Goal: Task Accomplishment & Management: Complete application form

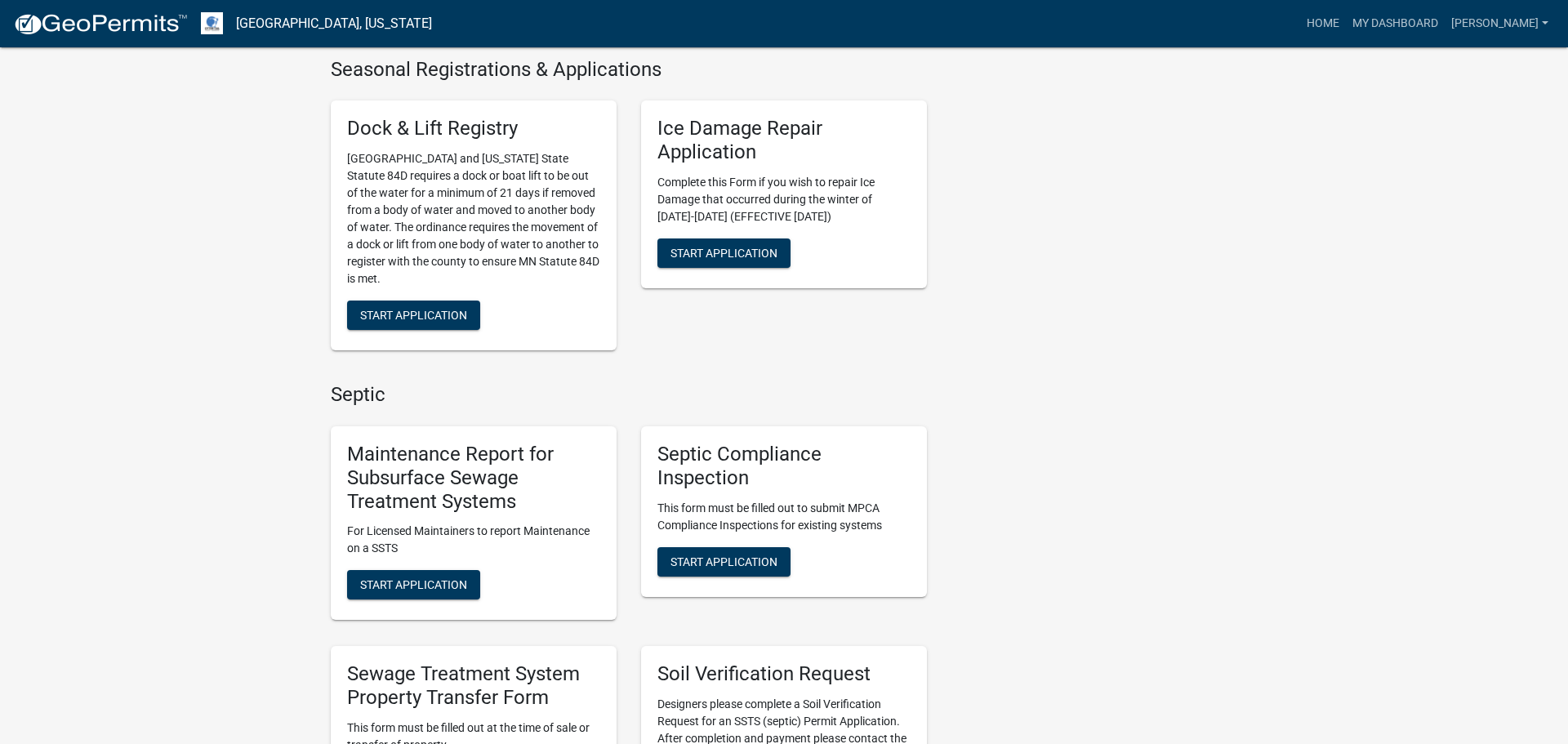
scroll to position [592, 0]
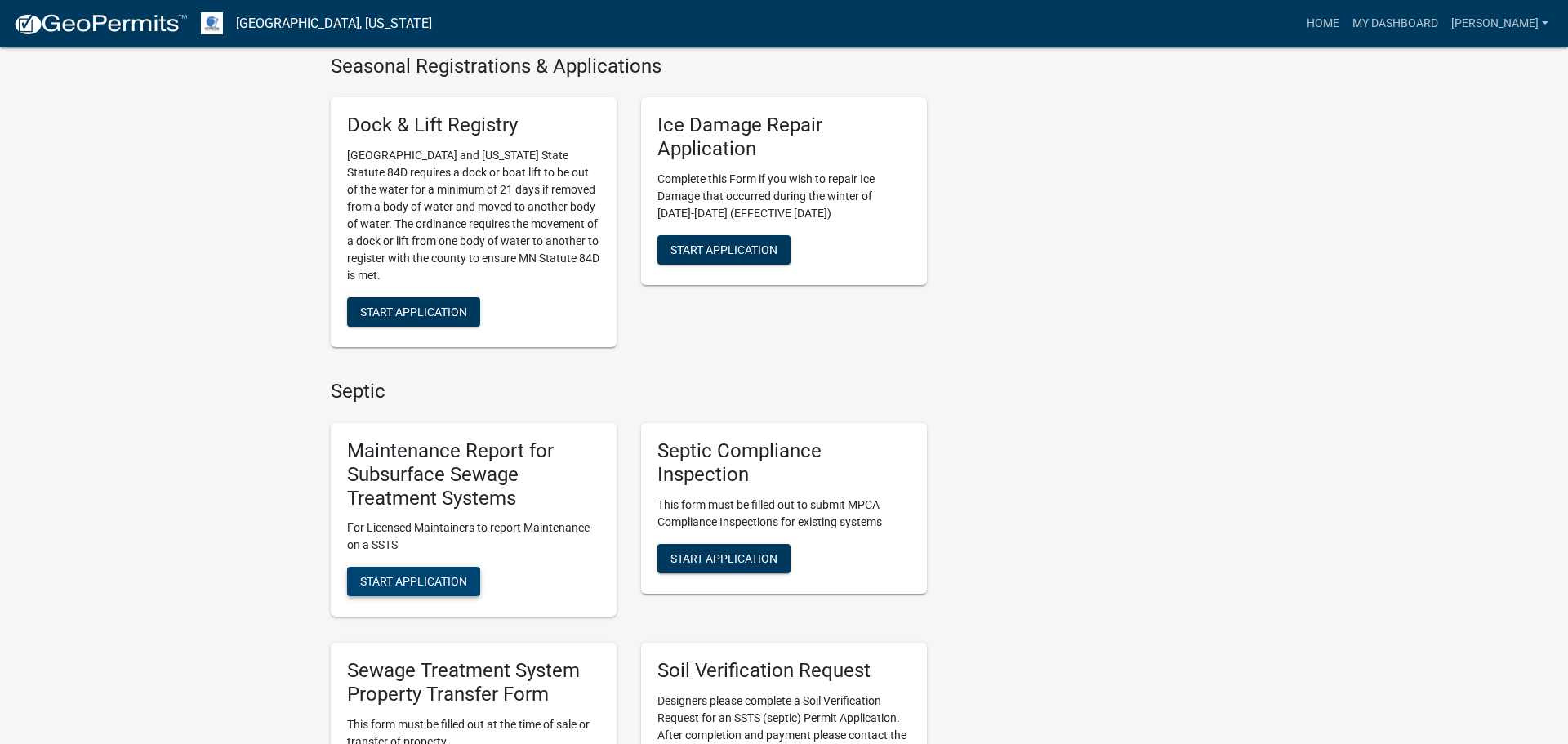
click at [424, 591] on button "Start Application" at bounding box center [413, 581] width 133 height 29
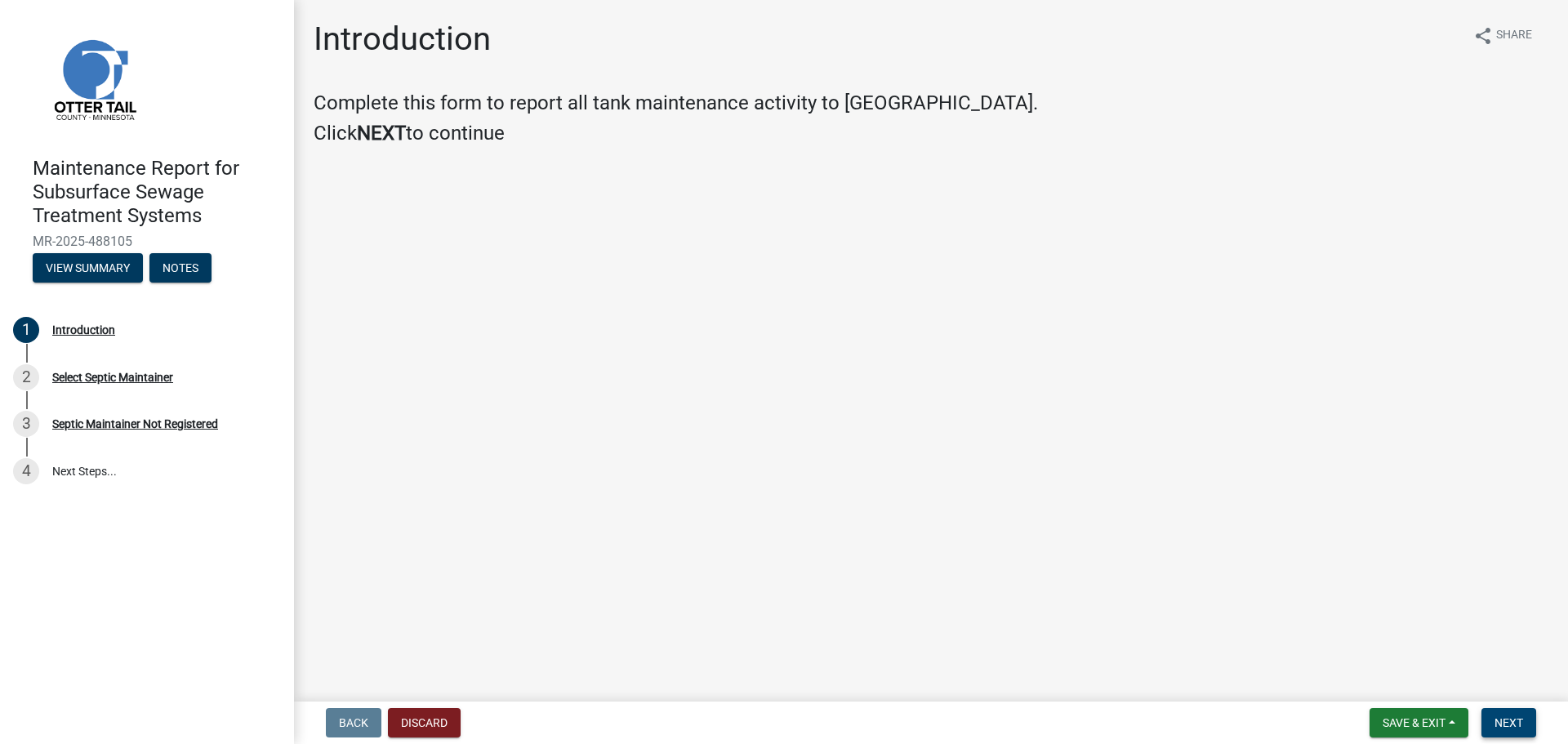
click at [1523, 730] on button "Next" at bounding box center [1508, 723] width 55 height 29
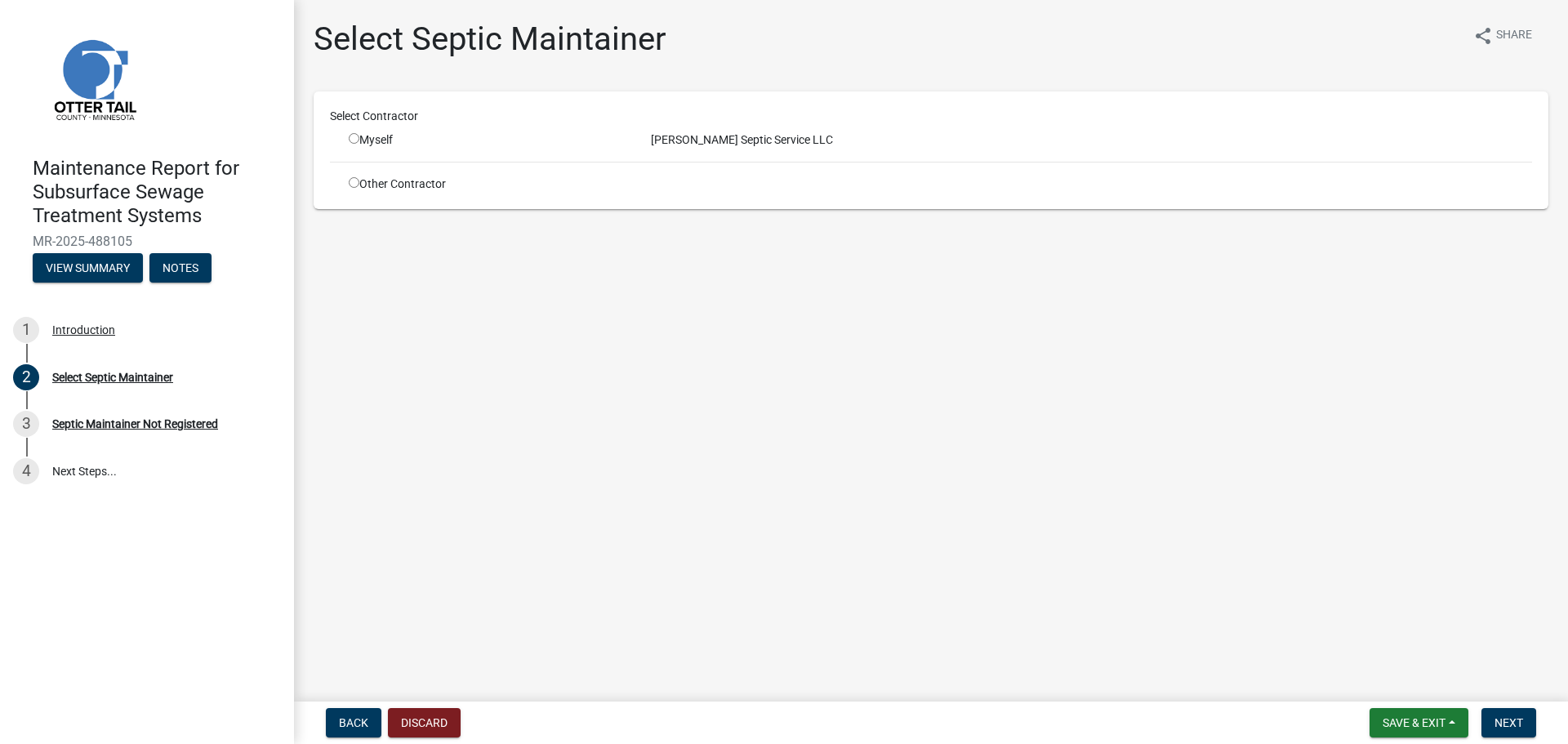
click at [359, 138] on div "Myself" at bounding box center [487, 140] width 277 height 17
click at [355, 137] on input "radio" at bounding box center [354, 139] width 11 height 11
radio input "true"
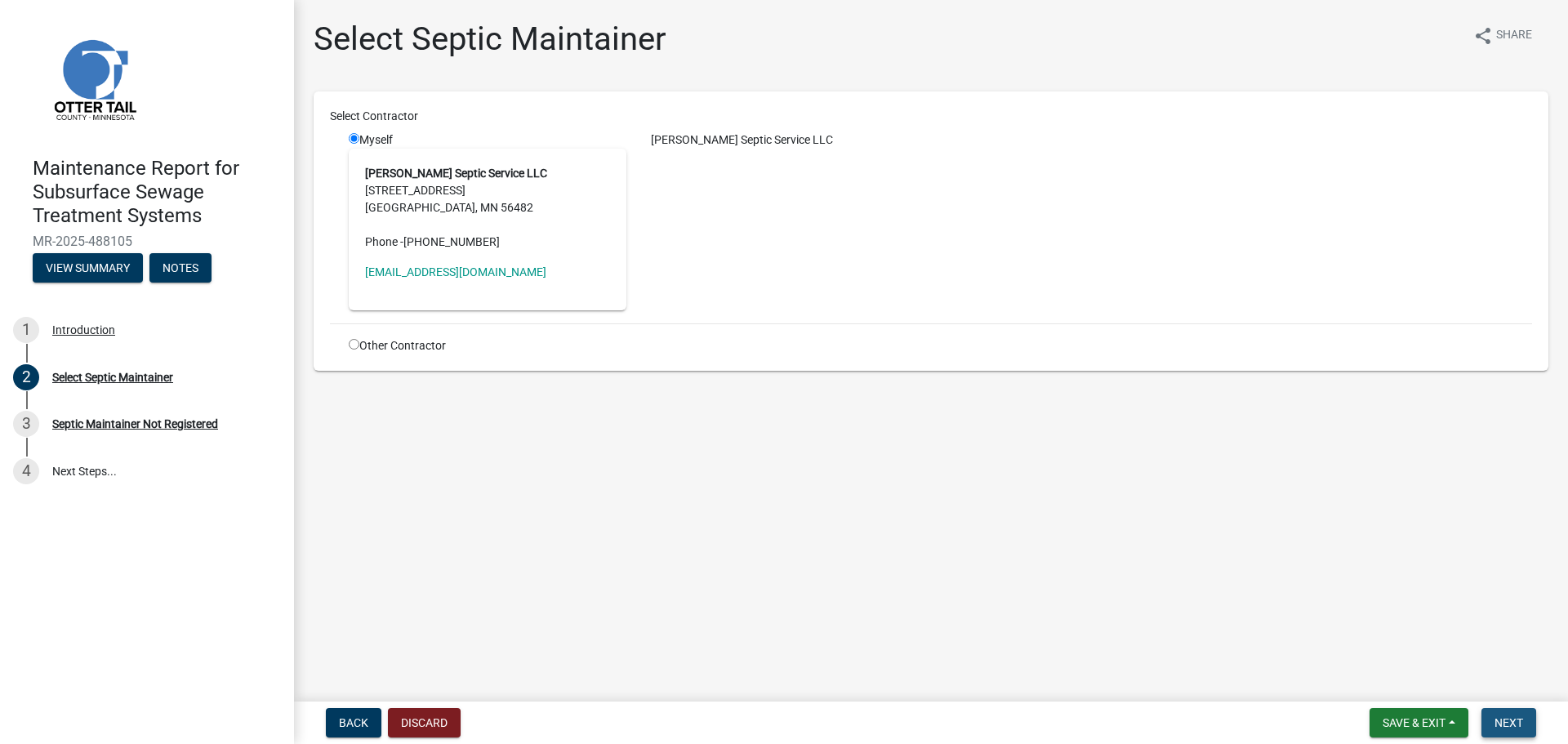
click at [1508, 726] on span "Next" at bounding box center [1508, 723] width 28 height 13
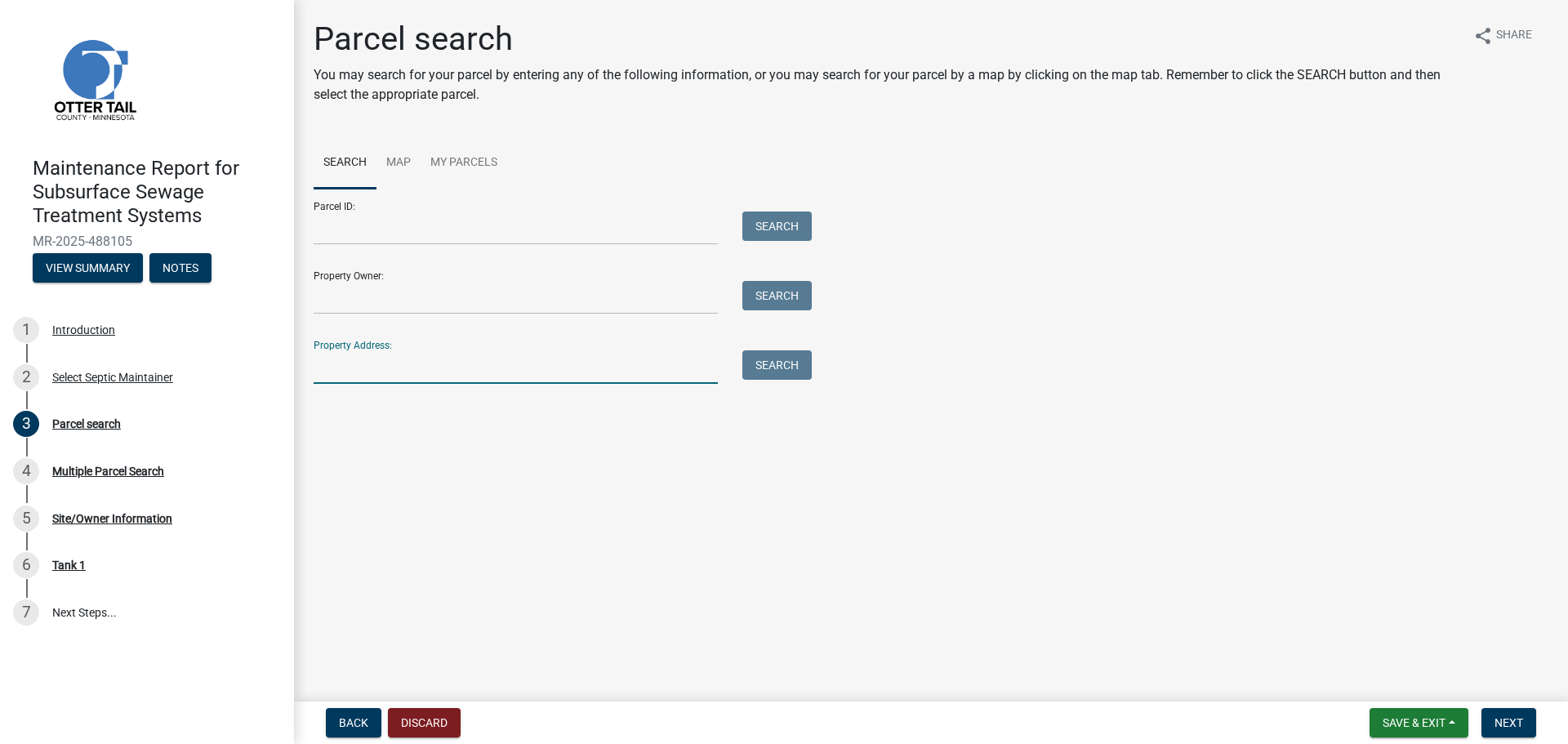
click at [431, 358] on input "Property Address:" at bounding box center [516, 367] width 404 height 33
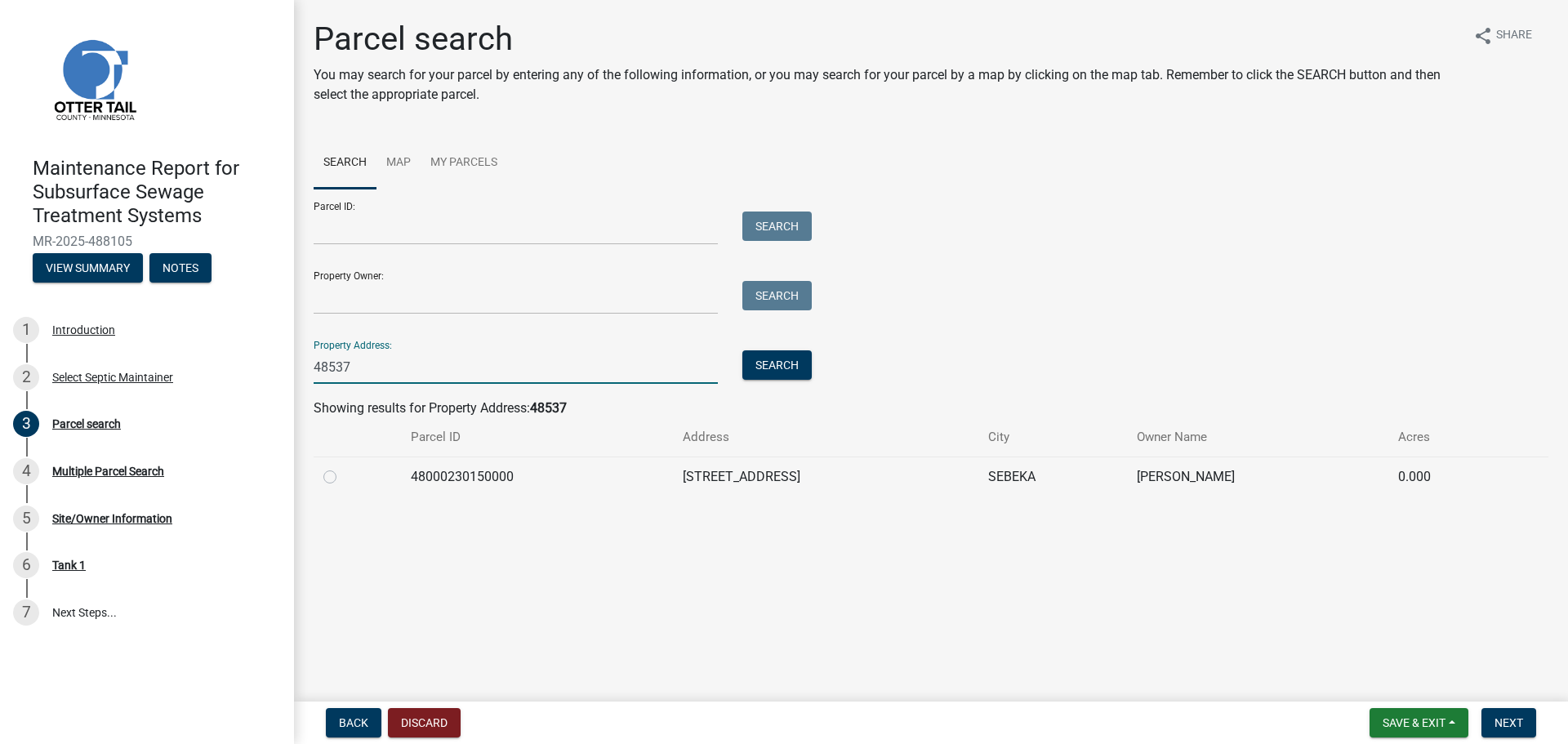
type input "48537"
click at [343, 468] on label at bounding box center [343, 468] width 0 height 0
click at [343, 478] on input "radio" at bounding box center [349, 473] width 11 height 11
radio input "true"
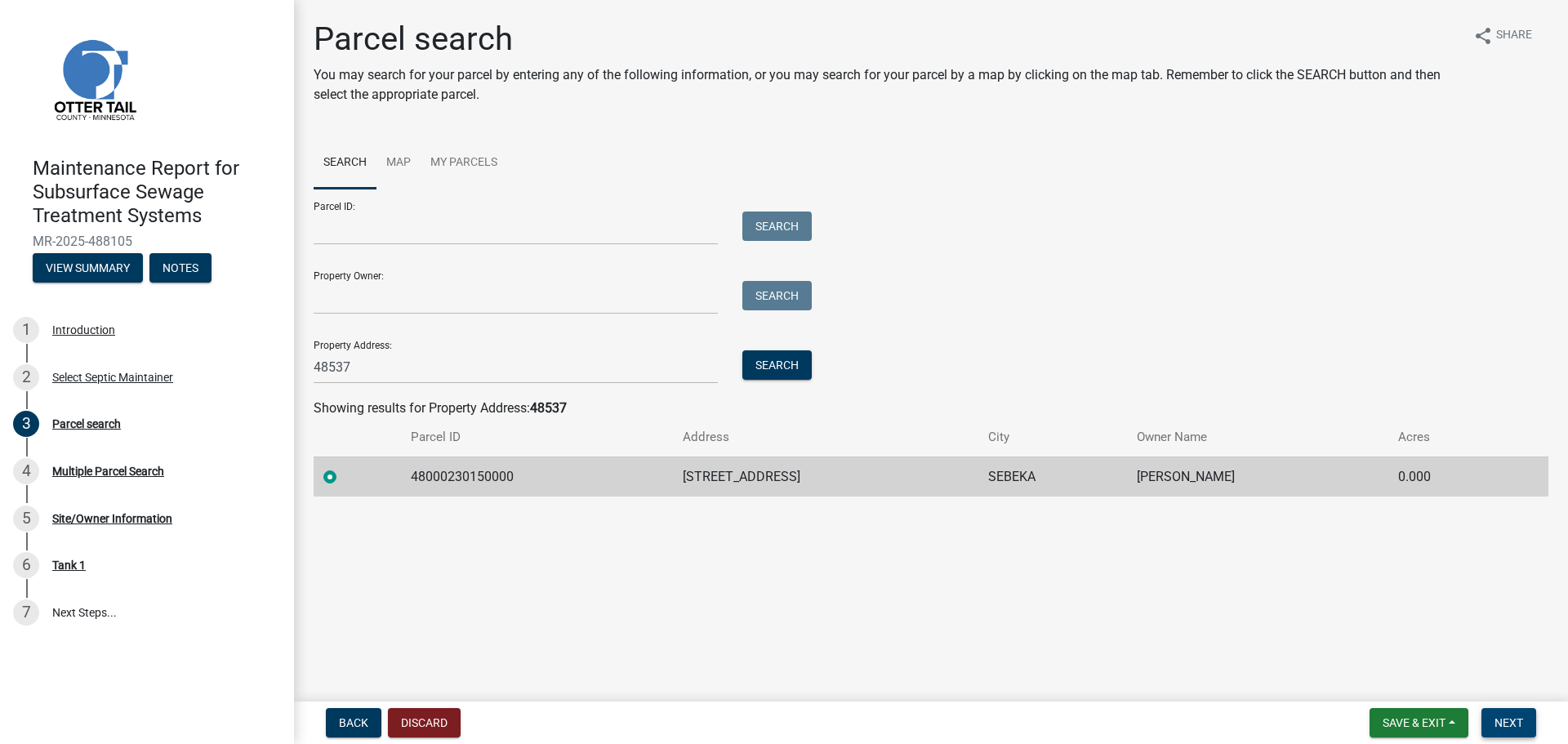
click at [1510, 723] on span "Next" at bounding box center [1508, 723] width 28 height 13
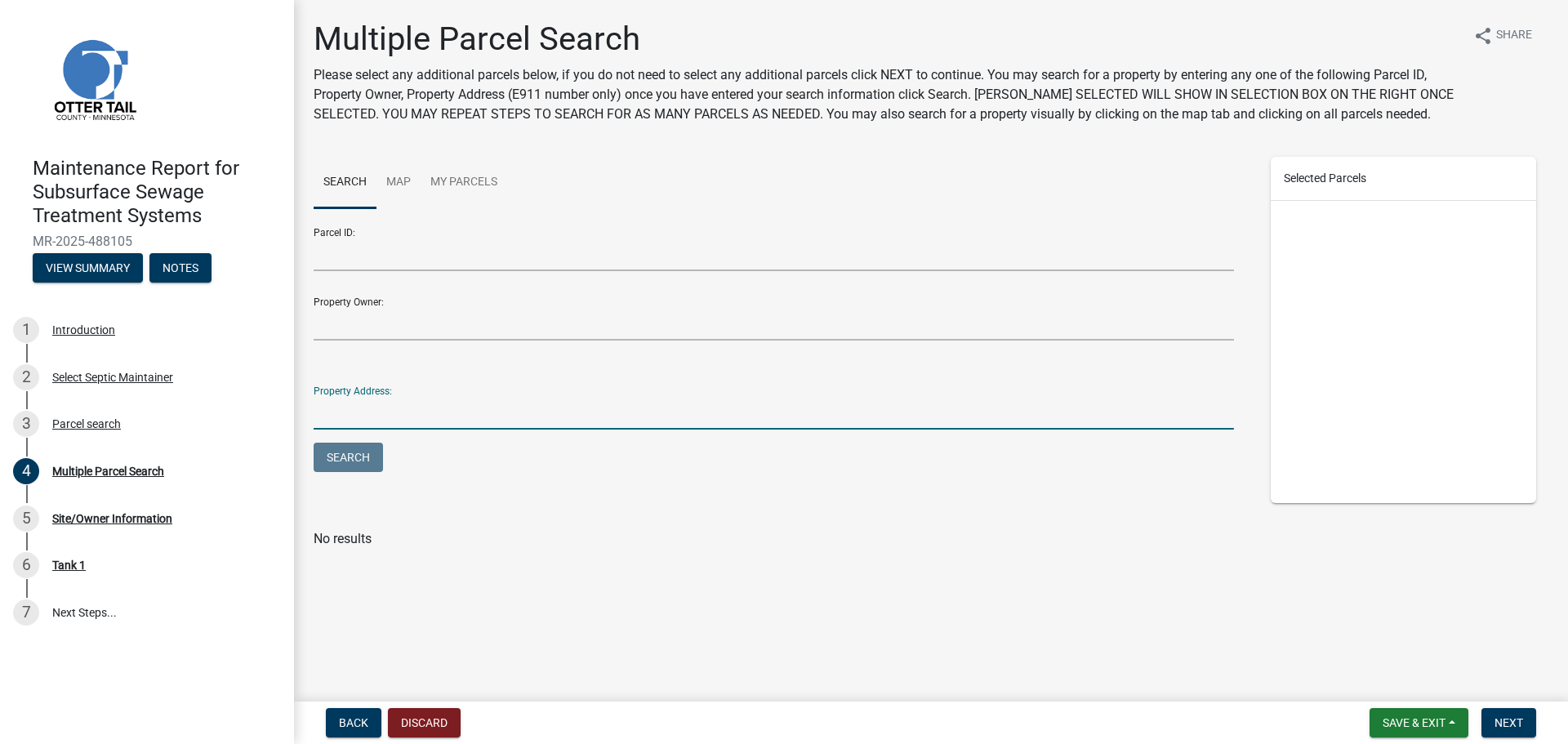
click at [322, 411] on input "Property Address:" at bounding box center [774, 412] width 920 height 33
type input "48537"
click at [314, 443] on button "Search" at bounding box center [349, 457] width 70 height 29
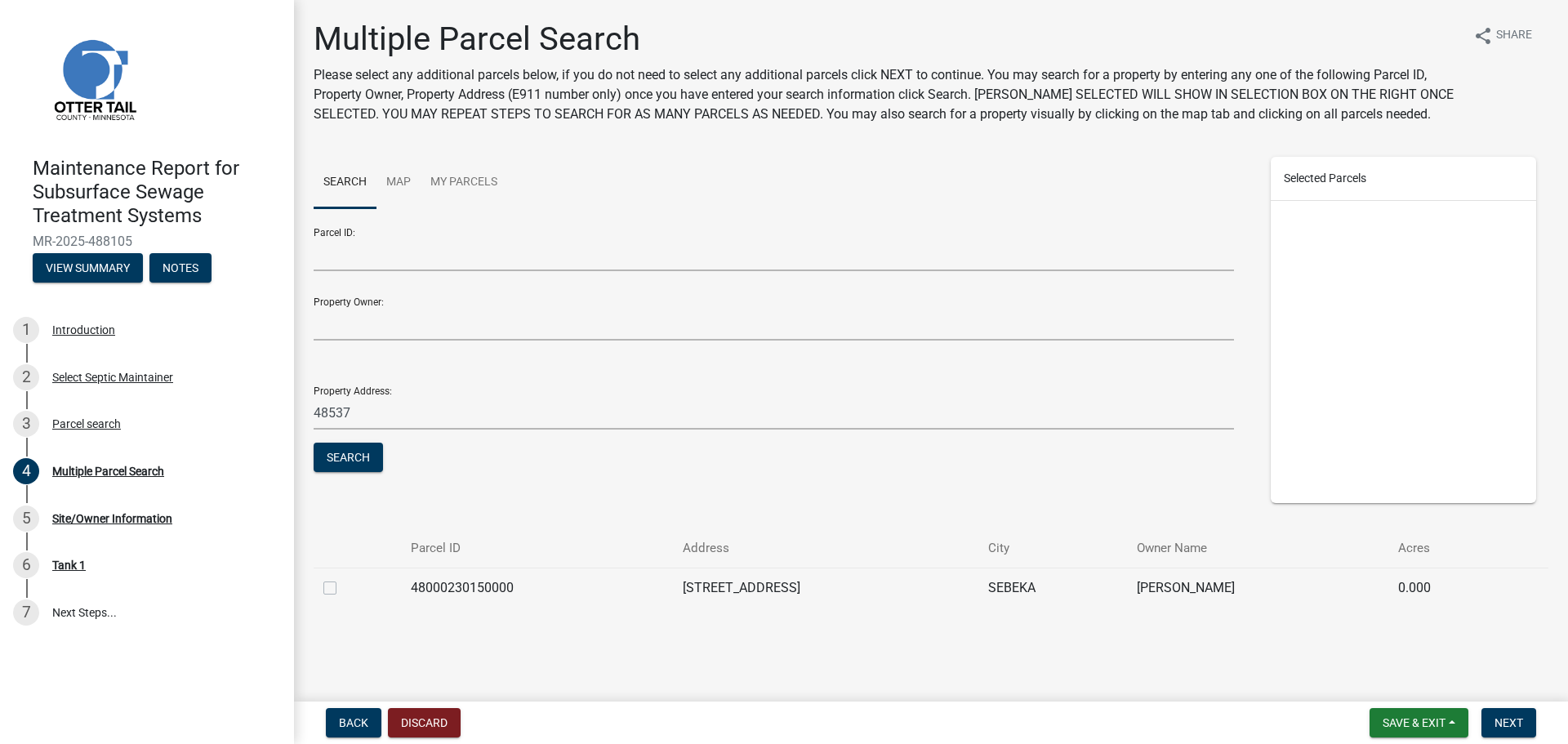
click at [343, 579] on label at bounding box center [343, 579] width 0 height 0
click at [343, 588] on input "checkbox" at bounding box center [349, 584] width 11 height 11
checkbox input "true"
click at [1510, 729] on button "Next" at bounding box center [1508, 723] width 55 height 29
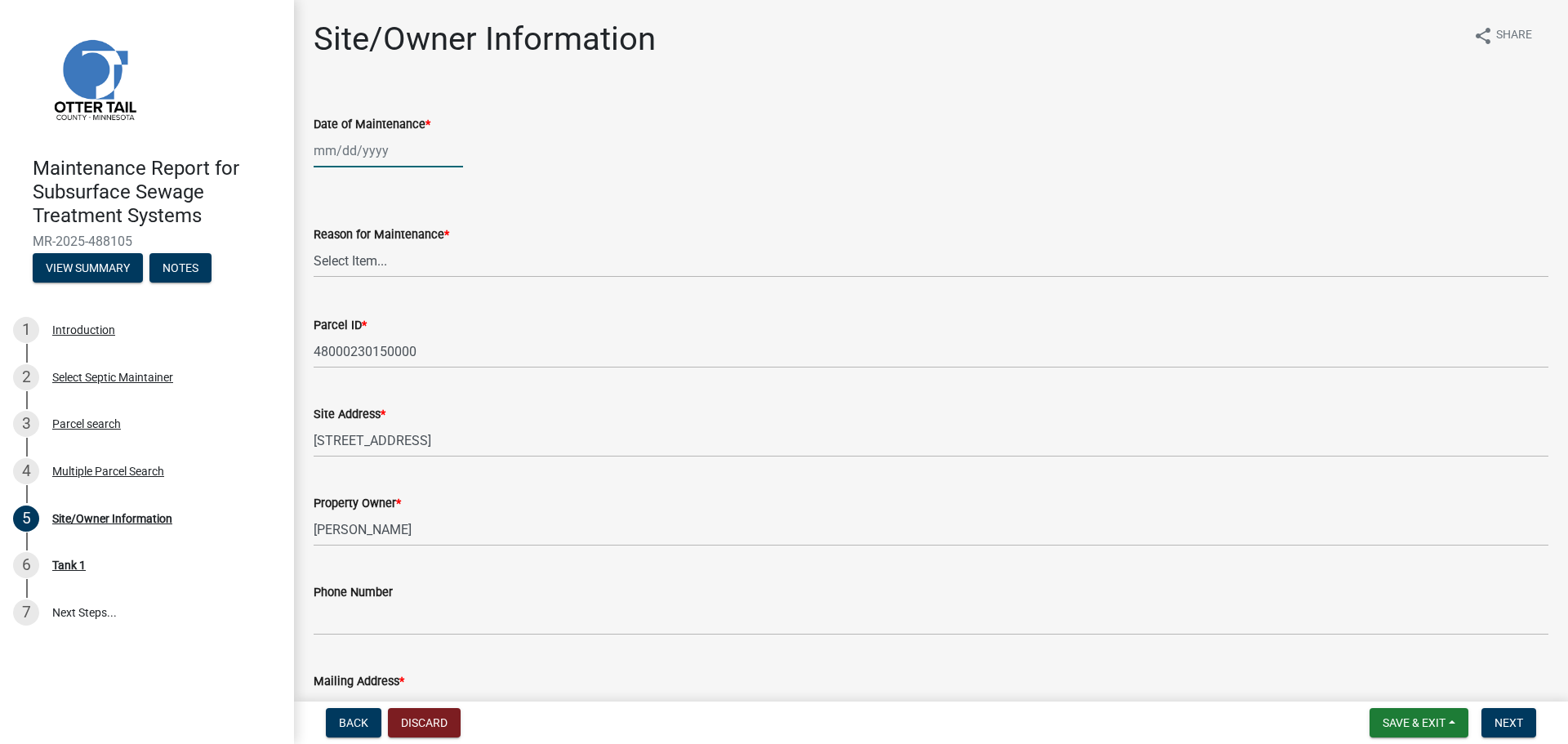
click at [321, 155] on div at bounding box center [388, 151] width 150 height 33
select select "10"
select select "2025"
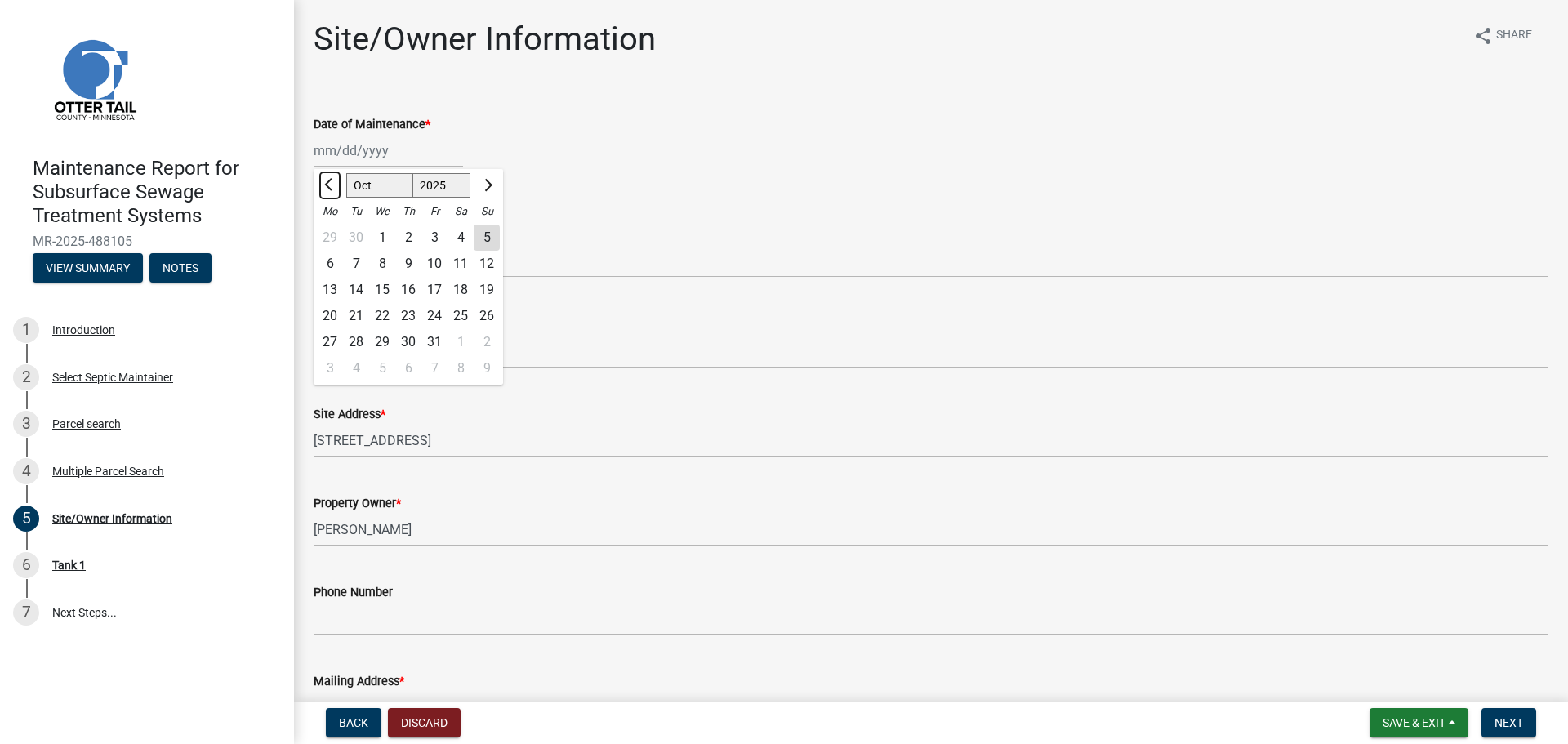
click at [331, 188] on span "Previous month" at bounding box center [330, 185] width 12 height 12
select select "9"
click at [329, 344] on div "29" at bounding box center [330, 342] width 26 height 26
type input "09/29/2025"
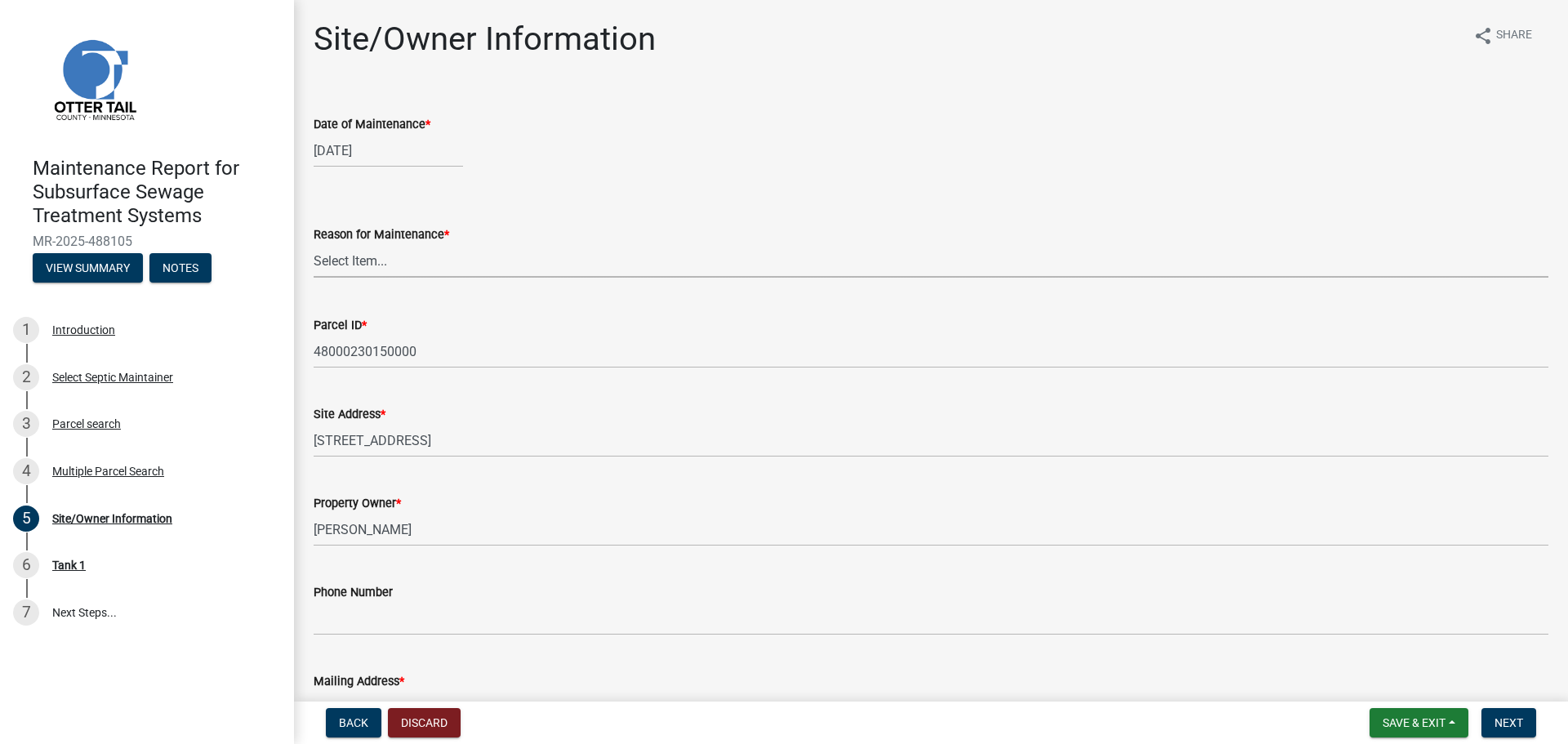
click at [380, 257] on select "Select Item... Called Routine Other" at bounding box center [931, 261] width 1235 height 33
click at [314, 244] on select "Select Item... Called Routine Other" at bounding box center [931, 261] width 1235 height 33
select select "3ac72b63-7b21-42e4-8192-806faae7a4f1"
click at [1515, 724] on span "Next" at bounding box center [1508, 723] width 28 height 13
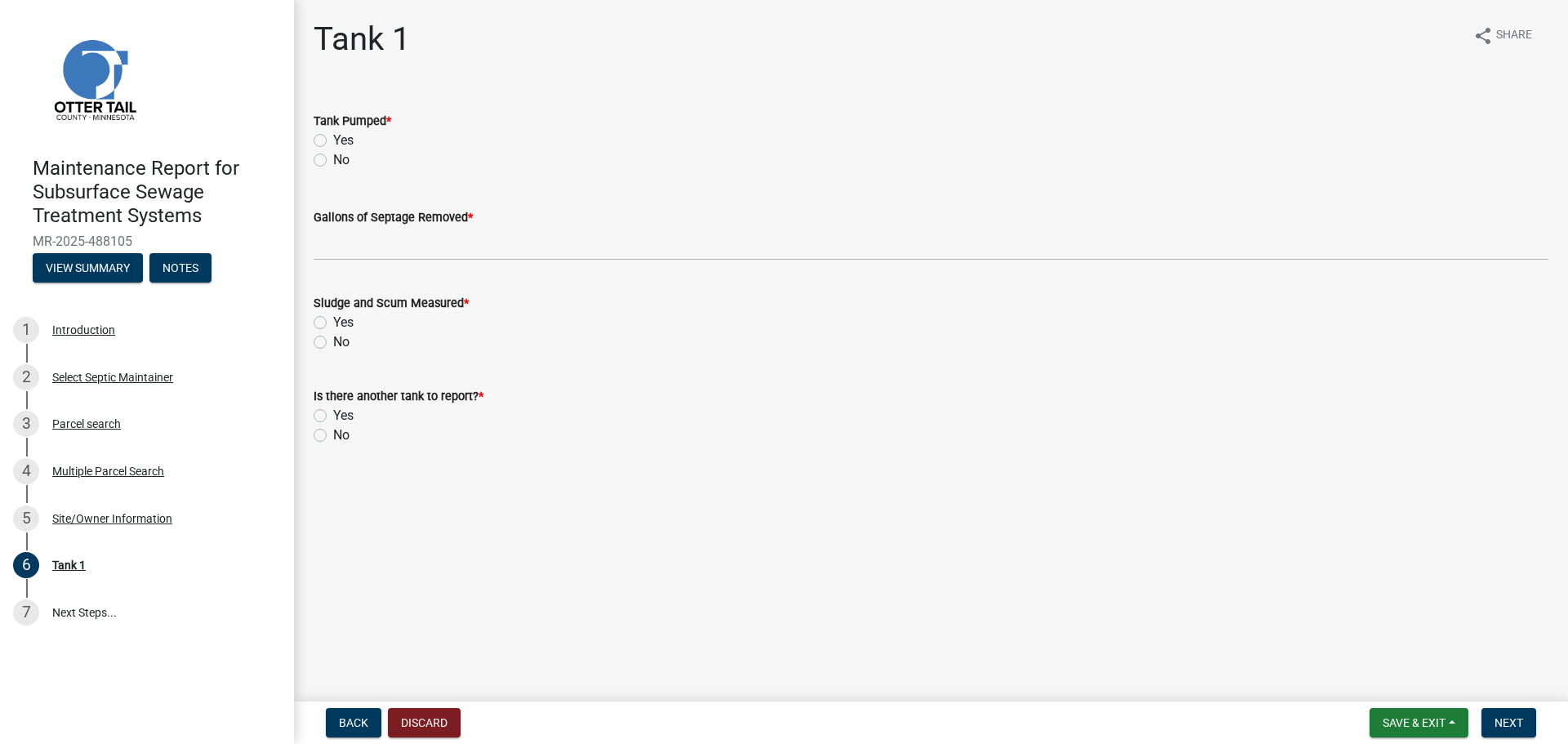
click at [333, 134] on label "Yes" at bounding box center [343, 140] width 20 height 19
click at [333, 134] on input "Yes" at bounding box center [339, 136] width 11 height 11
radio input "true"
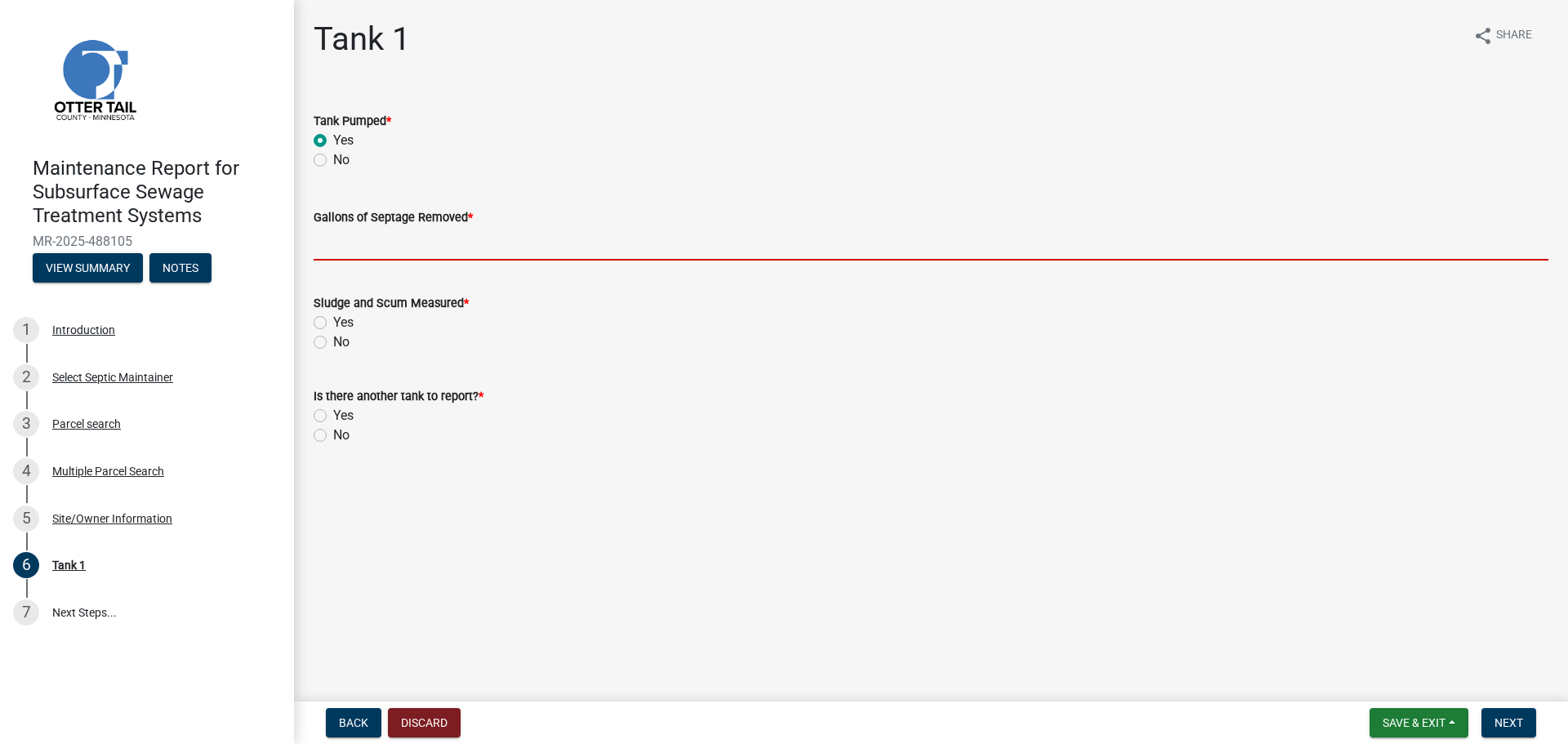
click at [351, 242] on input "Gallons of Septage Removed *" at bounding box center [931, 243] width 1235 height 33
type input "1000"
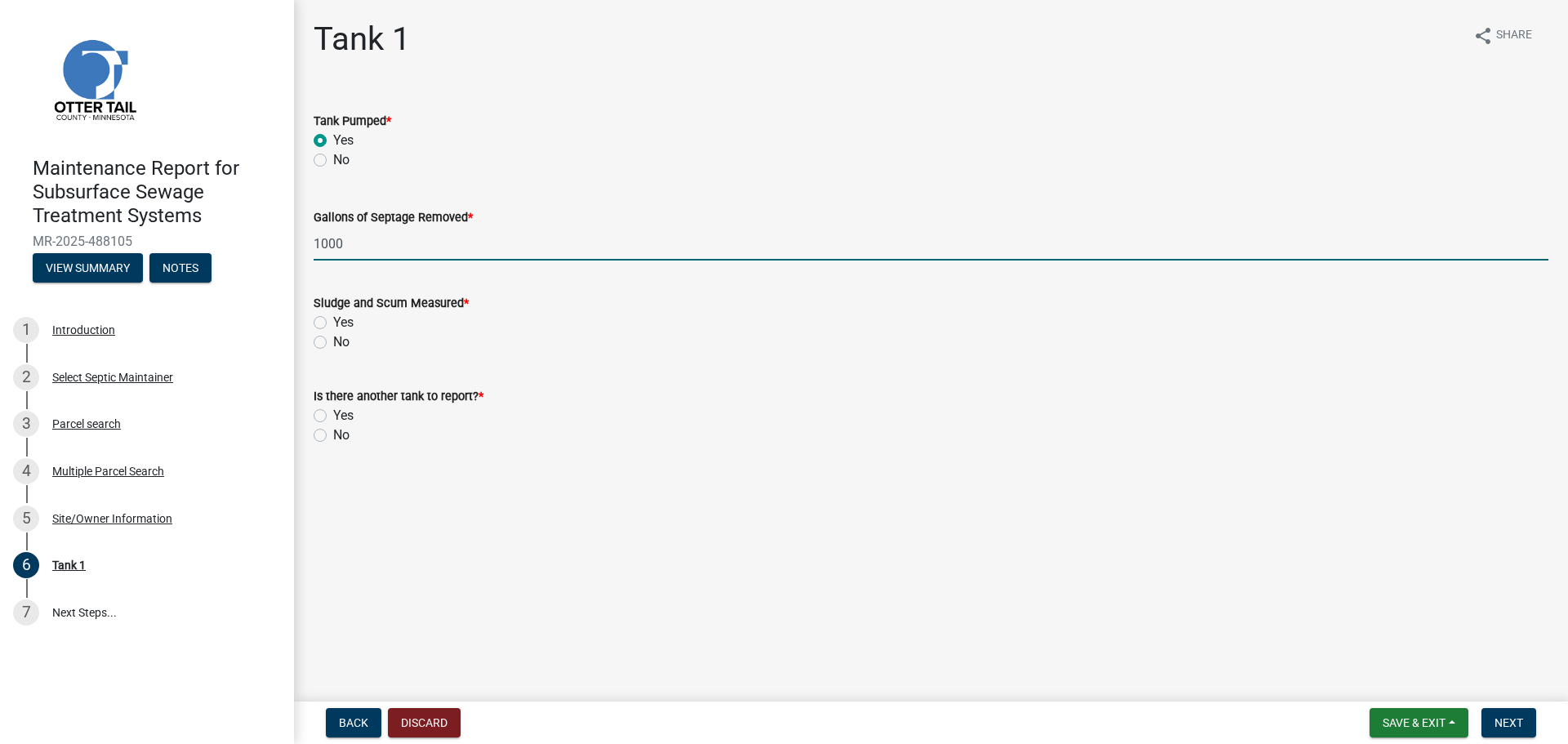
click at [333, 342] on label "No" at bounding box center [342, 342] width 17 height 19
click at [333, 342] on input "No" at bounding box center [339, 338] width 11 height 11
radio input "true"
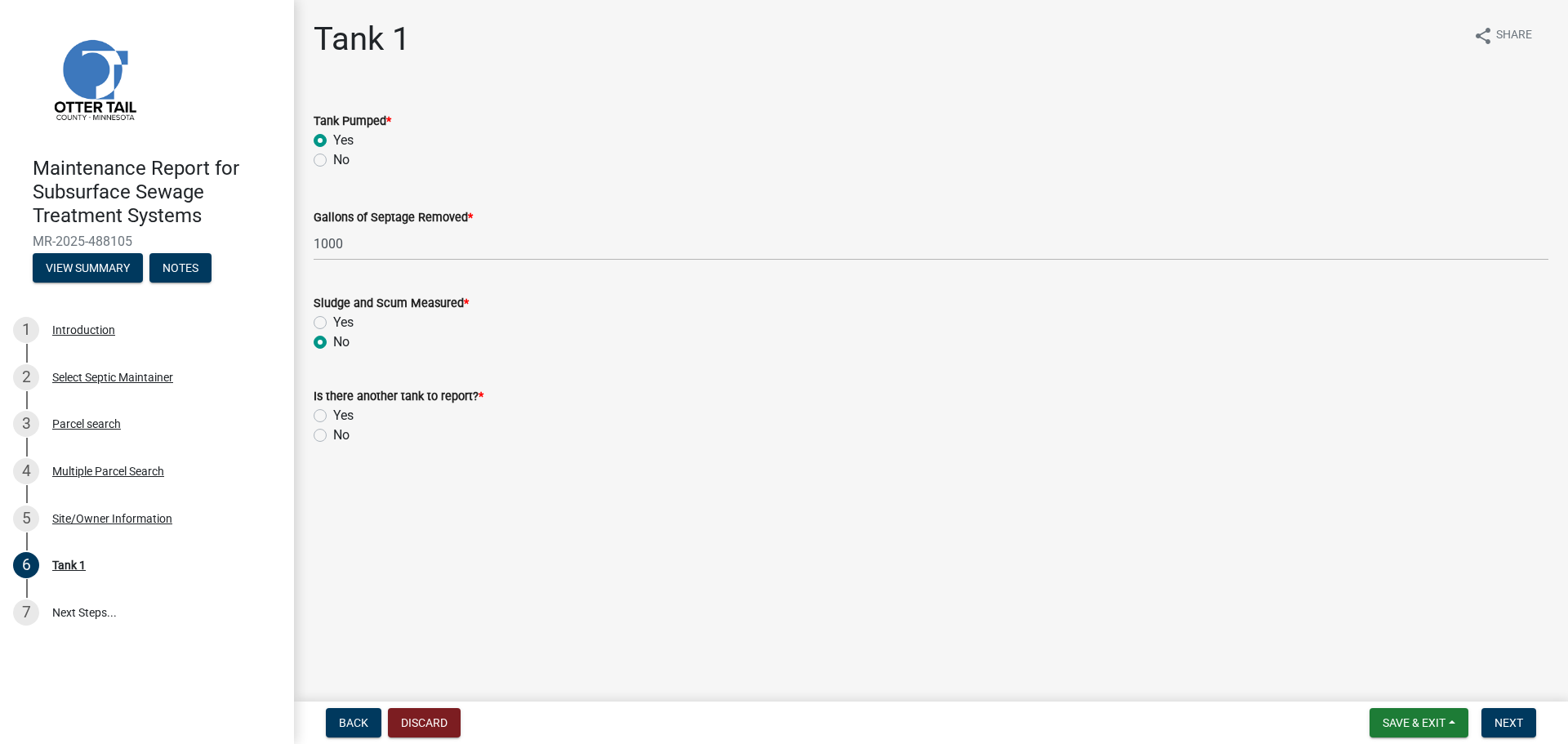
click at [333, 433] on label "No" at bounding box center [342, 434] width 17 height 19
click at [333, 433] on input "No" at bounding box center [339, 431] width 11 height 11
radio input "true"
click at [1495, 720] on span "Next" at bounding box center [1508, 723] width 28 height 13
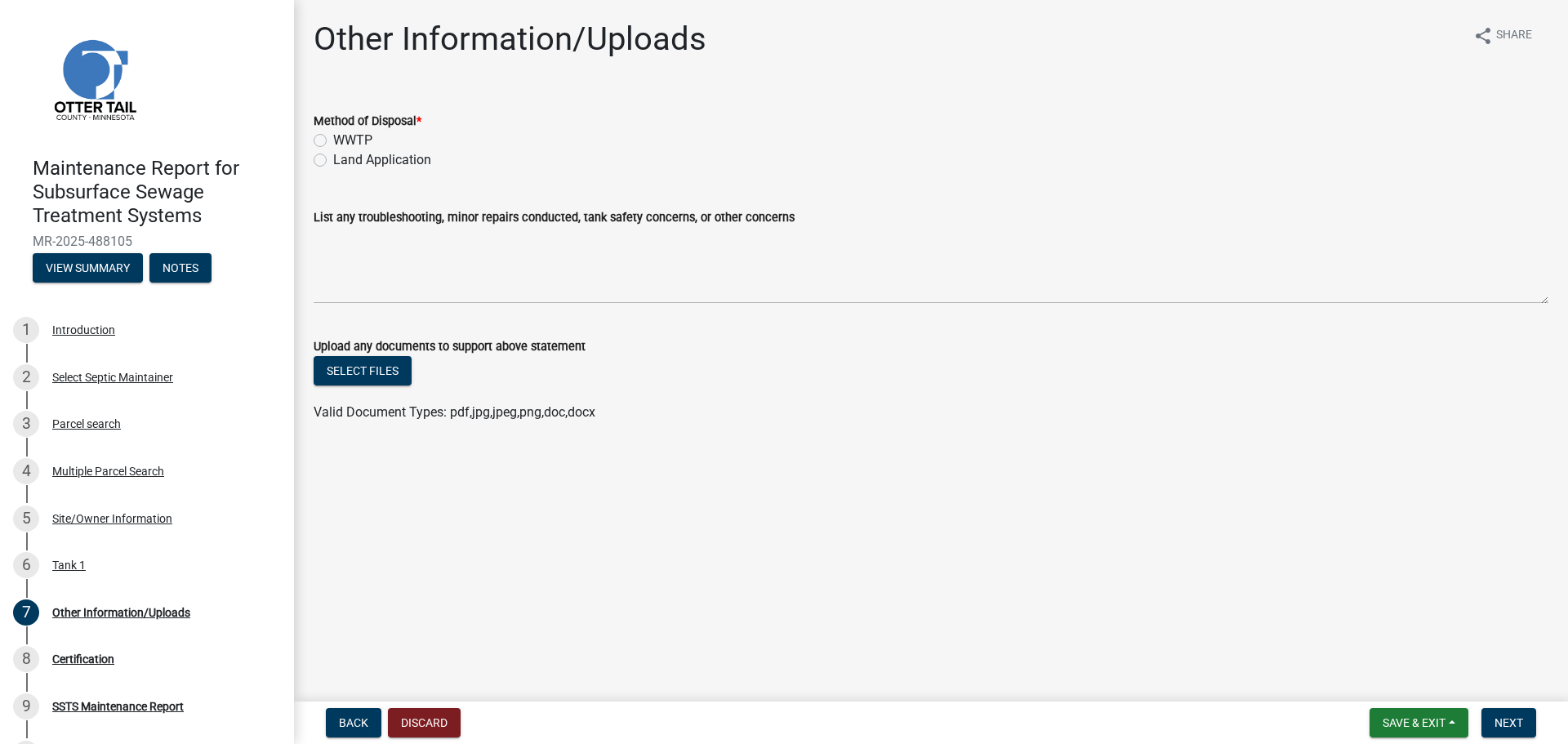
click at [333, 158] on label "Land Application" at bounding box center [382, 160] width 98 height 19
click at [333, 158] on input "Land Application" at bounding box center [339, 156] width 11 height 11
radio input "true"
click at [1523, 724] on button "Next" at bounding box center [1508, 723] width 55 height 29
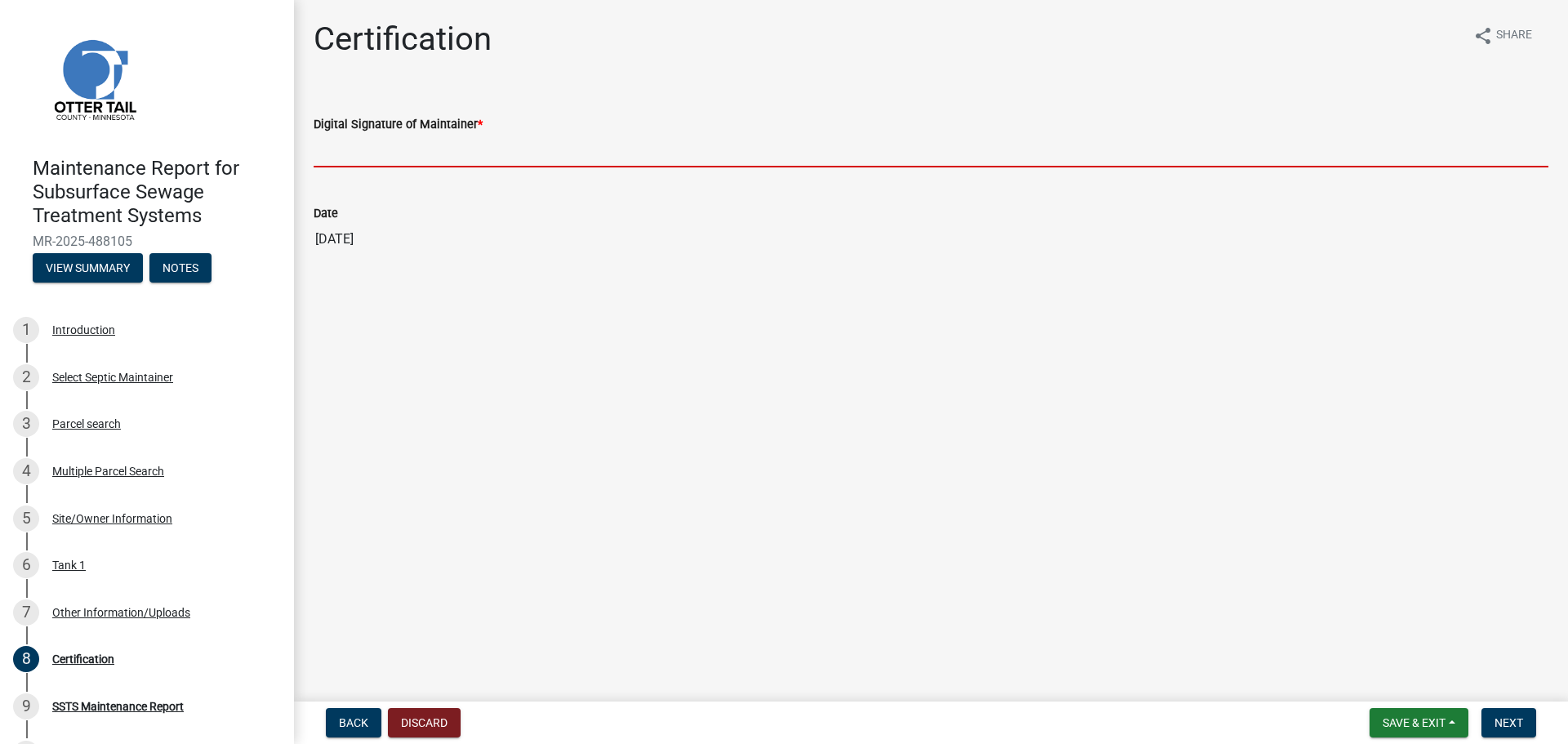
click at [354, 160] on input "Digital Signature of Maintainer *" at bounding box center [931, 151] width 1235 height 33
type input "[PERSON_NAME]"
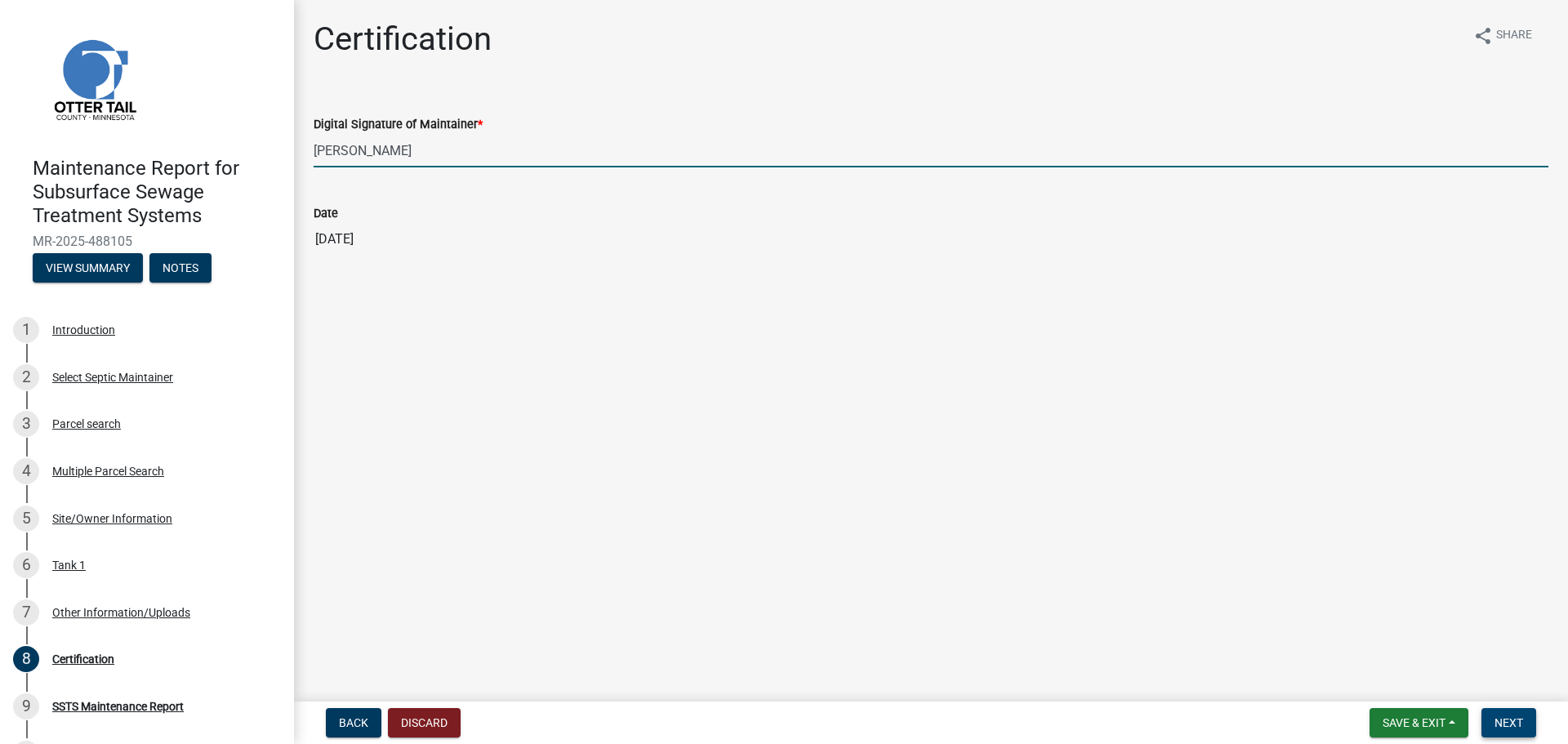
click at [1508, 724] on span "Next" at bounding box center [1508, 723] width 28 height 13
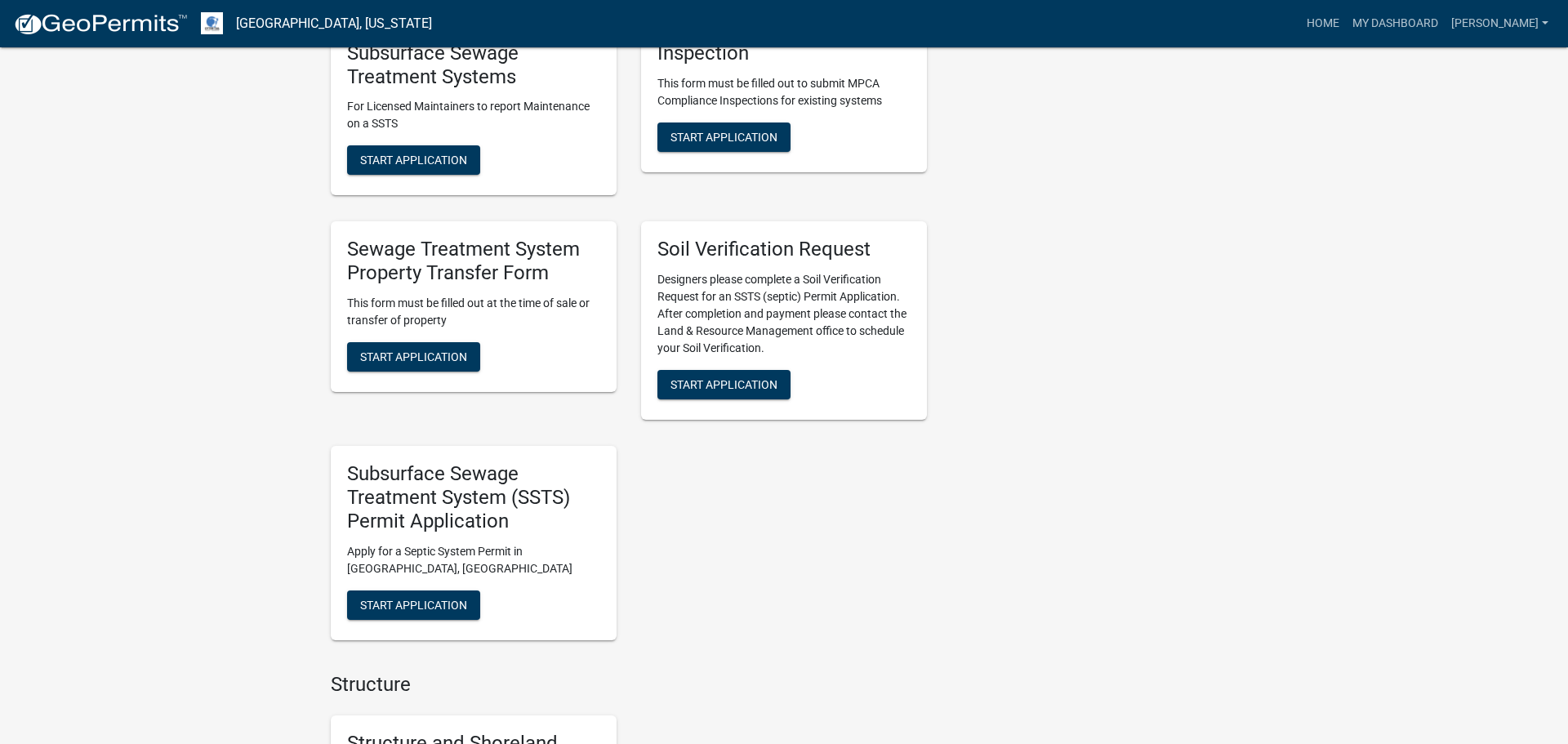
scroll to position [988, 0]
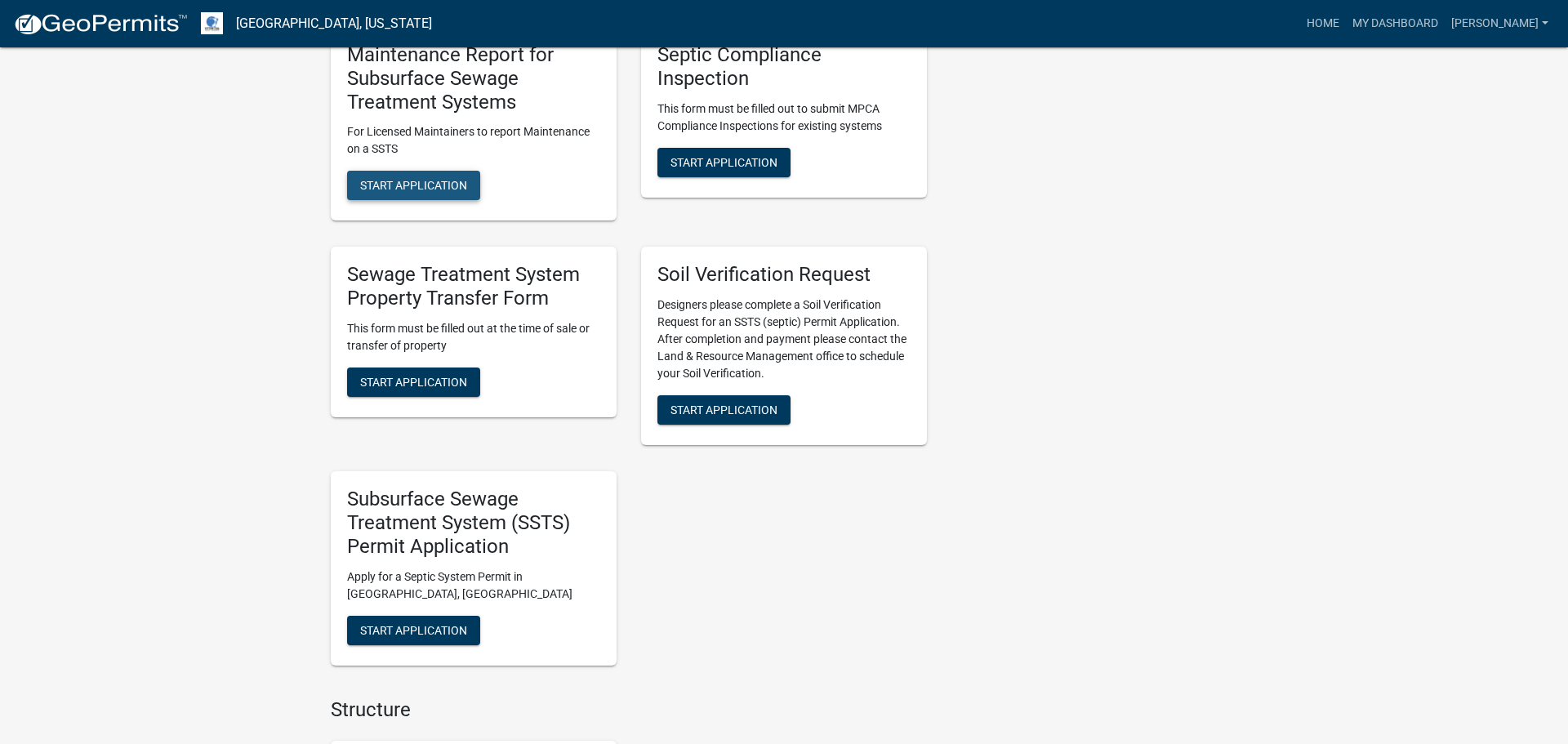
click at [447, 186] on span "Start Application" at bounding box center [413, 186] width 107 height 13
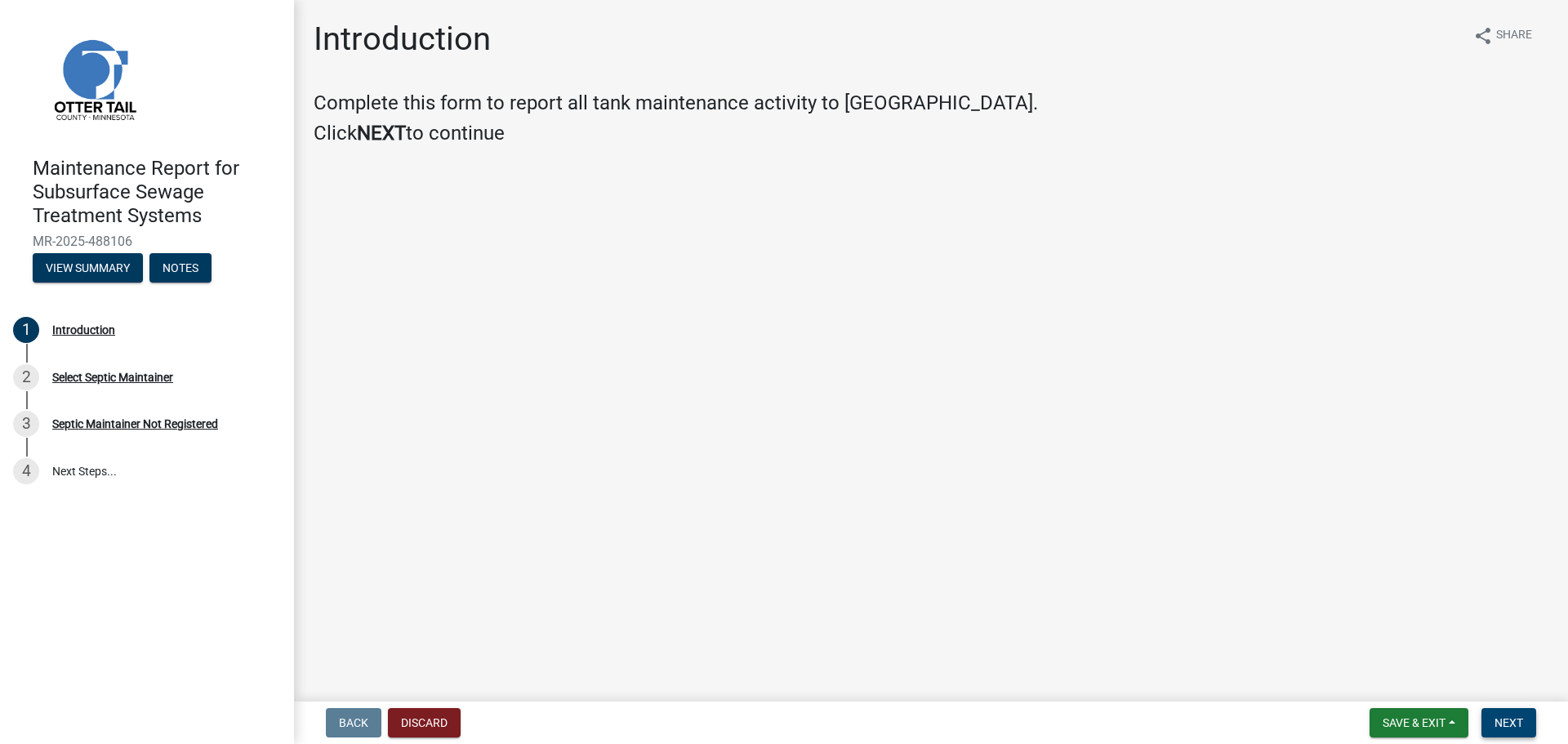
click at [1518, 716] on span "Next" at bounding box center [1508, 723] width 28 height 13
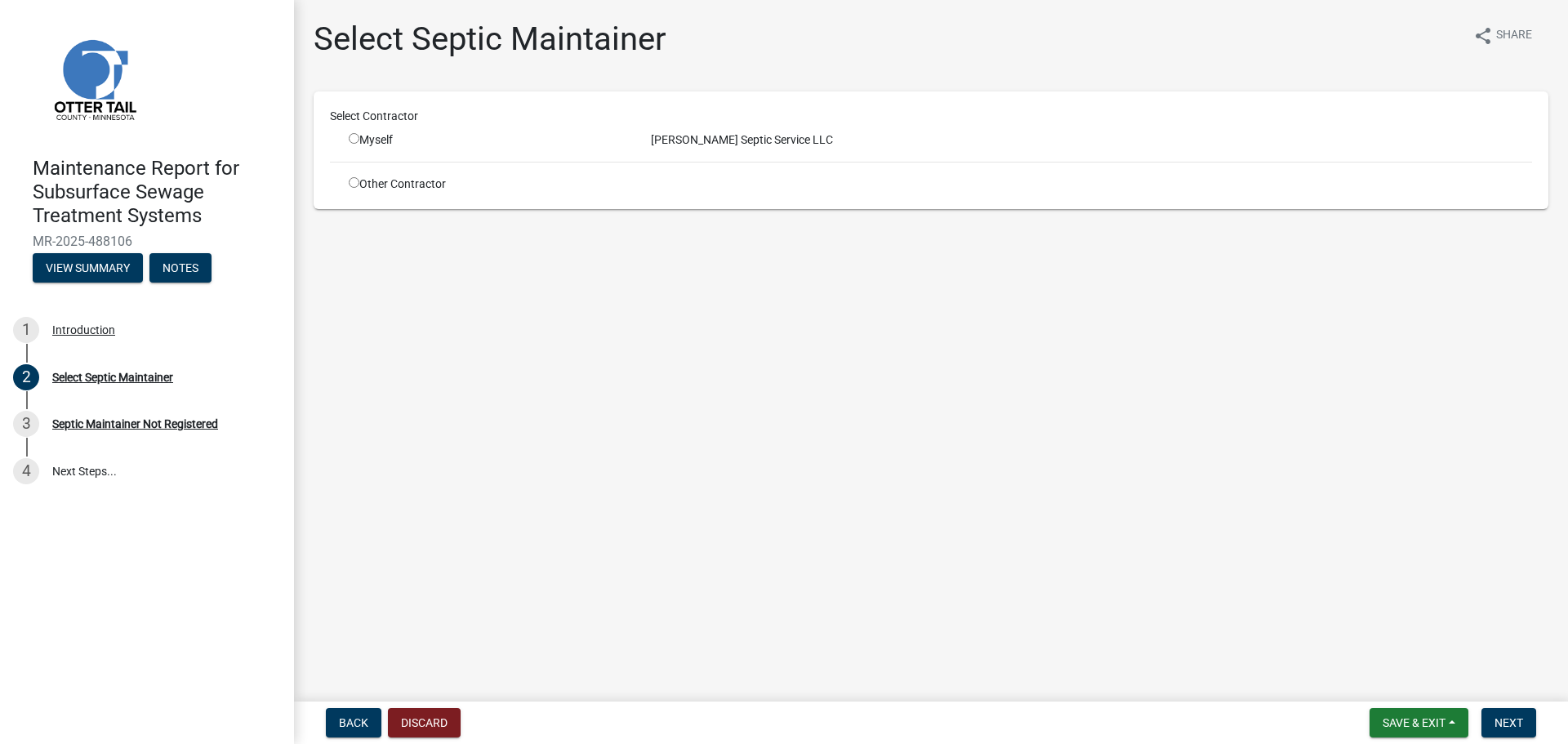
click at [351, 137] on input "radio" at bounding box center [354, 139] width 11 height 11
radio input "true"
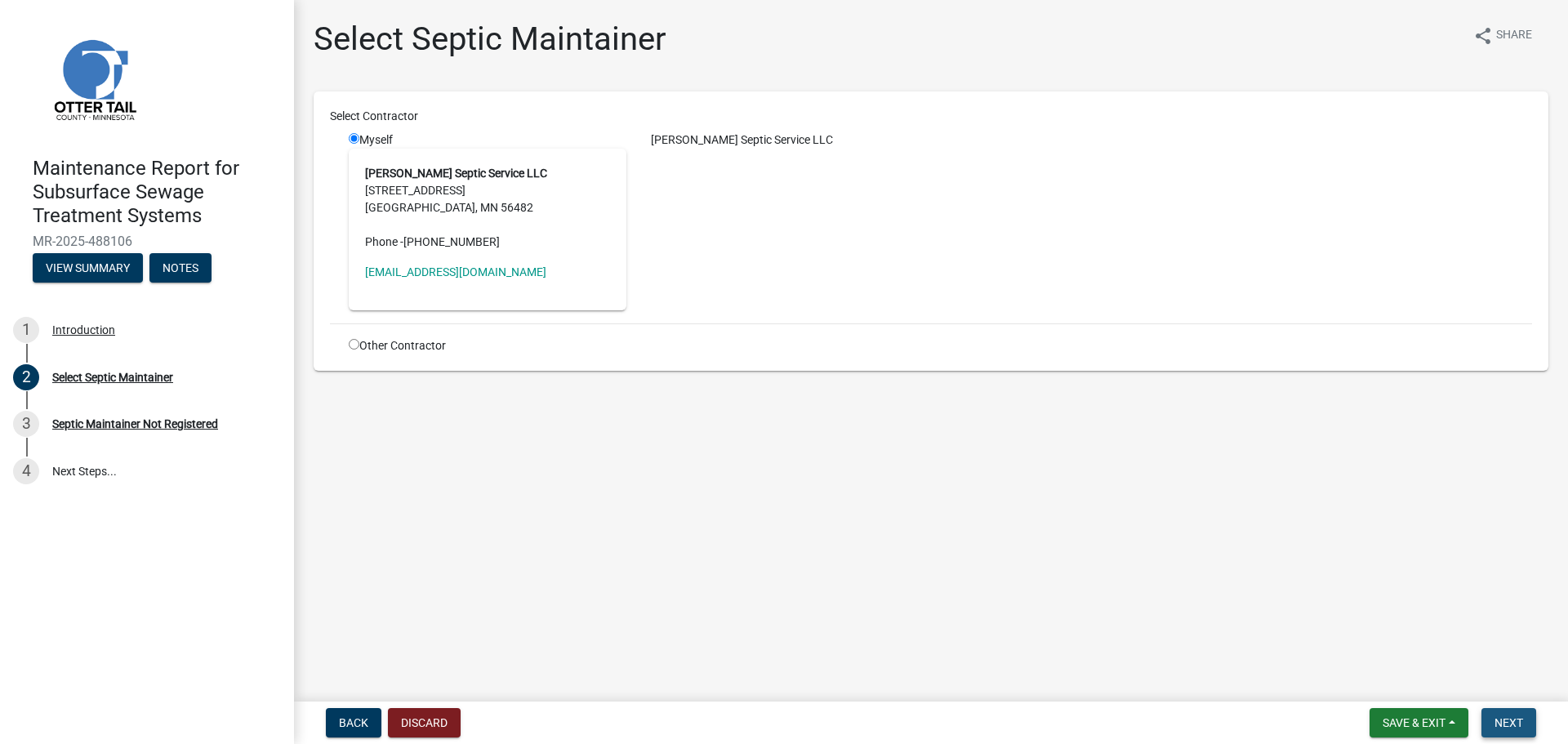
click at [1509, 732] on button "Next" at bounding box center [1508, 723] width 55 height 29
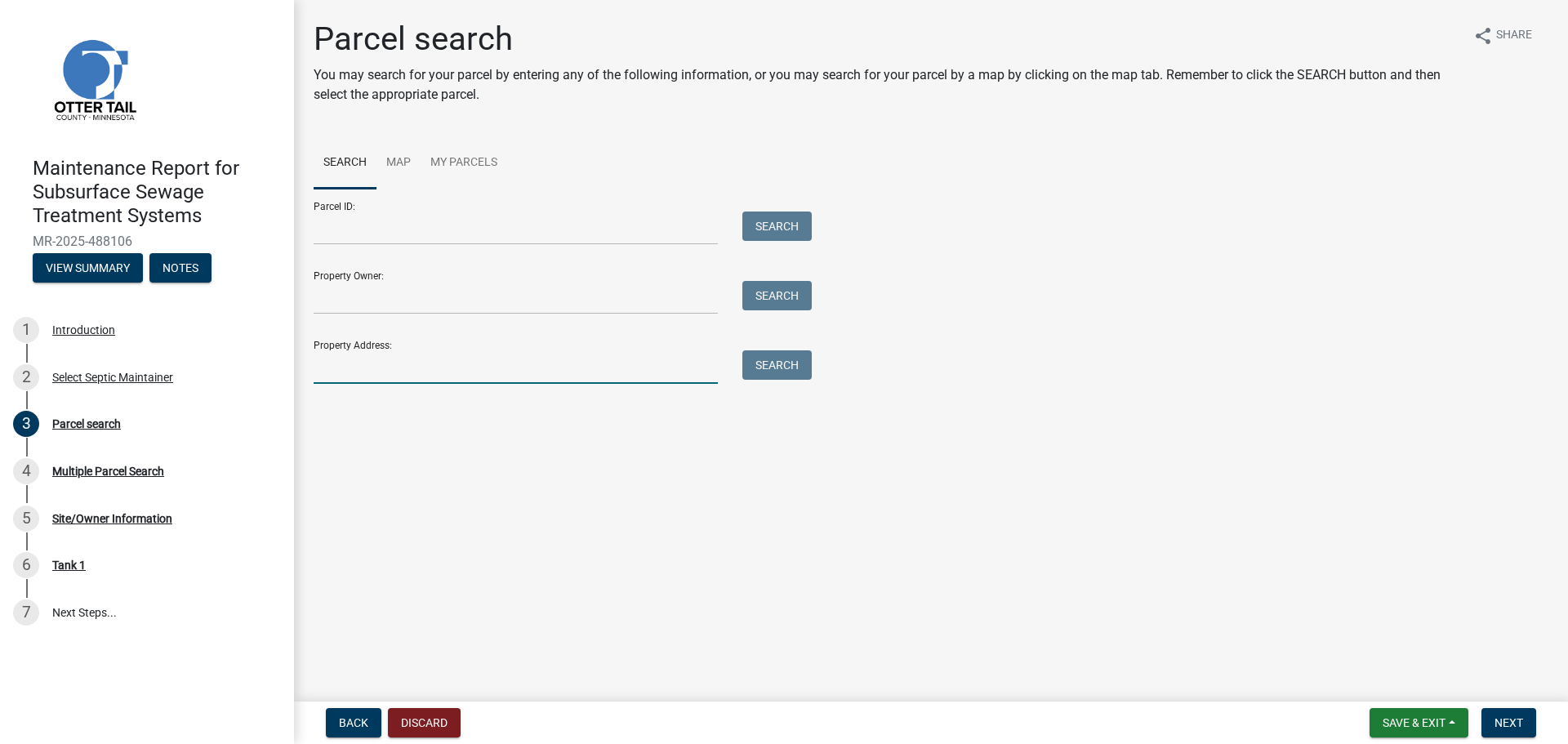
click at [533, 358] on input "Property Address:" at bounding box center [516, 367] width 404 height 33
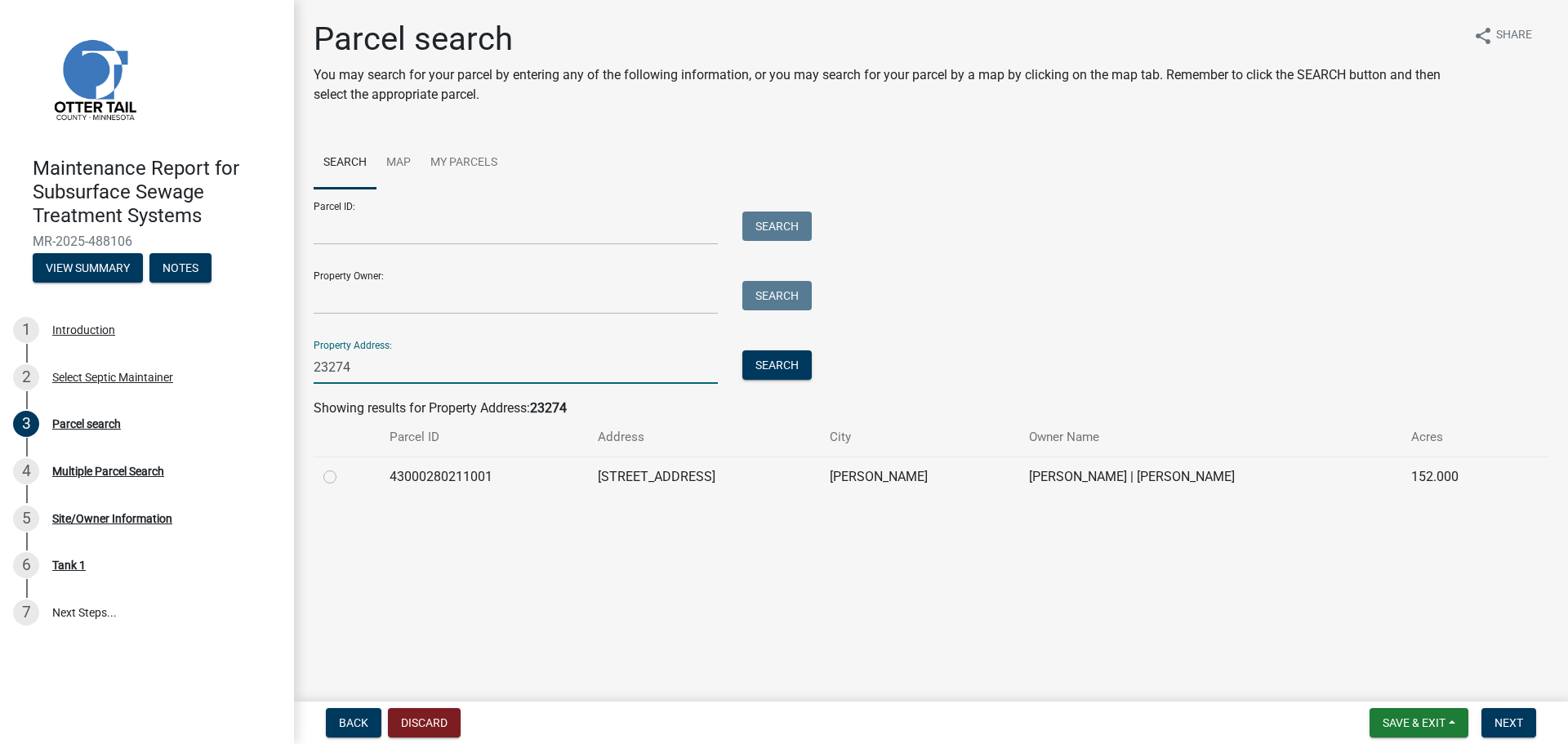
type input "23274"
click at [343, 468] on label at bounding box center [343, 468] width 0 height 0
click at [343, 476] on input "radio" at bounding box center [349, 473] width 11 height 11
radio input "true"
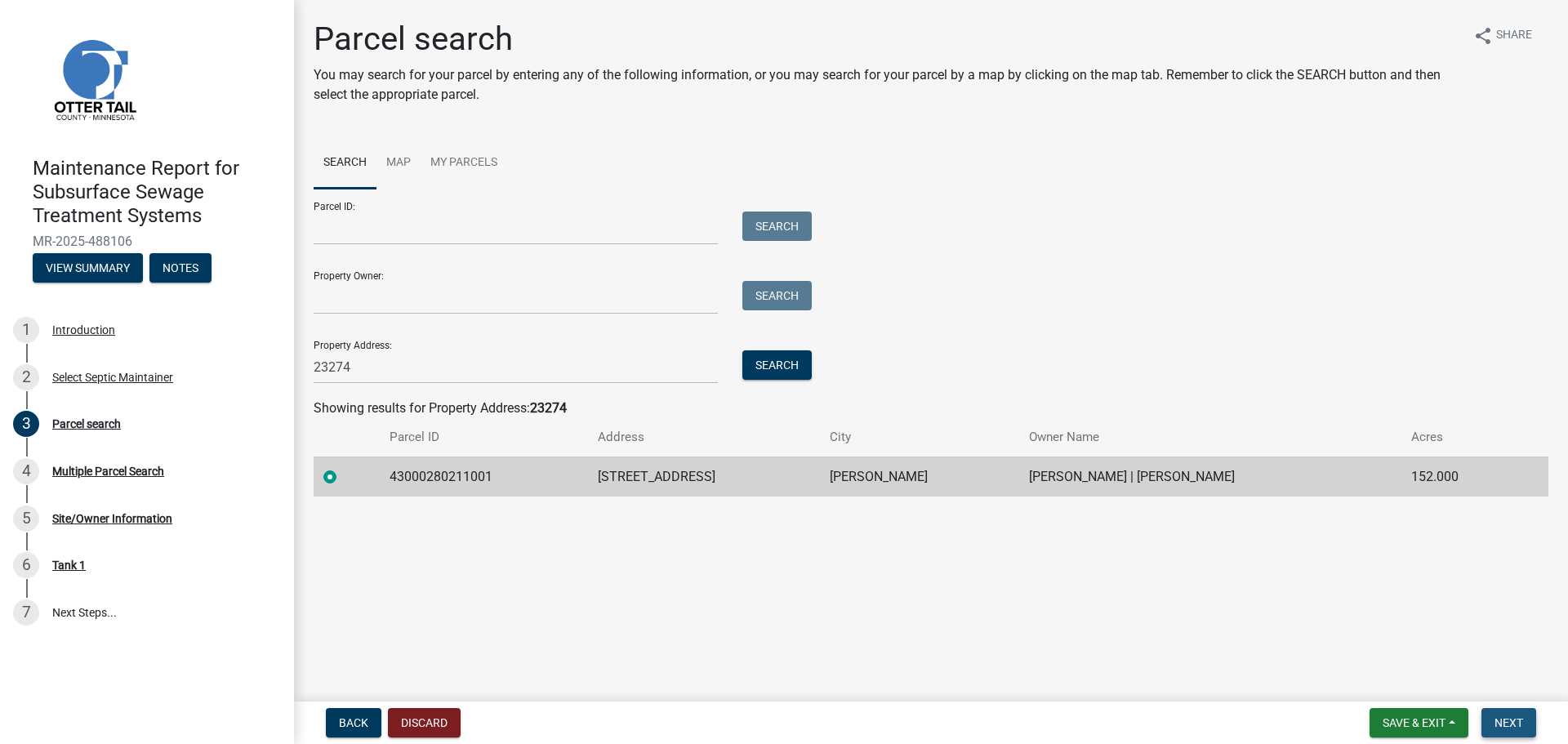
click at [1518, 730] on button "Next" at bounding box center [1508, 723] width 55 height 29
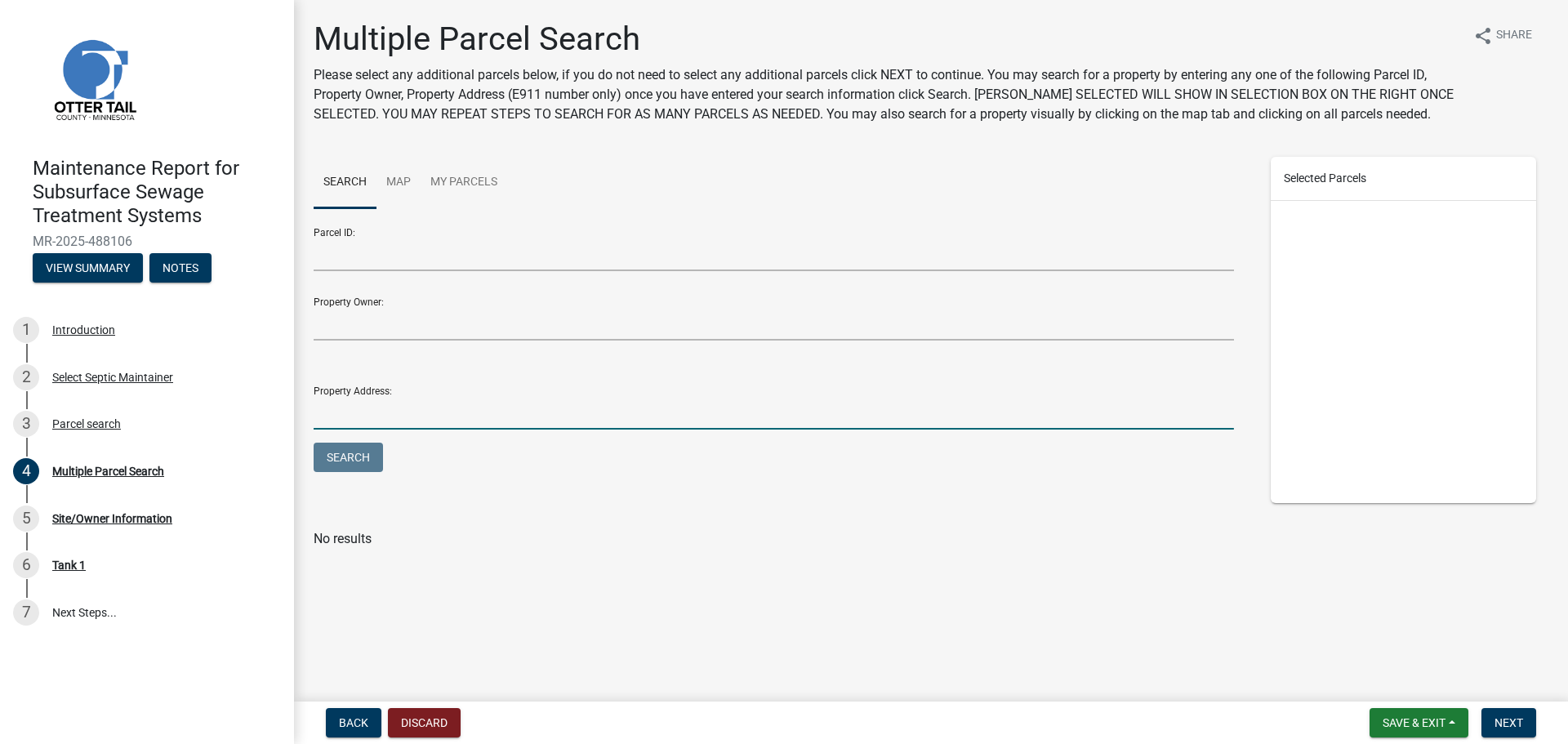
click at [365, 423] on input "Property Address:" at bounding box center [774, 412] width 920 height 33
type input "23274"
click at [314, 443] on button "Search" at bounding box center [349, 457] width 70 height 29
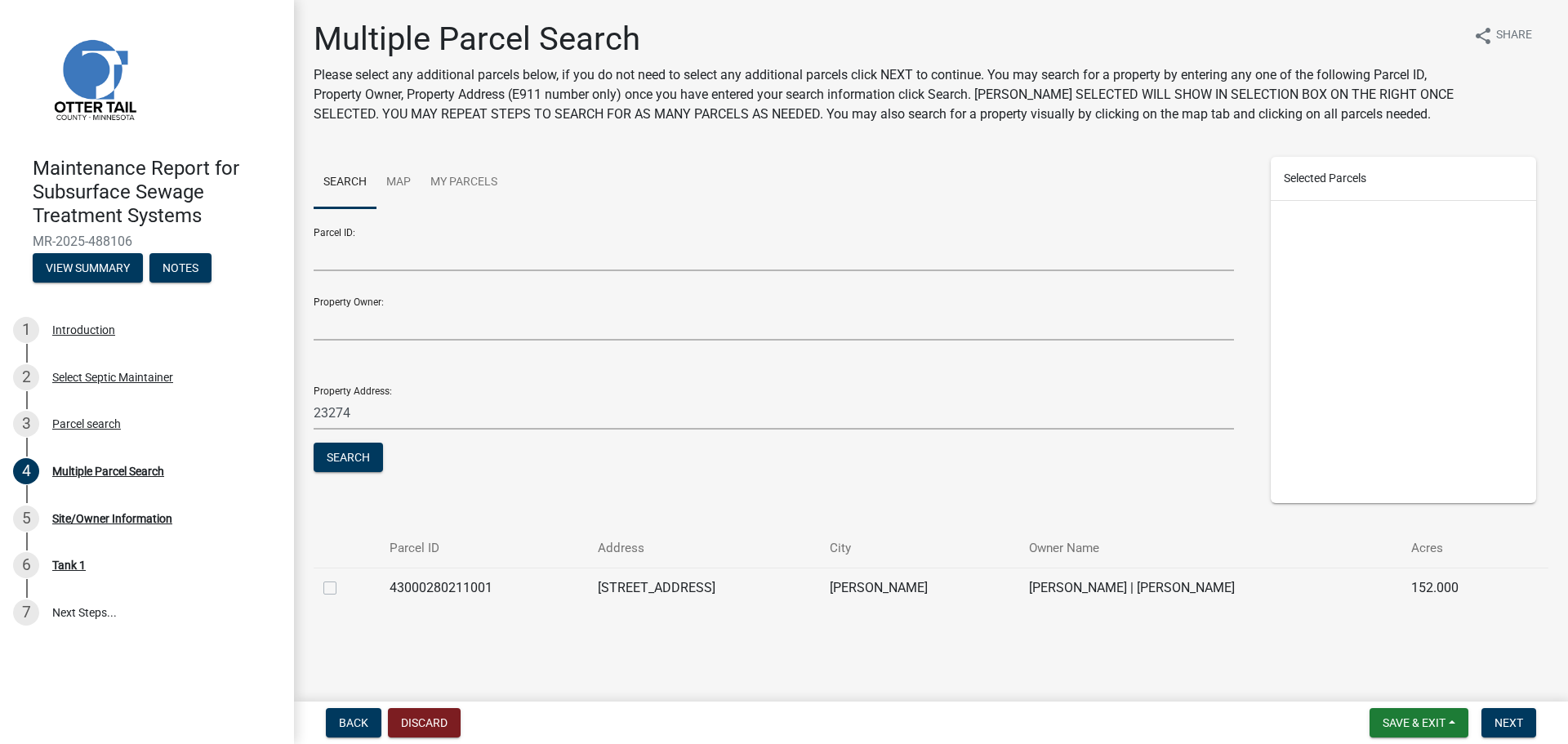
click at [328, 580] on div at bounding box center [346, 588] width 47 height 19
click at [343, 579] on label at bounding box center [343, 579] width 0 height 0
click at [343, 589] on input "checkbox" at bounding box center [349, 584] width 11 height 11
checkbox input "true"
click at [1510, 729] on button "Next" at bounding box center [1508, 723] width 55 height 29
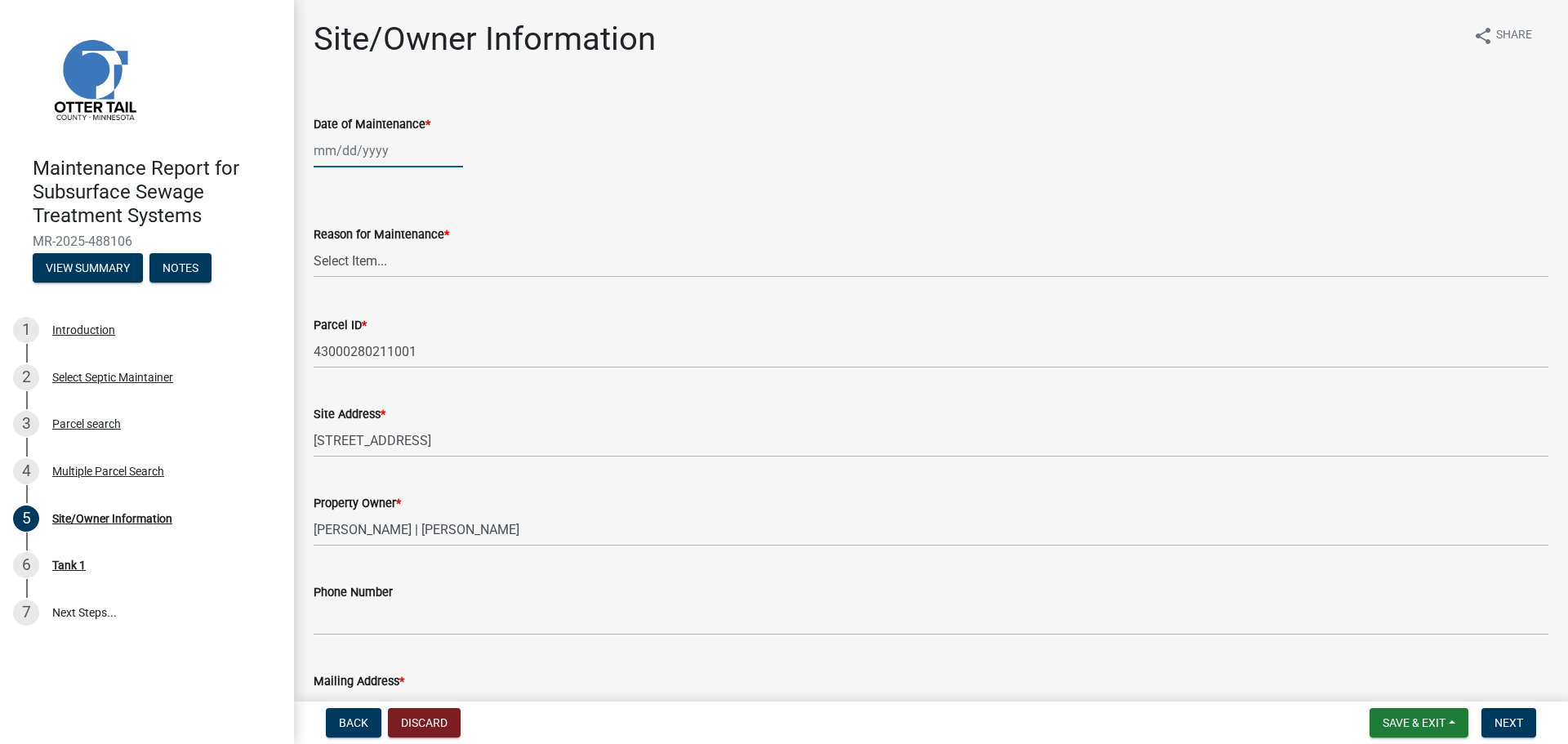
click at [354, 150] on div at bounding box center [388, 151] width 150 height 33
select select "10"
select select "2025"
click at [330, 186] on span "Previous month" at bounding box center [330, 185] width 12 height 12
select select "9"
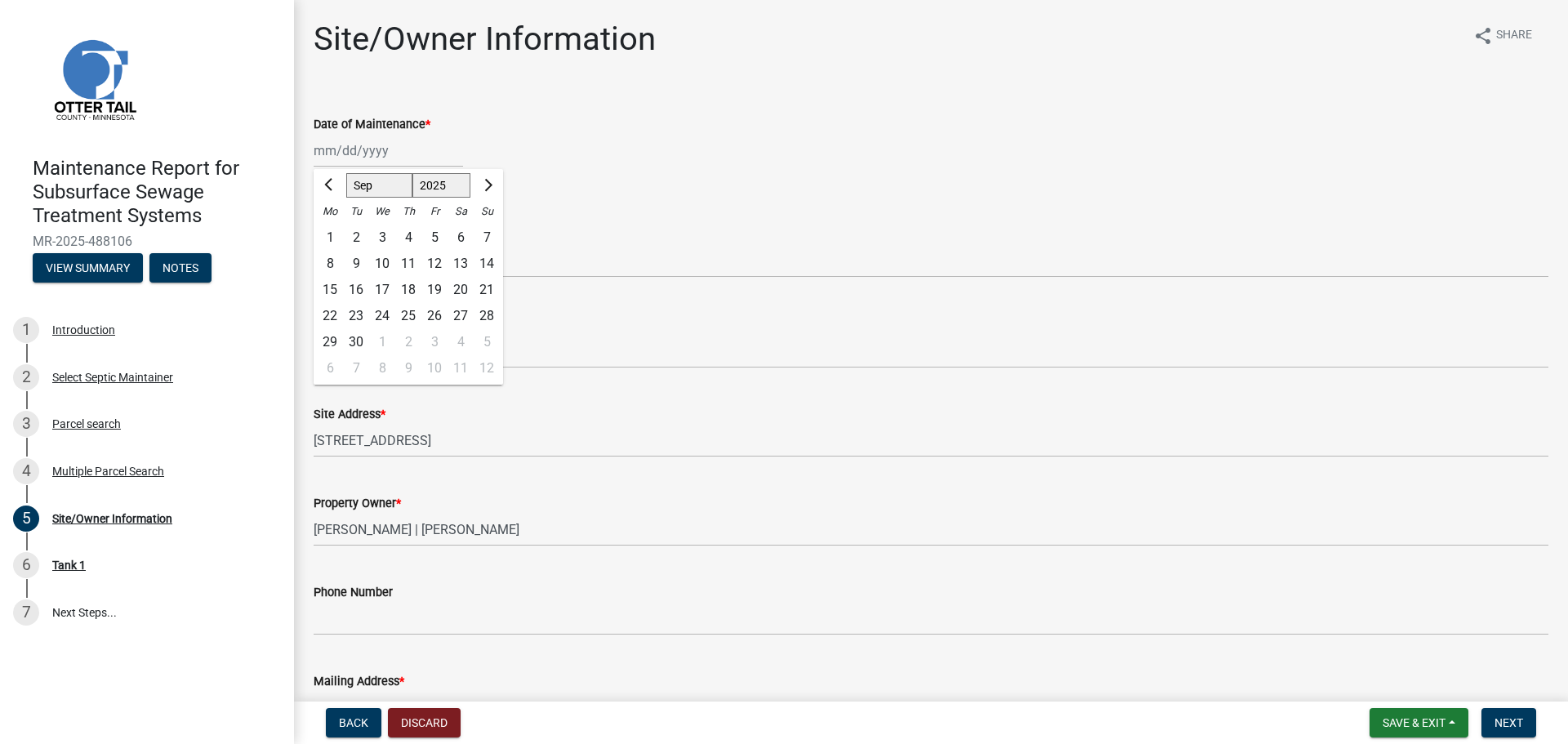
click at [353, 341] on div "30" at bounding box center [356, 342] width 26 height 26
type input "09/30/2025"
click at [362, 267] on select "Select Item... Called Routine Other" at bounding box center [931, 261] width 1235 height 33
click at [314, 244] on select "Select Item... Called Routine Other" at bounding box center [931, 261] width 1235 height 33
select select "3ac72b63-7b21-42e4-8192-806faae7a4f1"
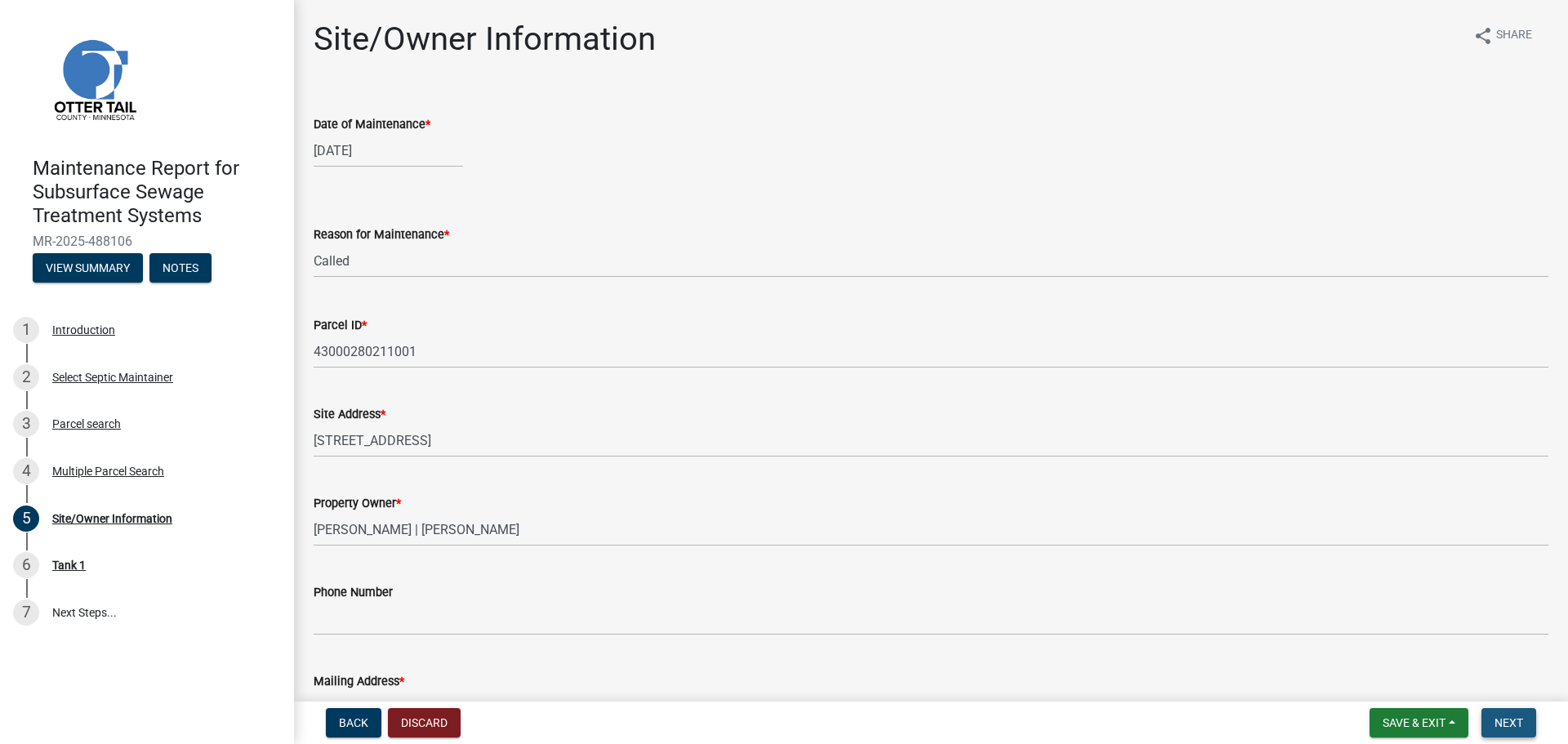
click at [1523, 726] on button "Next" at bounding box center [1508, 723] width 55 height 29
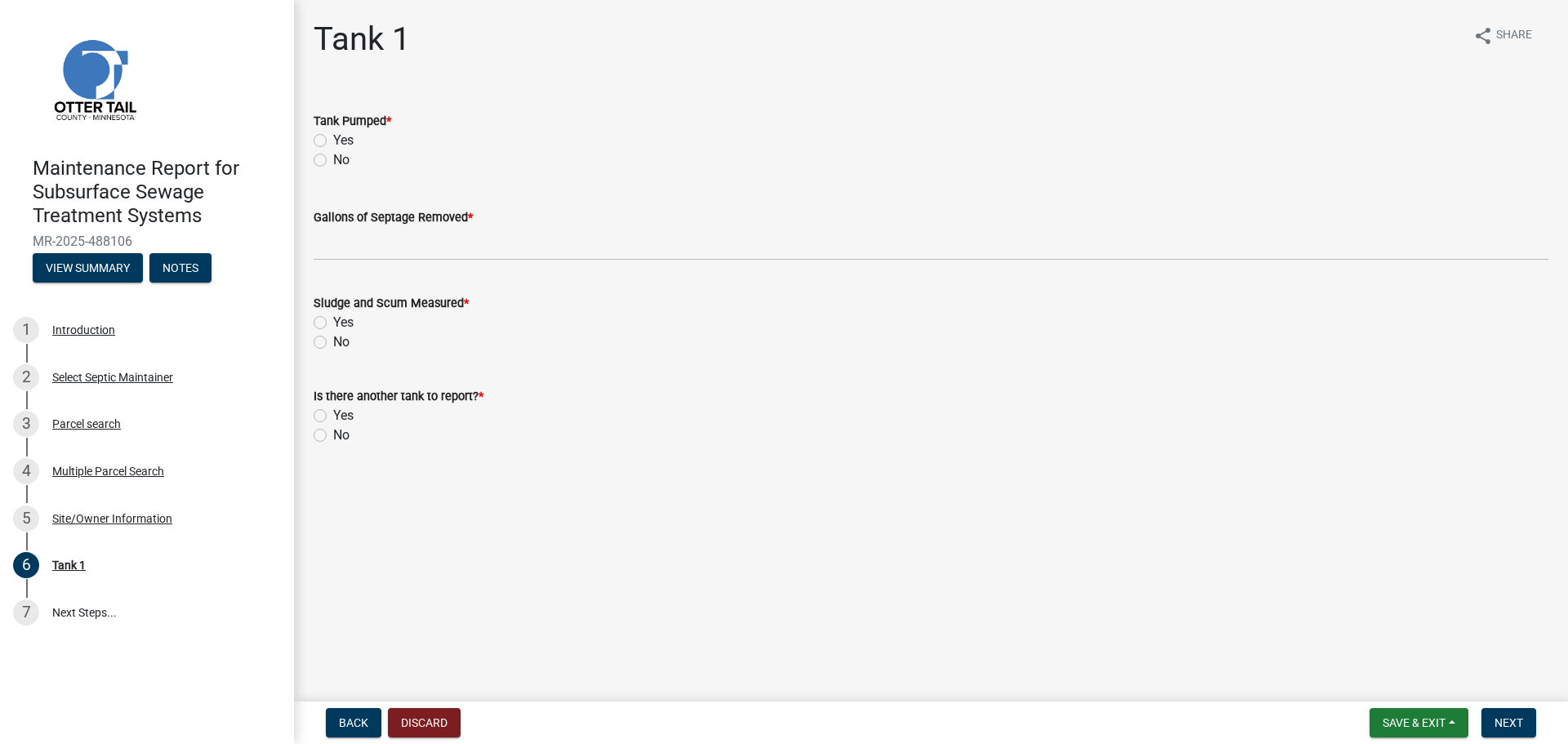
click at [333, 142] on label "Yes" at bounding box center [343, 140] width 20 height 19
click at [333, 141] on input "Yes" at bounding box center [339, 136] width 11 height 11
radio input "true"
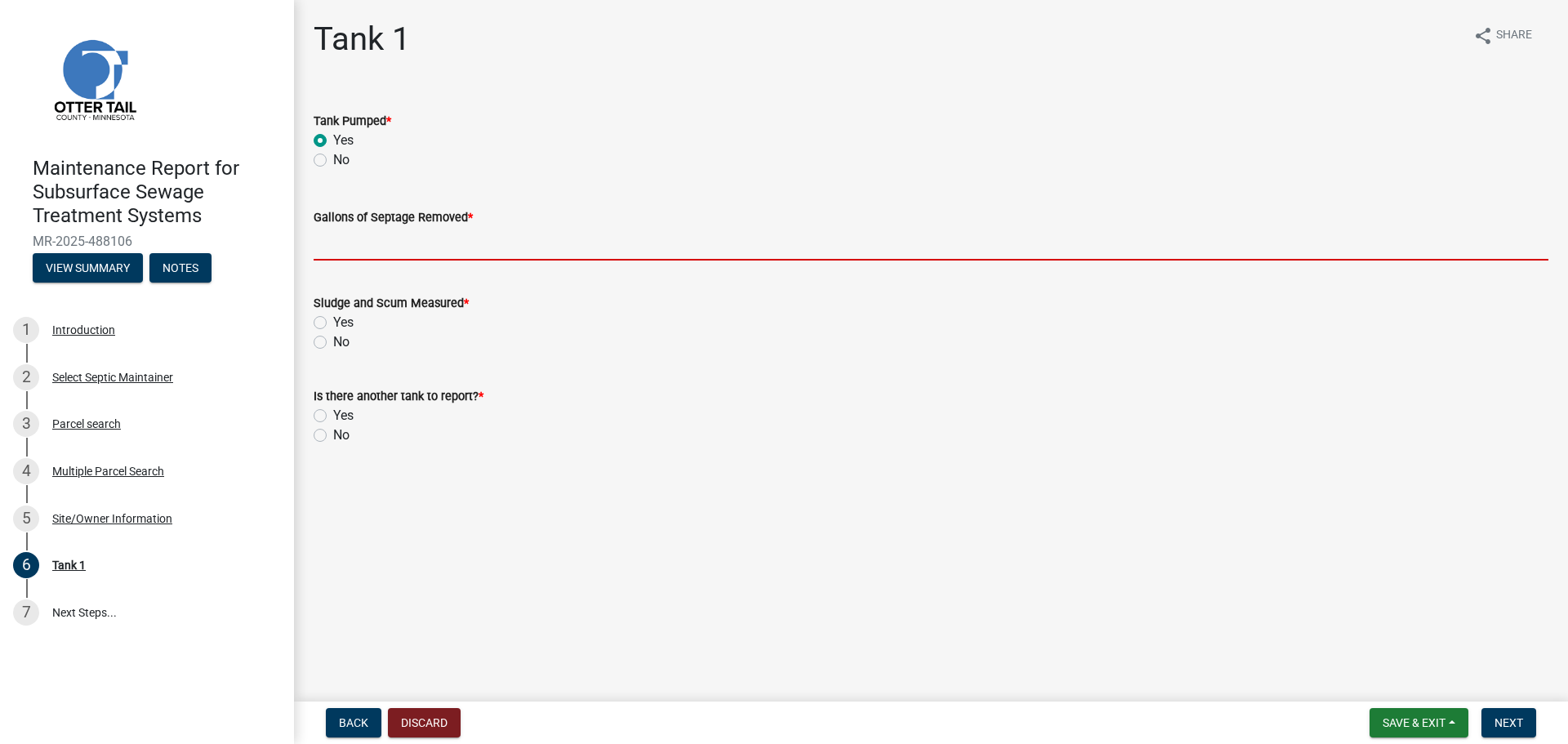
click at [340, 240] on input "Gallons of Septage Removed *" at bounding box center [931, 243] width 1235 height 33
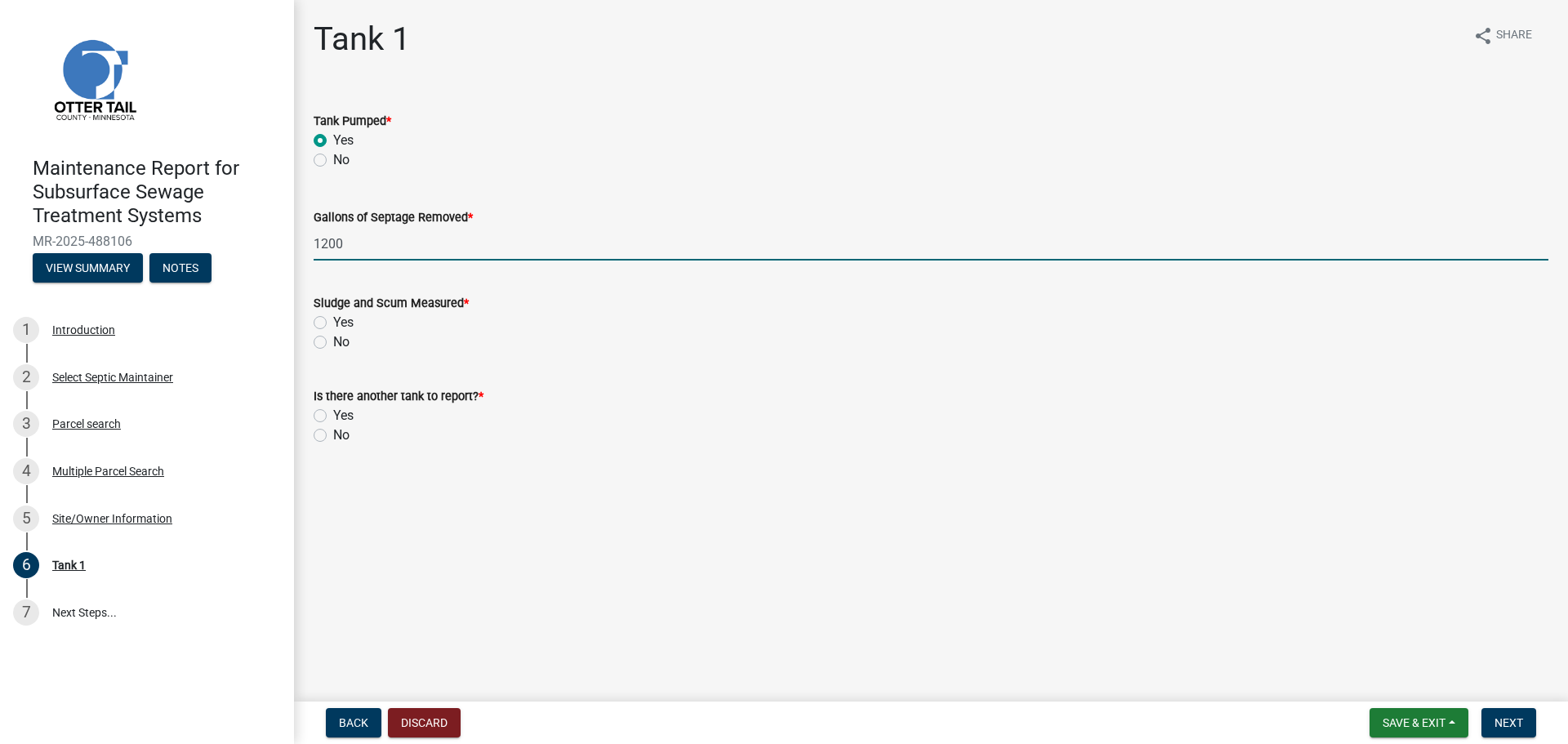
type input "1200"
drag, startPoint x: 322, startPoint y: 342, endPoint x: 318, endPoint y: 383, distance: 41.2
click at [333, 343] on label "No" at bounding box center [342, 342] width 17 height 19
click at [333, 343] on input "No" at bounding box center [339, 338] width 11 height 11
radio input "true"
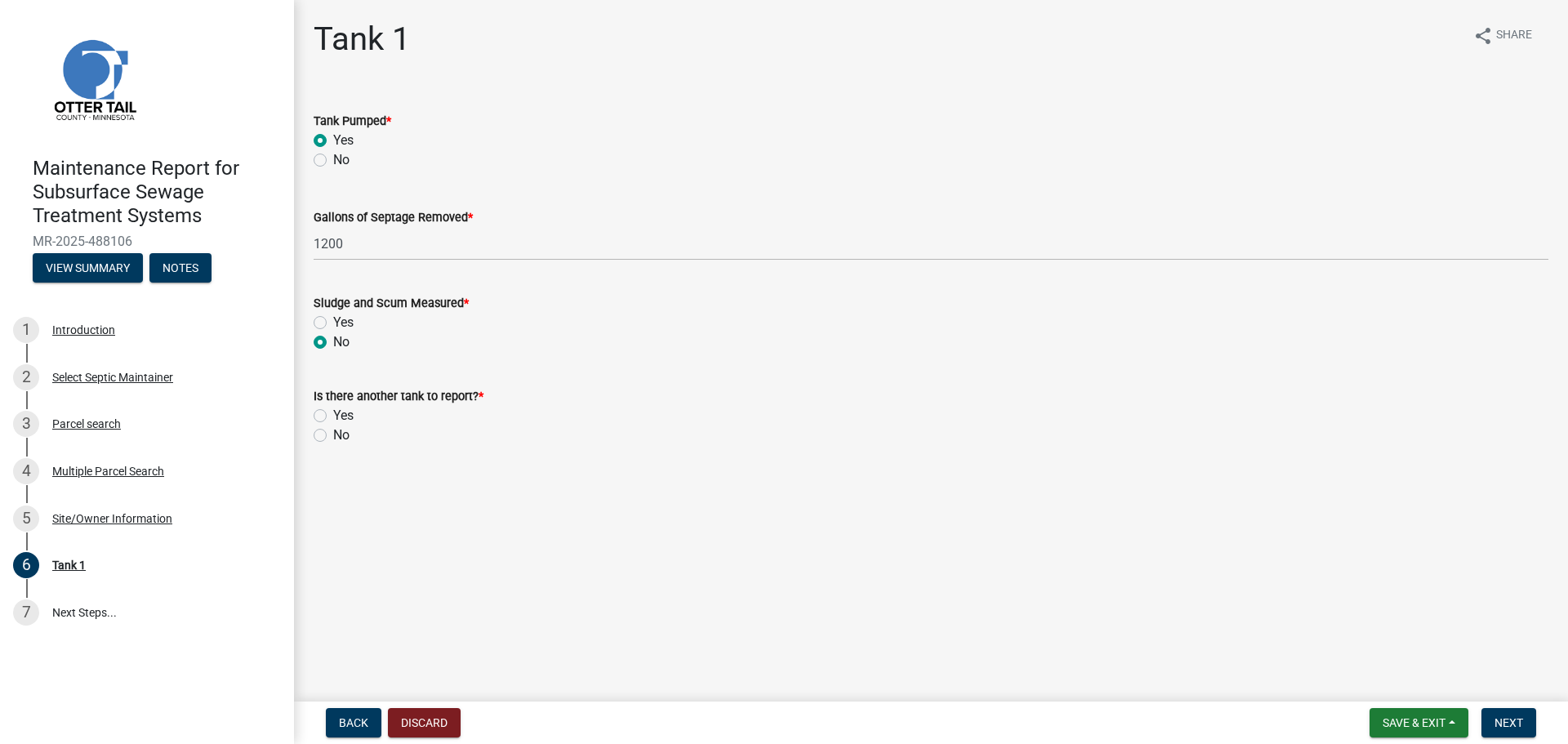
click at [333, 436] on label "No" at bounding box center [342, 434] width 17 height 19
click at [333, 436] on input "No" at bounding box center [339, 431] width 11 height 11
radio input "true"
click at [1518, 727] on span "Next" at bounding box center [1508, 723] width 28 height 13
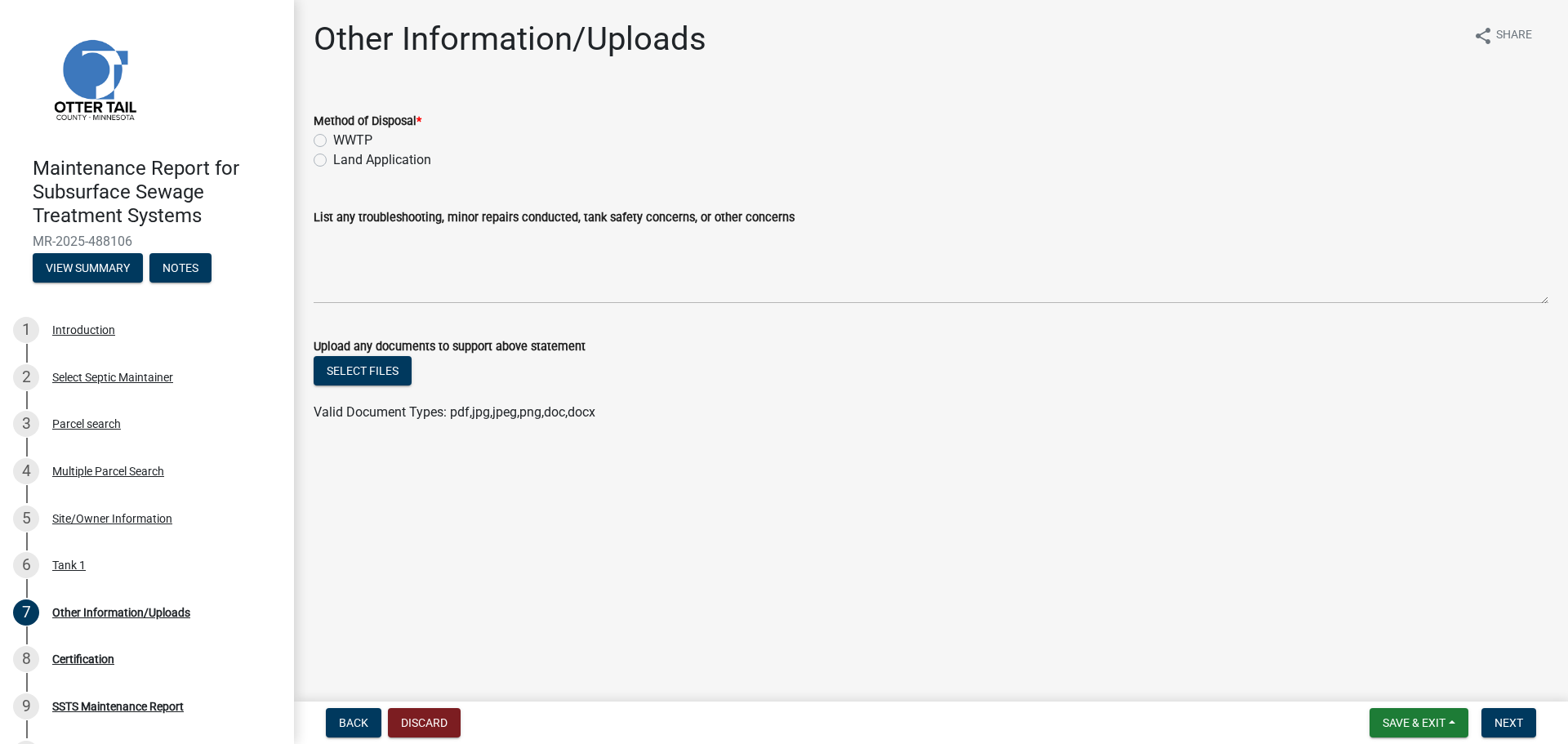
click at [333, 161] on label "Land Application" at bounding box center [382, 160] width 98 height 19
click at [333, 161] on input "Land Application" at bounding box center [339, 156] width 11 height 11
radio input "true"
click at [1501, 724] on span "Next" at bounding box center [1508, 723] width 28 height 13
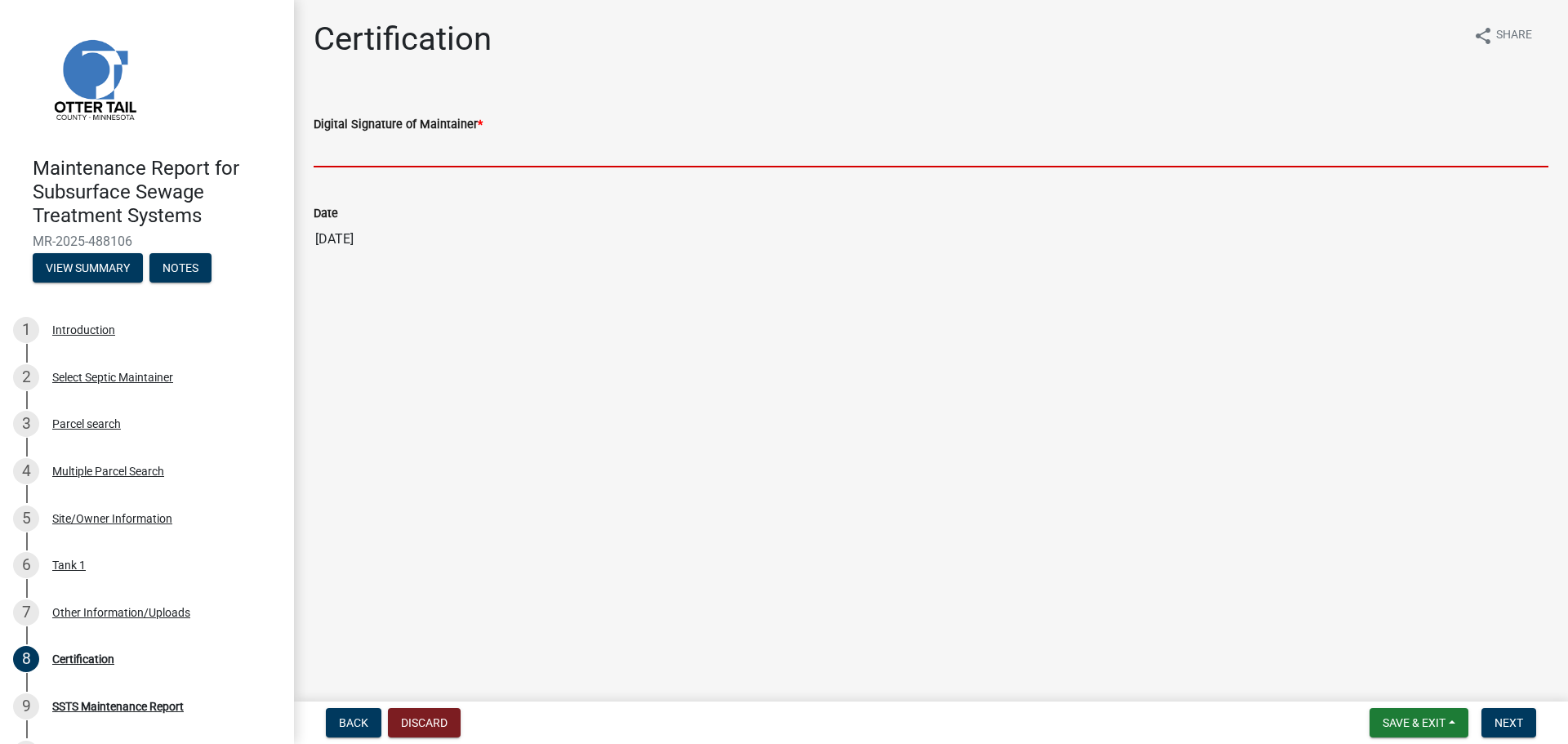
click at [352, 150] on input "Digital Signature of Maintainer *" at bounding box center [931, 151] width 1235 height 33
type input "[PERSON_NAME]"
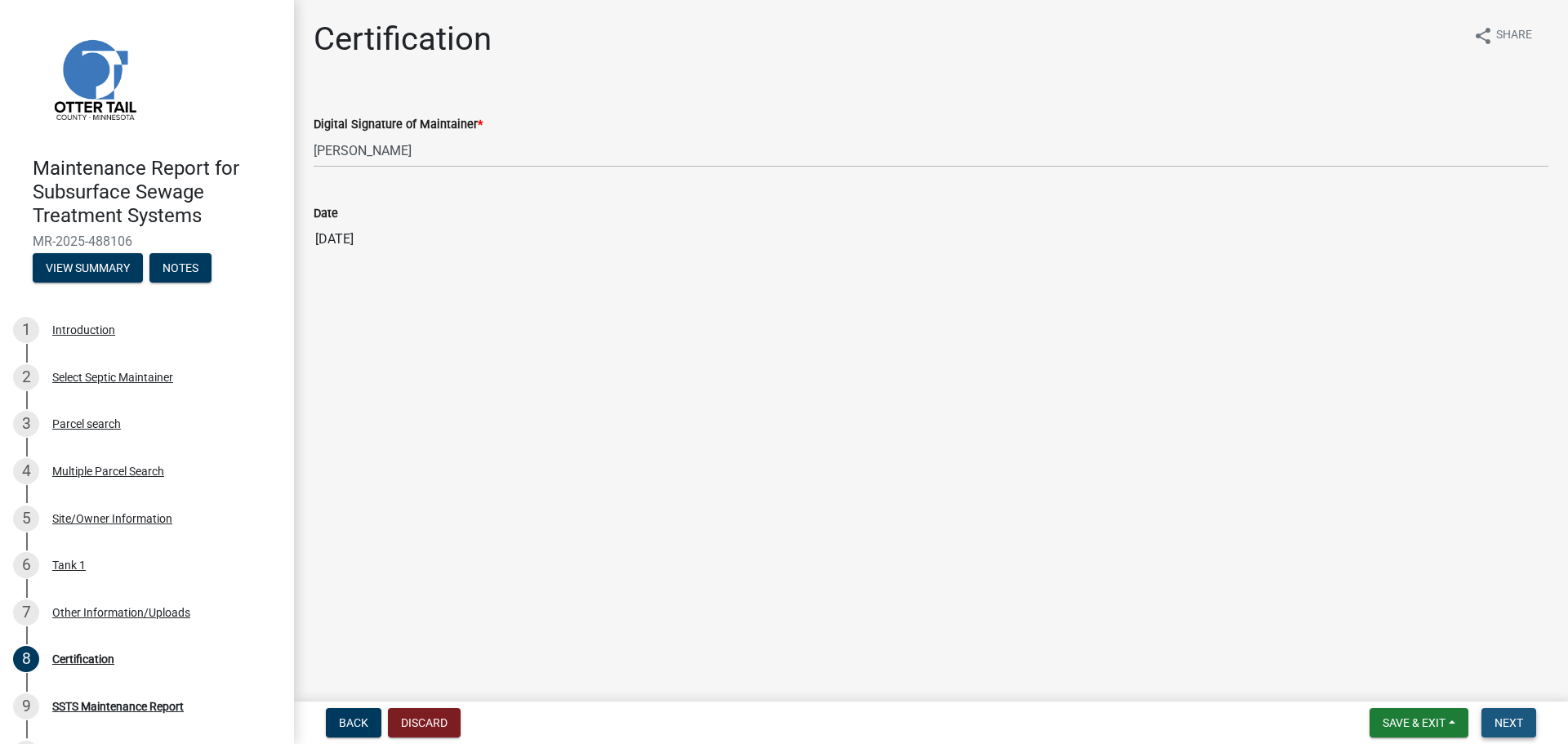
click at [1521, 722] on span "Next" at bounding box center [1508, 723] width 28 height 13
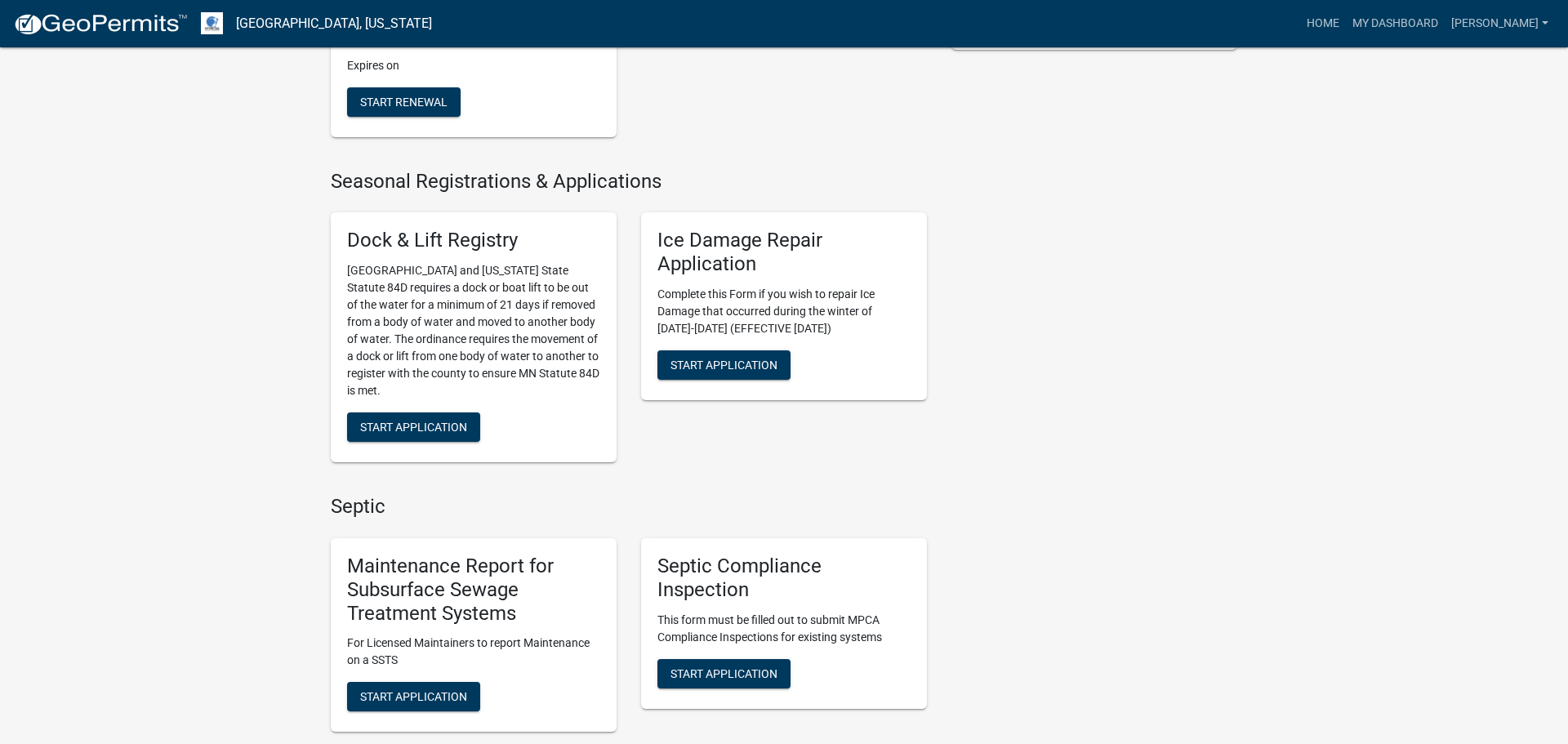
scroll to position [481, 0]
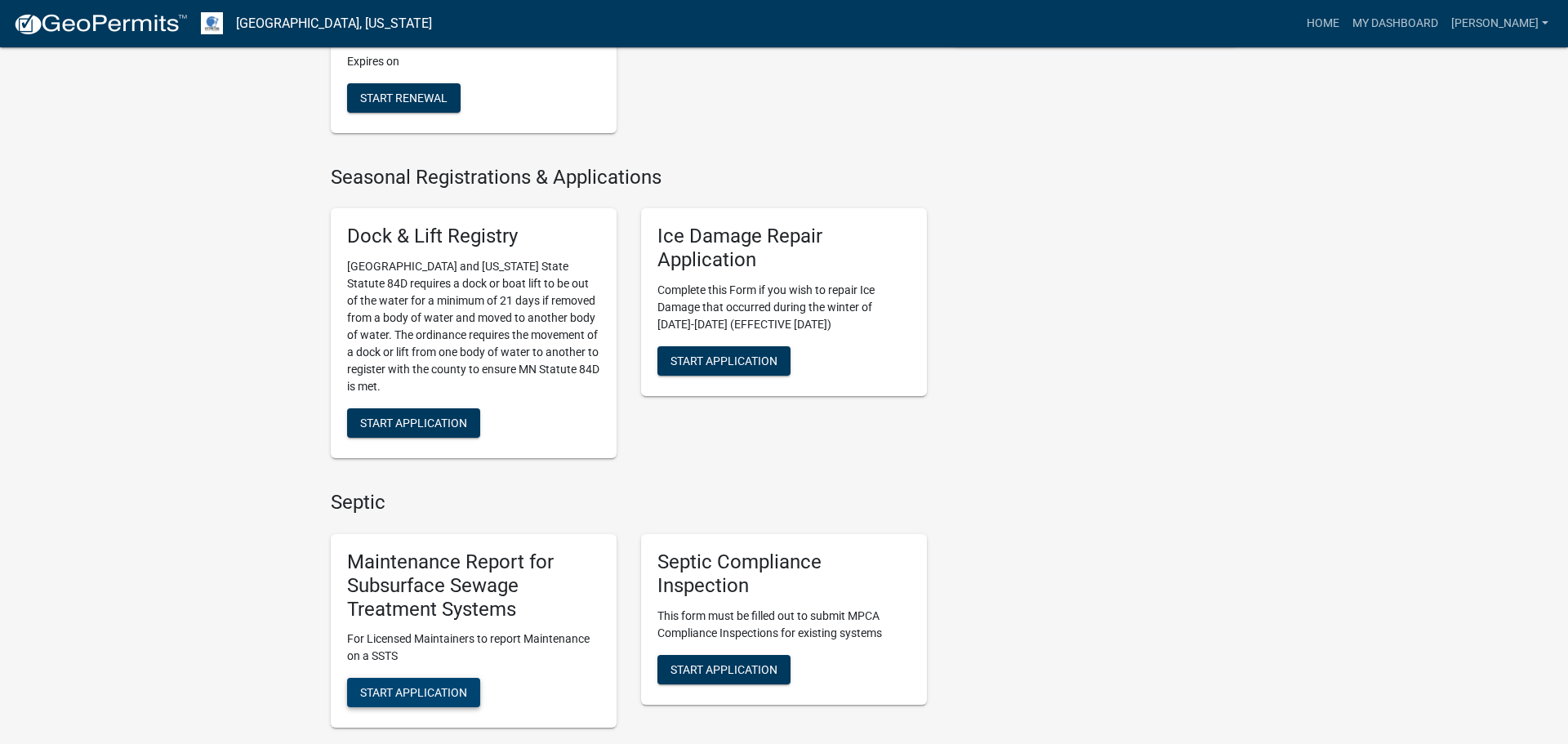
click at [395, 686] on span "Start Application" at bounding box center [413, 693] width 107 height 13
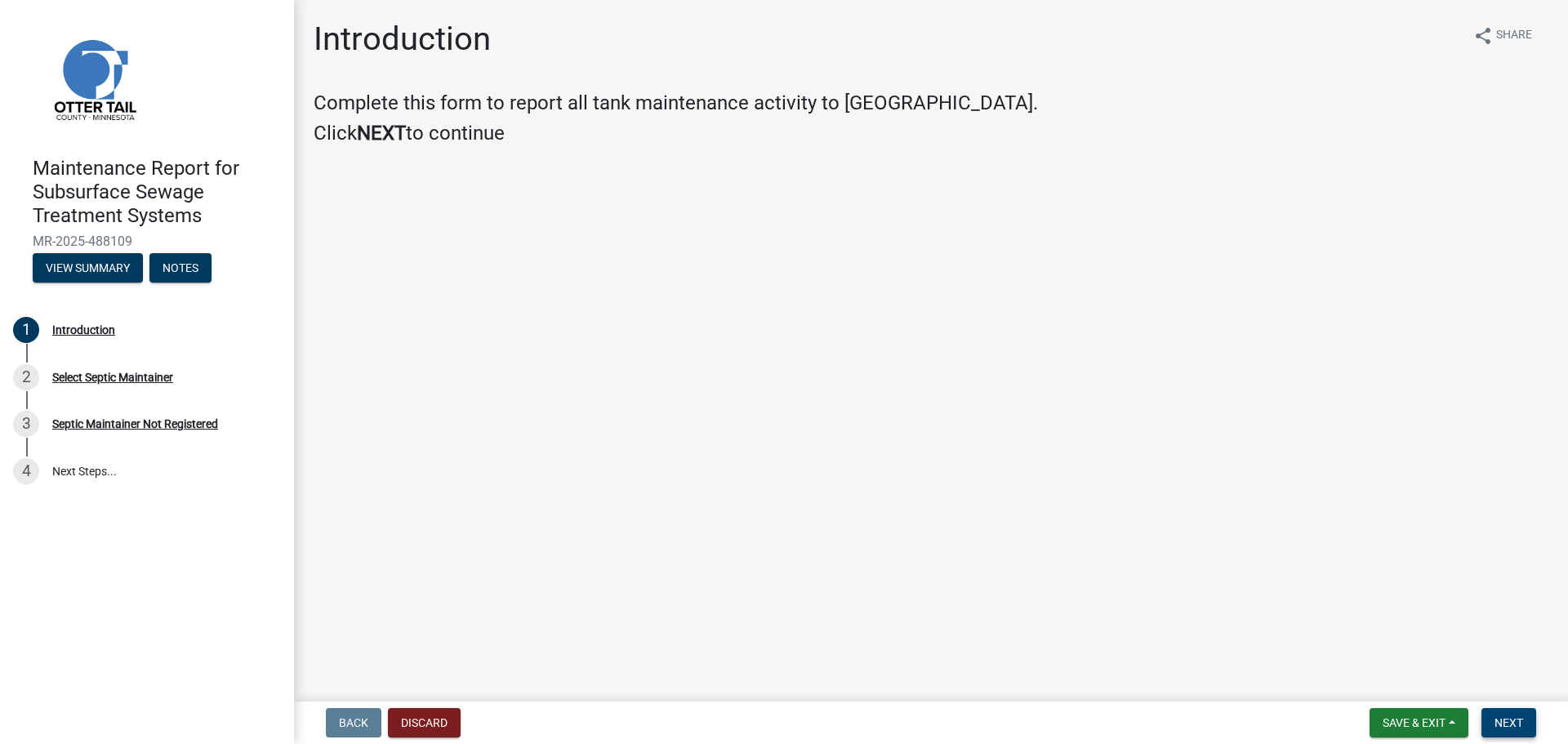
click at [1501, 725] on span "Next" at bounding box center [1508, 723] width 28 height 13
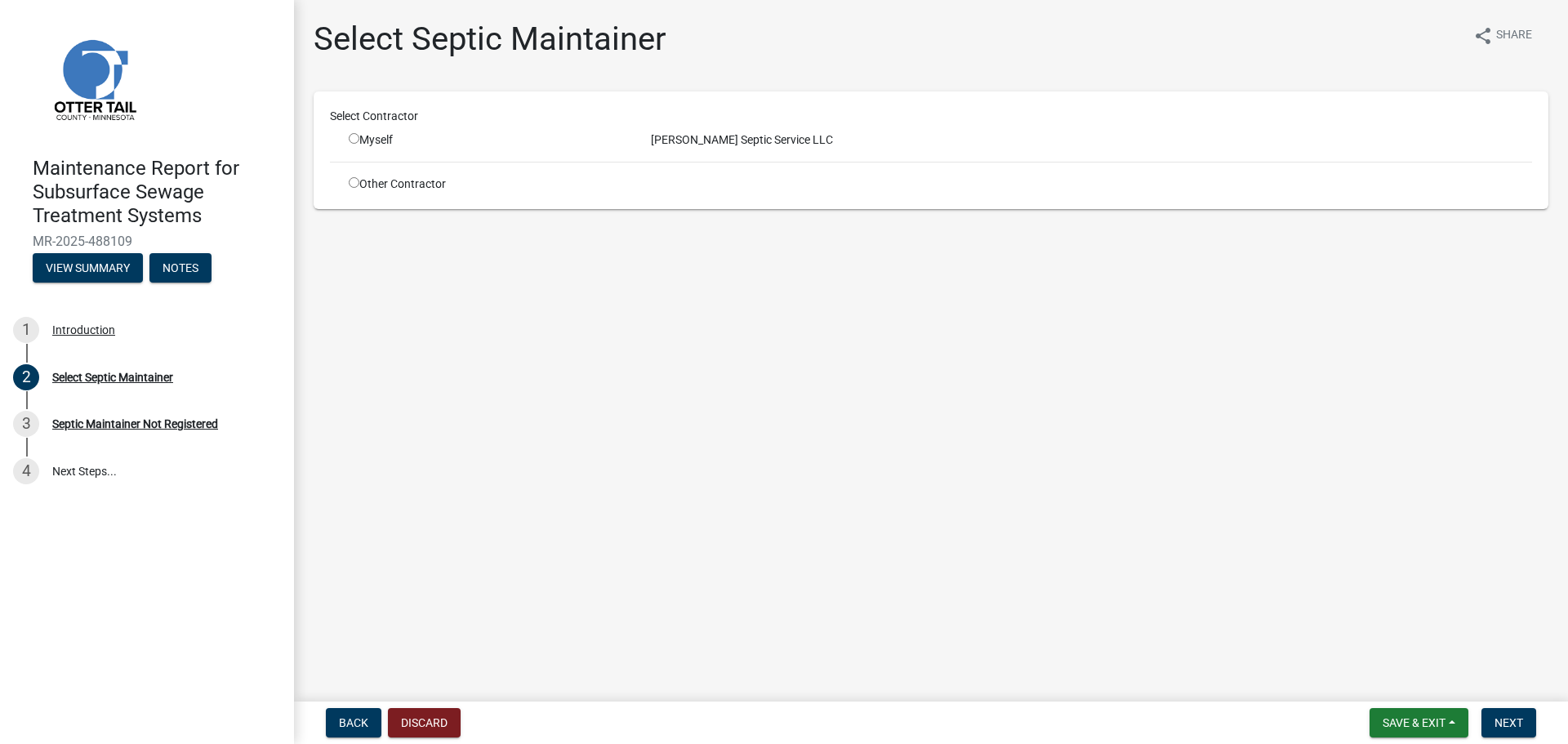
click at [353, 137] on input "radio" at bounding box center [354, 139] width 11 height 11
radio input "true"
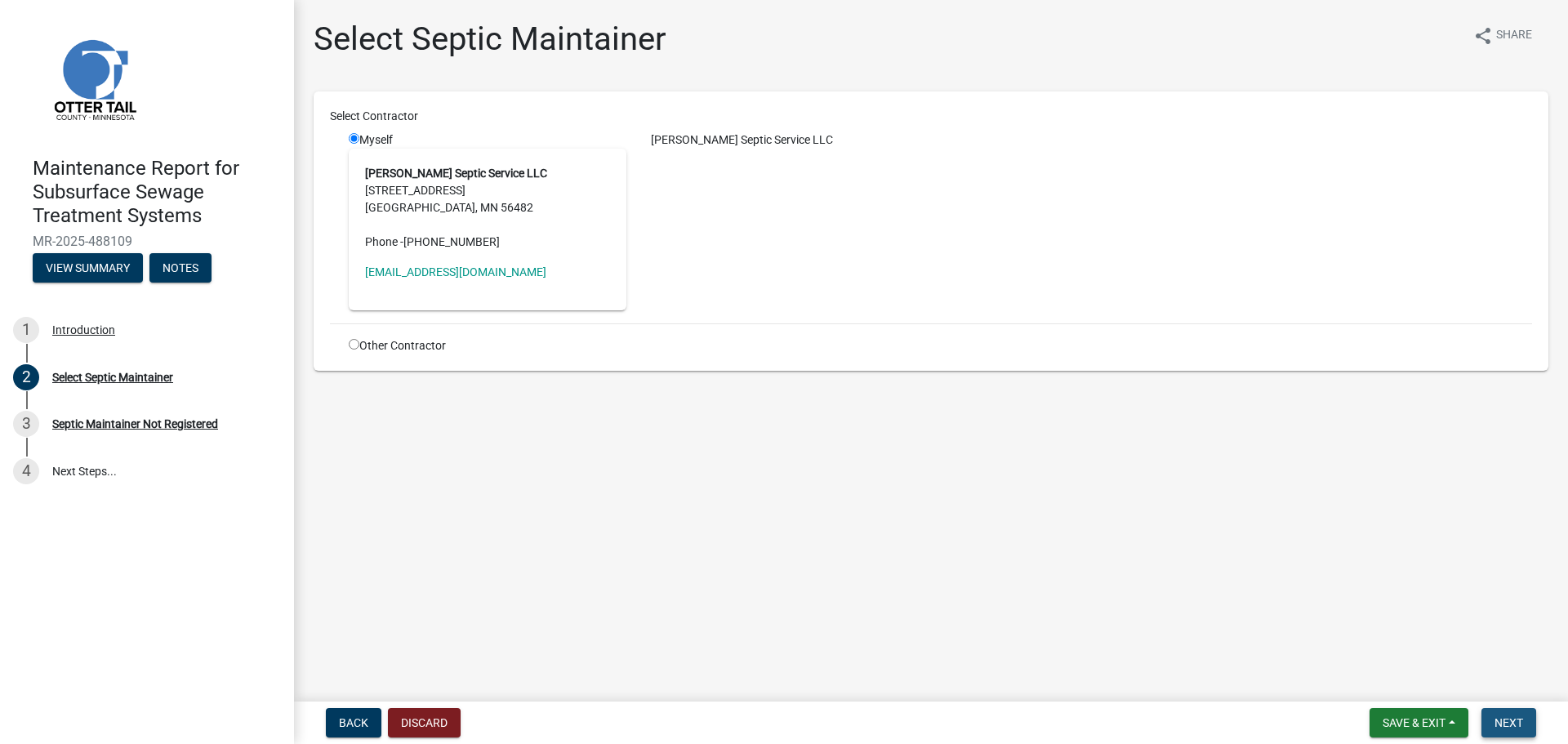
click at [1516, 720] on span "Next" at bounding box center [1508, 723] width 28 height 13
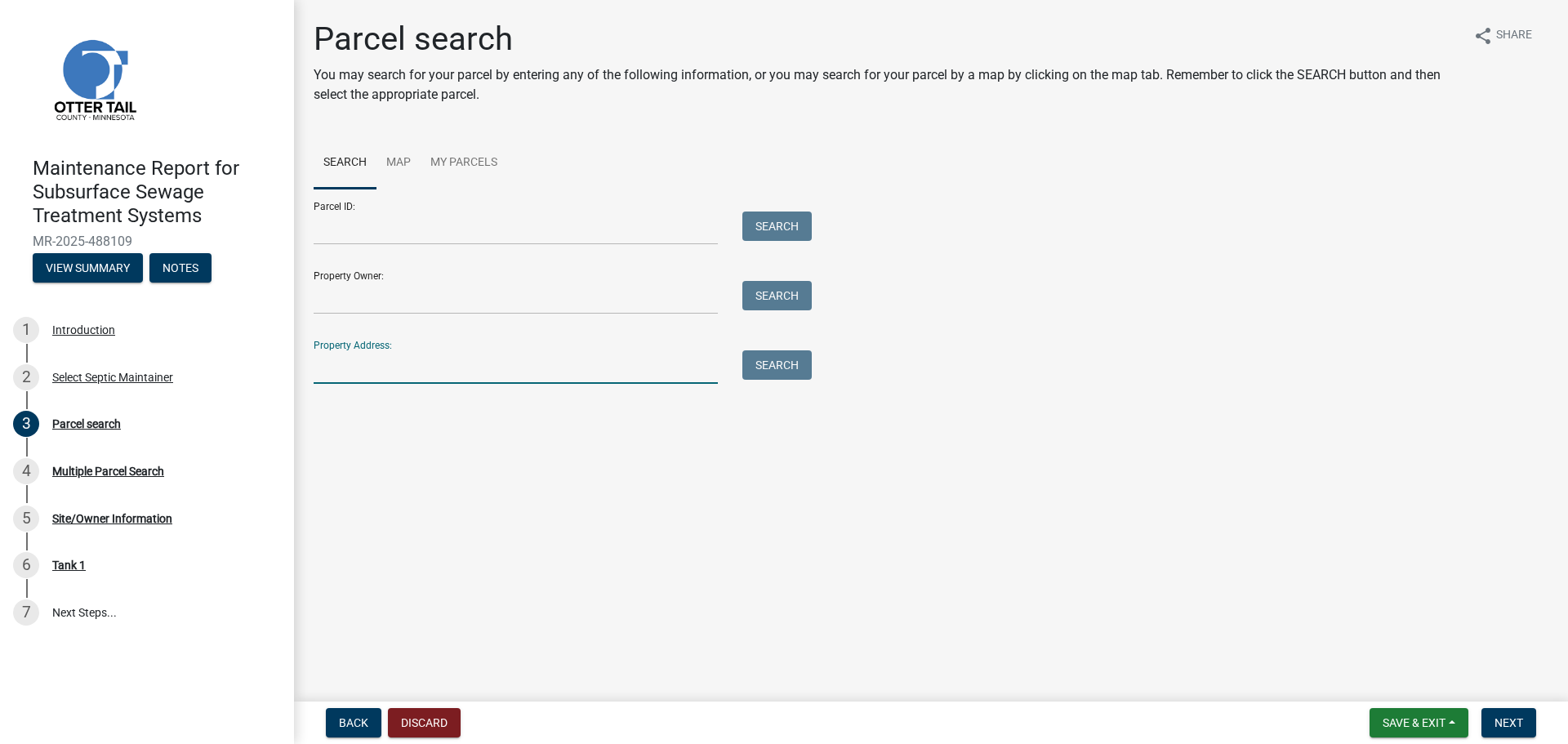
click at [473, 375] on input "Property Address:" at bounding box center [516, 367] width 404 height 33
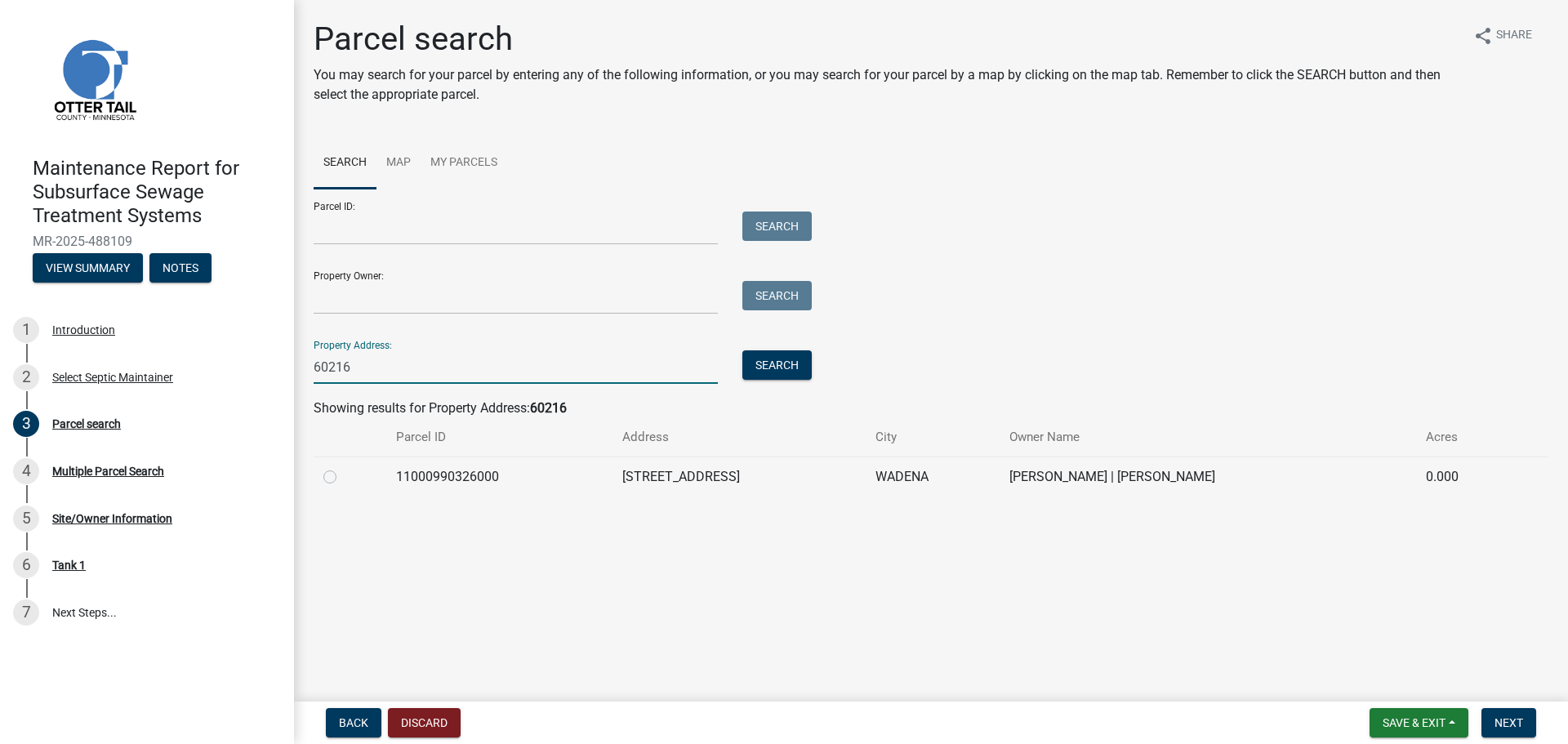
type input "60216"
click at [343, 468] on label at bounding box center [343, 468] width 0 height 0
click at [343, 478] on input "radio" at bounding box center [349, 473] width 11 height 11
radio input "true"
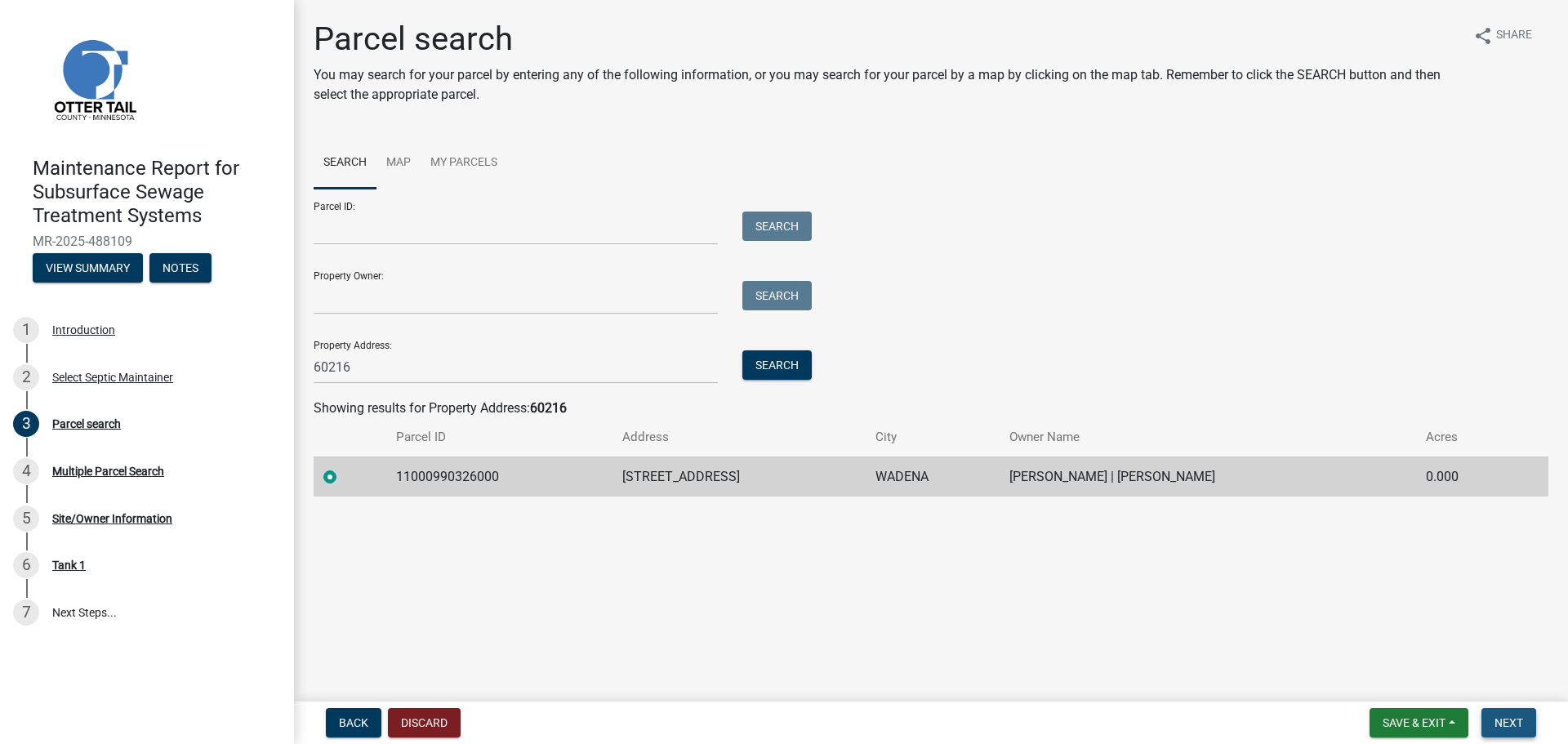
click at [1495, 734] on button "Next" at bounding box center [1508, 723] width 55 height 29
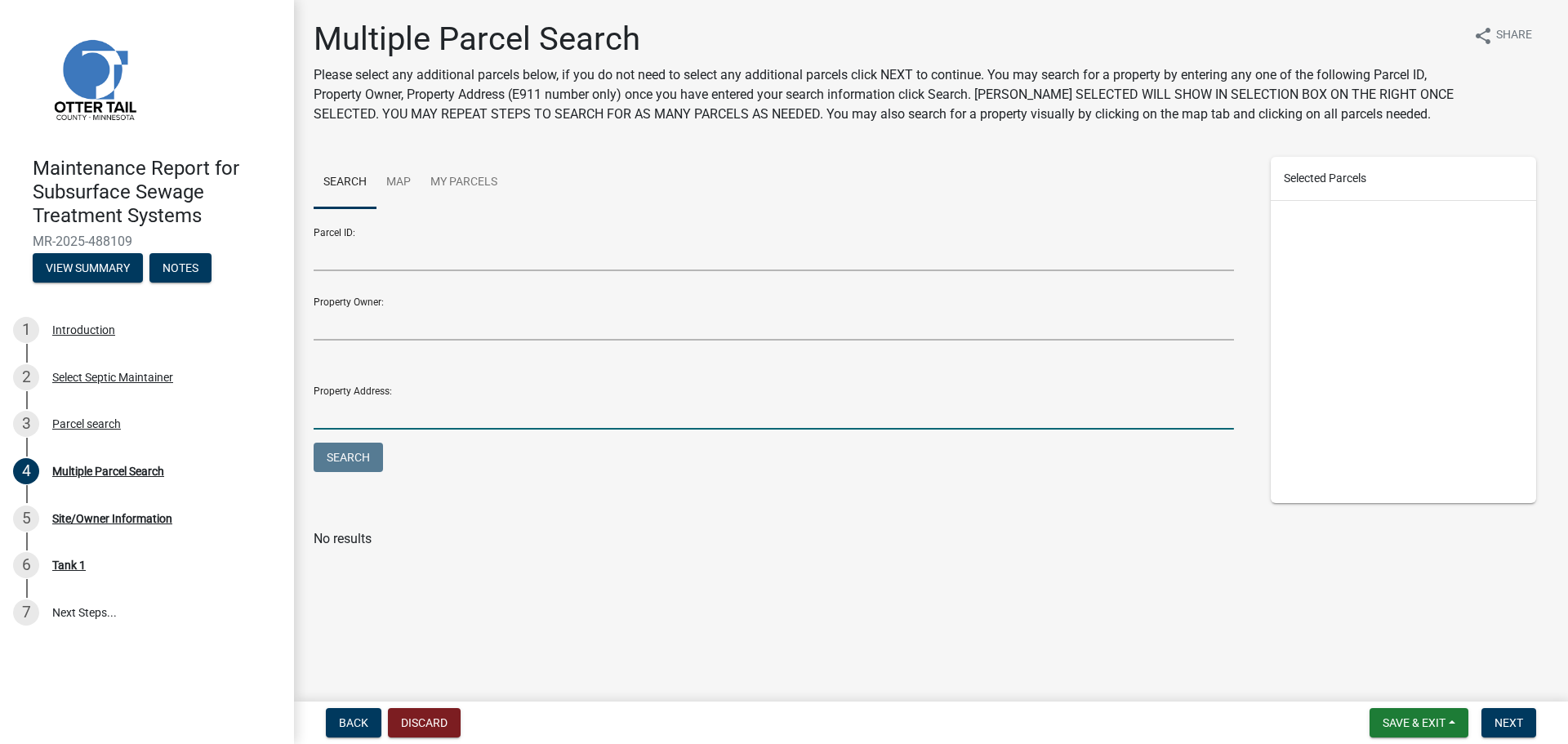
click at [476, 419] on input "Property Address:" at bounding box center [774, 412] width 920 height 33
type input "60216"
click at [314, 443] on button "Search" at bounding box center [349, 457] width 70 height 29
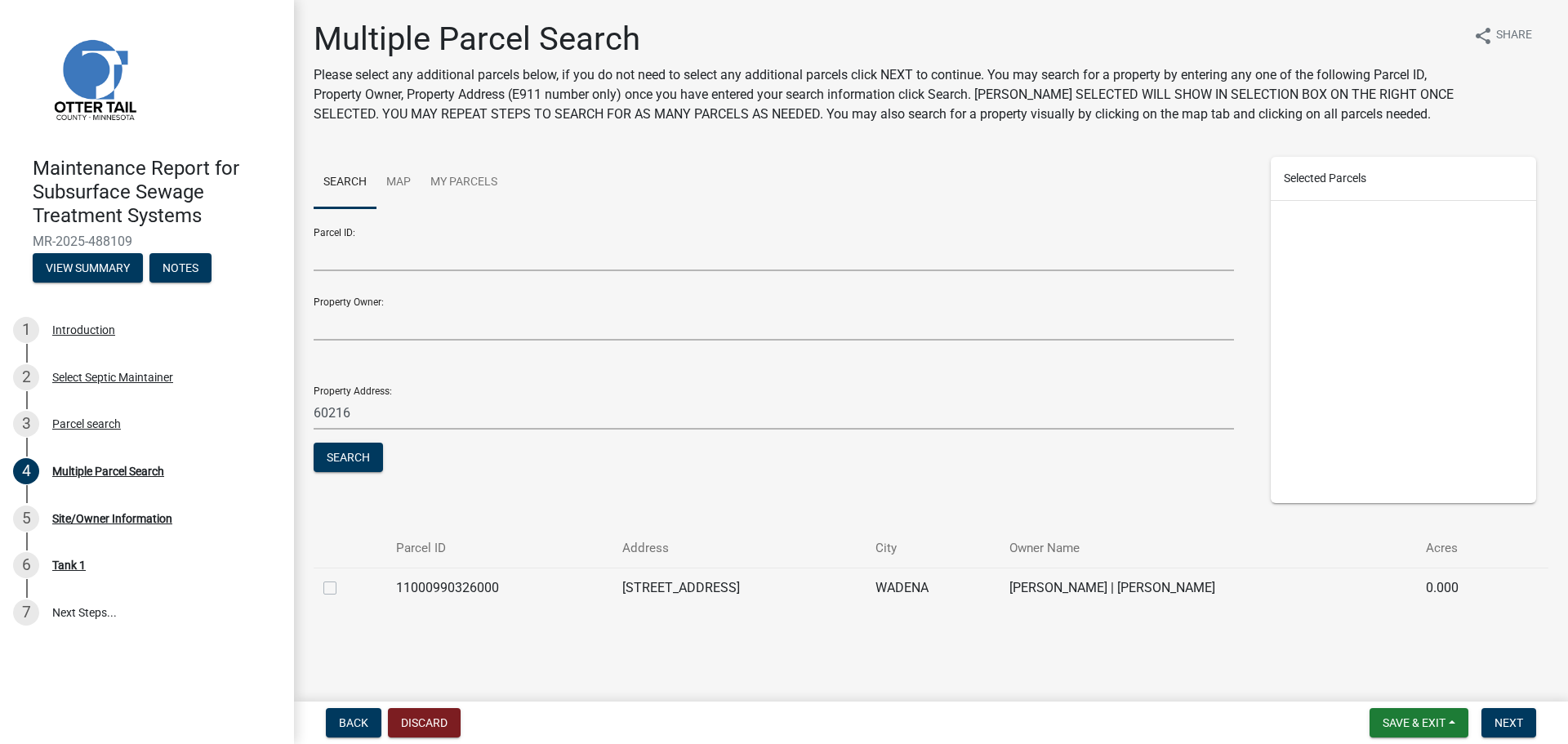
click at [343, 579] on label at bounding box center [343, 579] width 0 height 0
click at [343, 586] on input "checkbox" at bounding box center [349, 584] width 11 height 11
checkbox input "true"
click at [1528, 727] on button "Next" at bounding box center [1508, 723] width 55 height 29
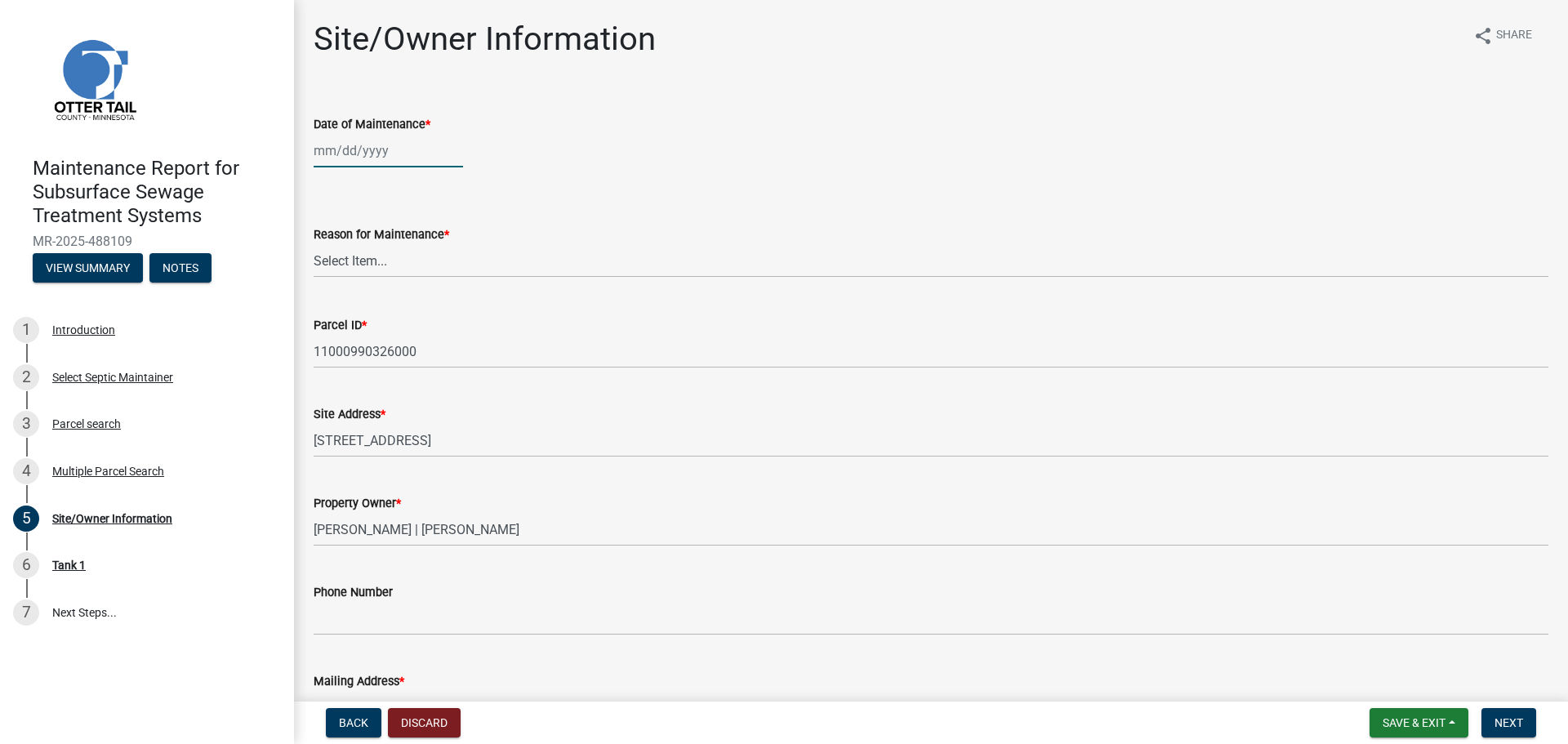
click at [390, 152] on div at bounding box center [388, 151] width 150 height 33
select select "10"
select select "2025"
click at [409, 240] on div "2" at bounding box center [408, 238] width 26 height 26
type input "10/02/2025"
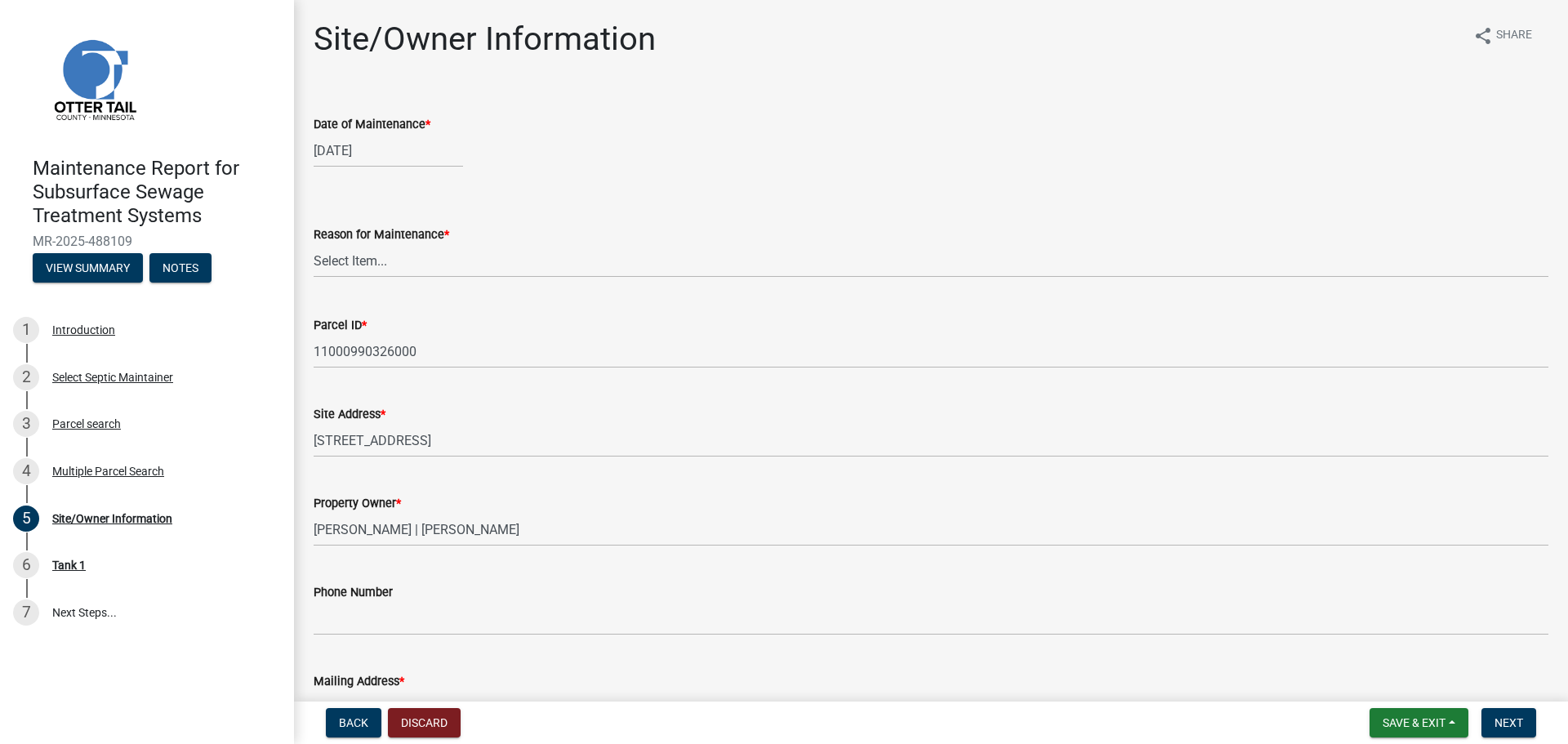
click at [386, 156] on div "10/02/2025" at bounding box center [388, 151] width 150 height 33
select select "10"
select select "2025"
click at [437, 231] on div "3" at bounding box center [434, 238] width 26 height 26
type input "10/03/2025"
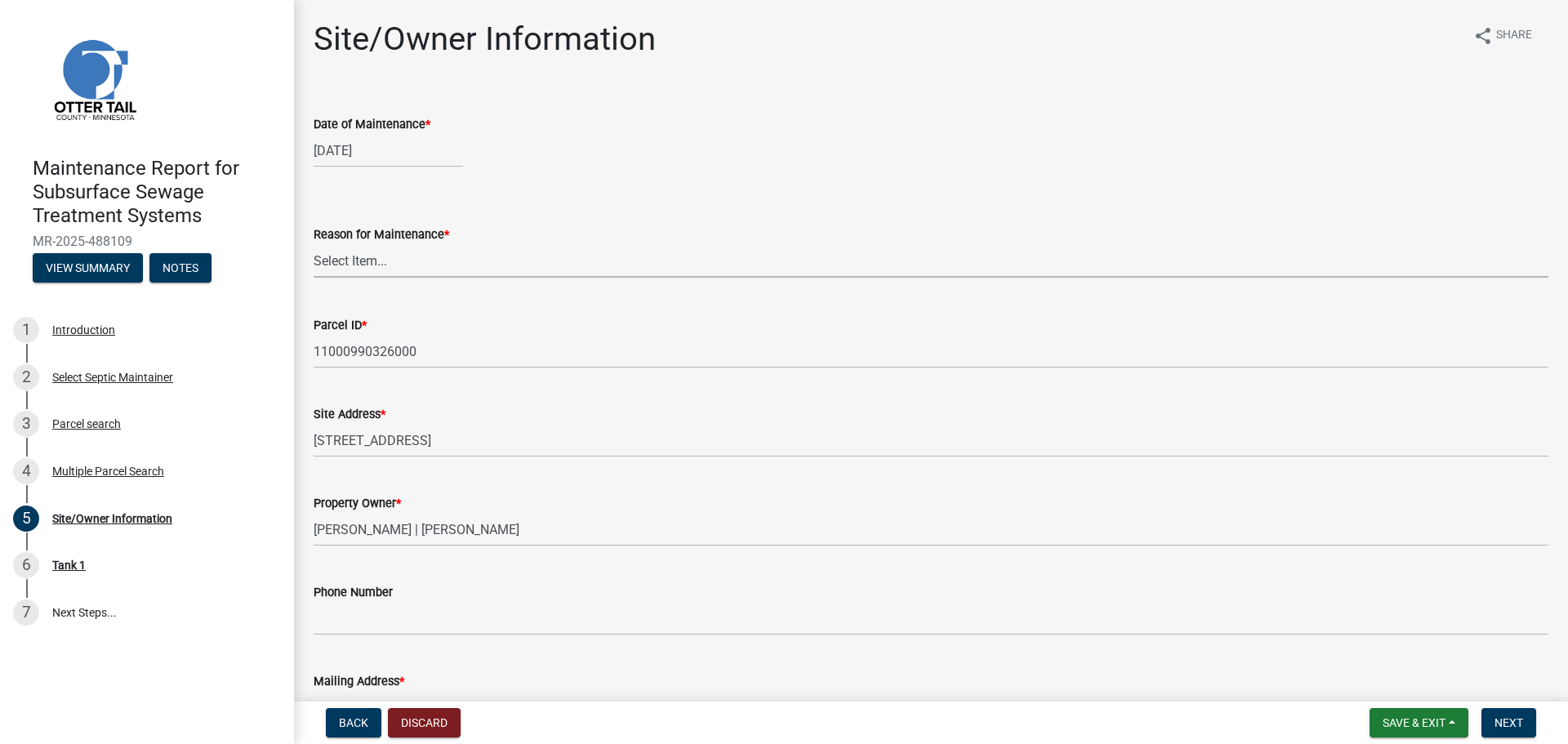
click at [405, 265] on select "Select Item... Called Routine Other" at bounding box center [931, 261] width 1235 height 33
click at [314, 244] on select "Select Item... Called Routine Other" at bounding box center [931, 261] width 1235 height 33
select select "3ac72b63-7b21-42e4-8192-806faae7a4f1"
click at [1524, 728] on button "Next" at bounding box center [1508, 723] width 55 height 29
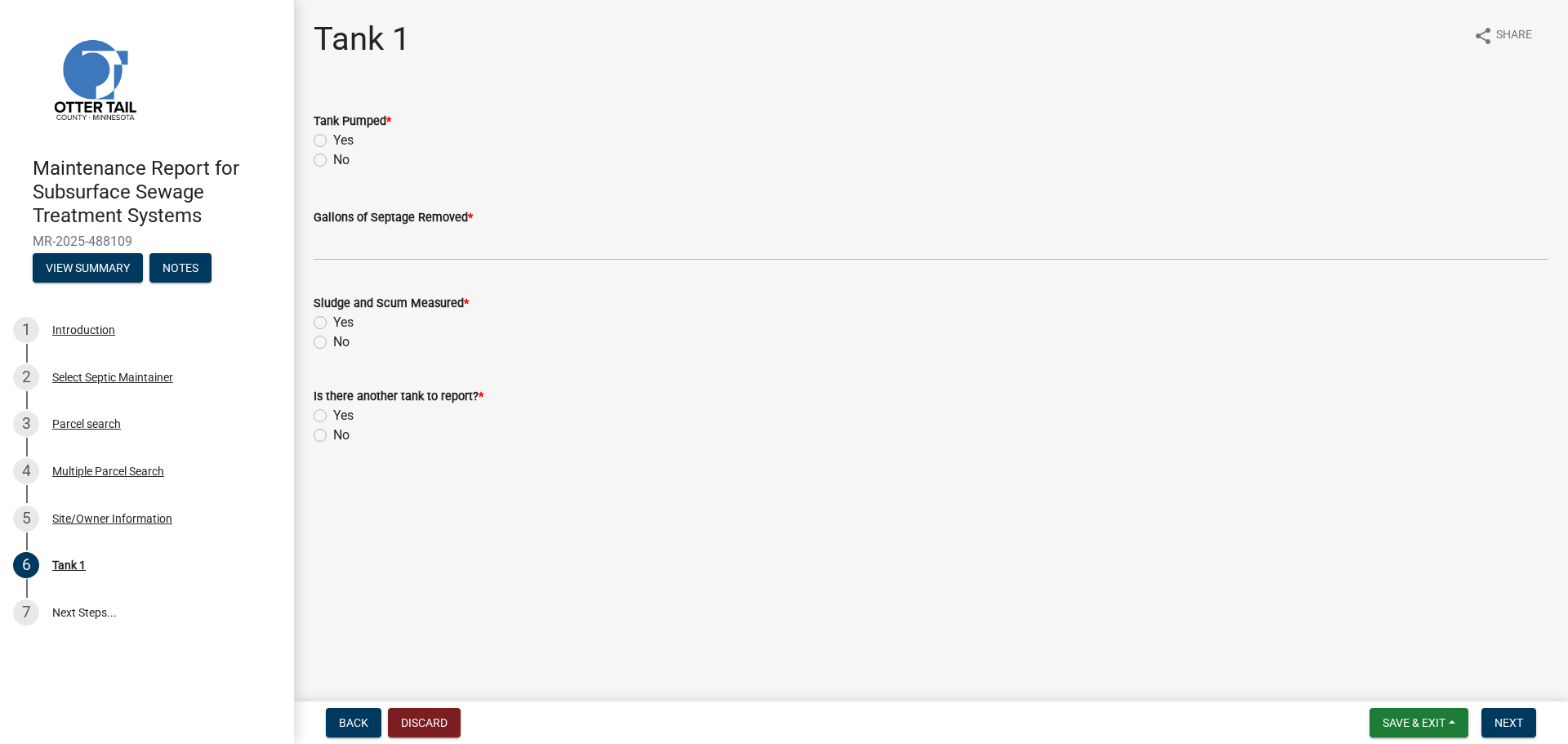
click at [333, 136] on label "Yes" at bounding box center [343, 140] width 20 height 19
click at [333, 136] on input "Yes" at bounding box center [339, 136] width 11 height 11
radio input "true"
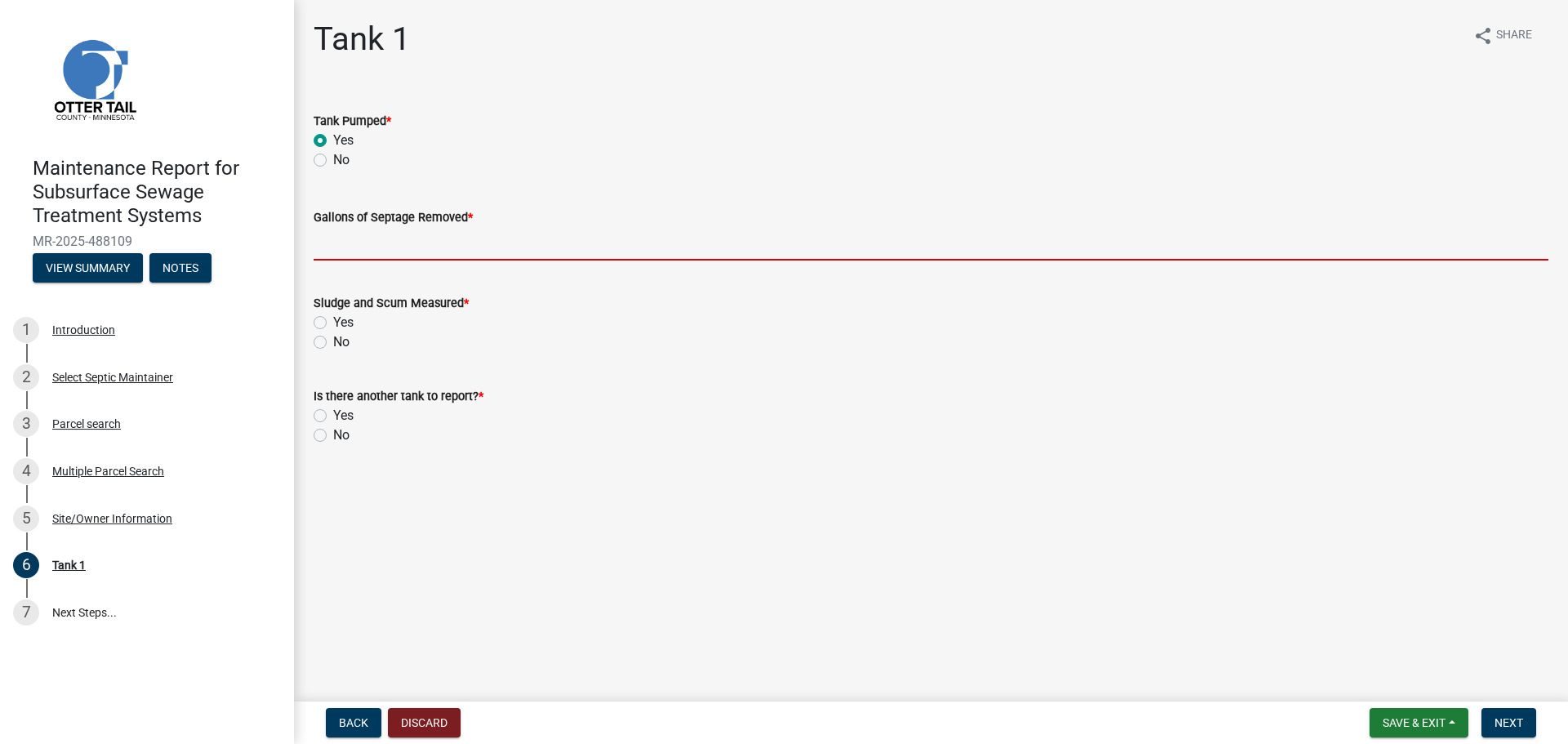
click at [330, 255] on input "Gallons of Septage Removed *" at bounding box center [931, 243] width 1235 height 33
type input "1500"
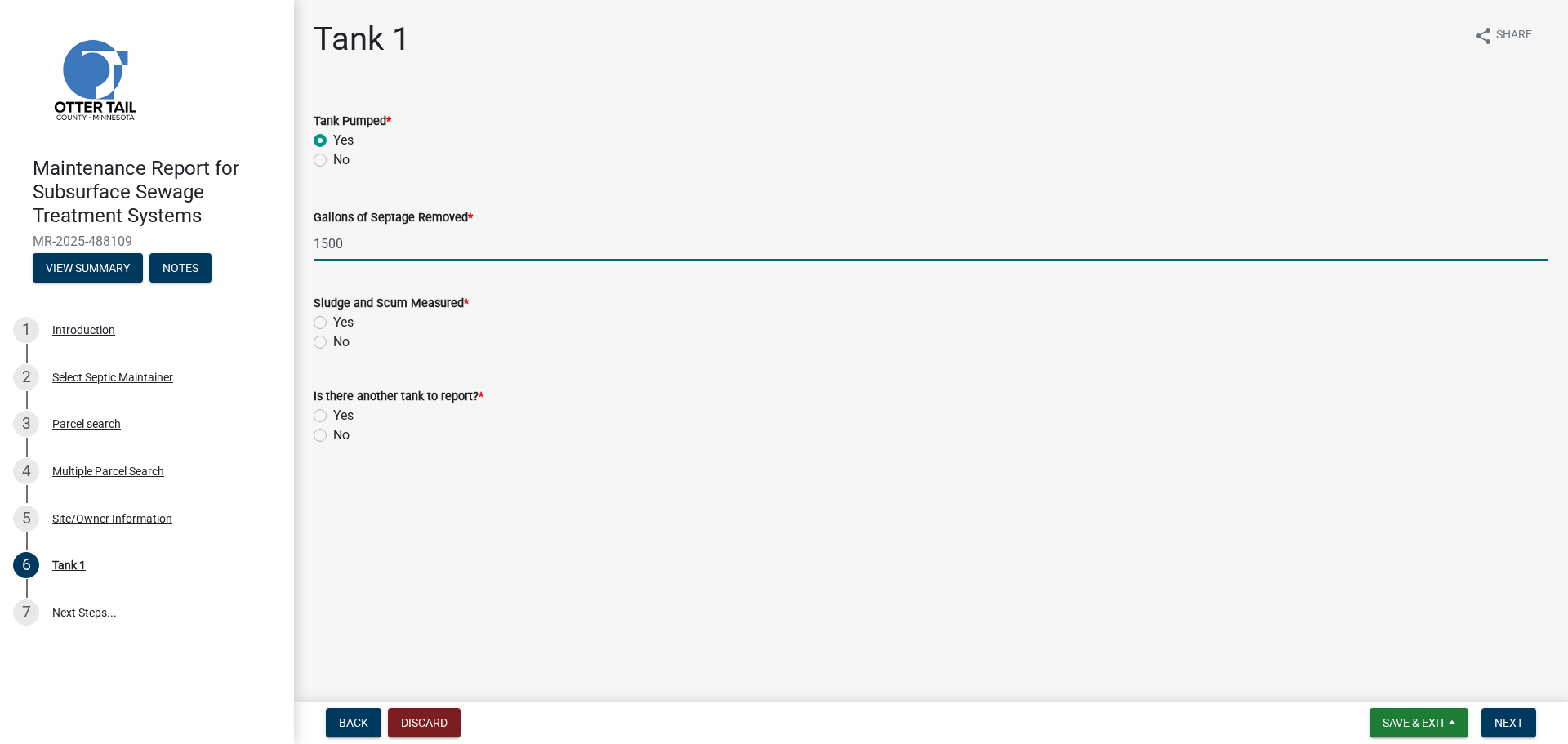
click at [333, 343] on label "No" at bounding box center [342, 342] width 17 height 19
click at [333, 343] on input "No" at bounding box center [339, 338] width 11 height 11
radio input "true"
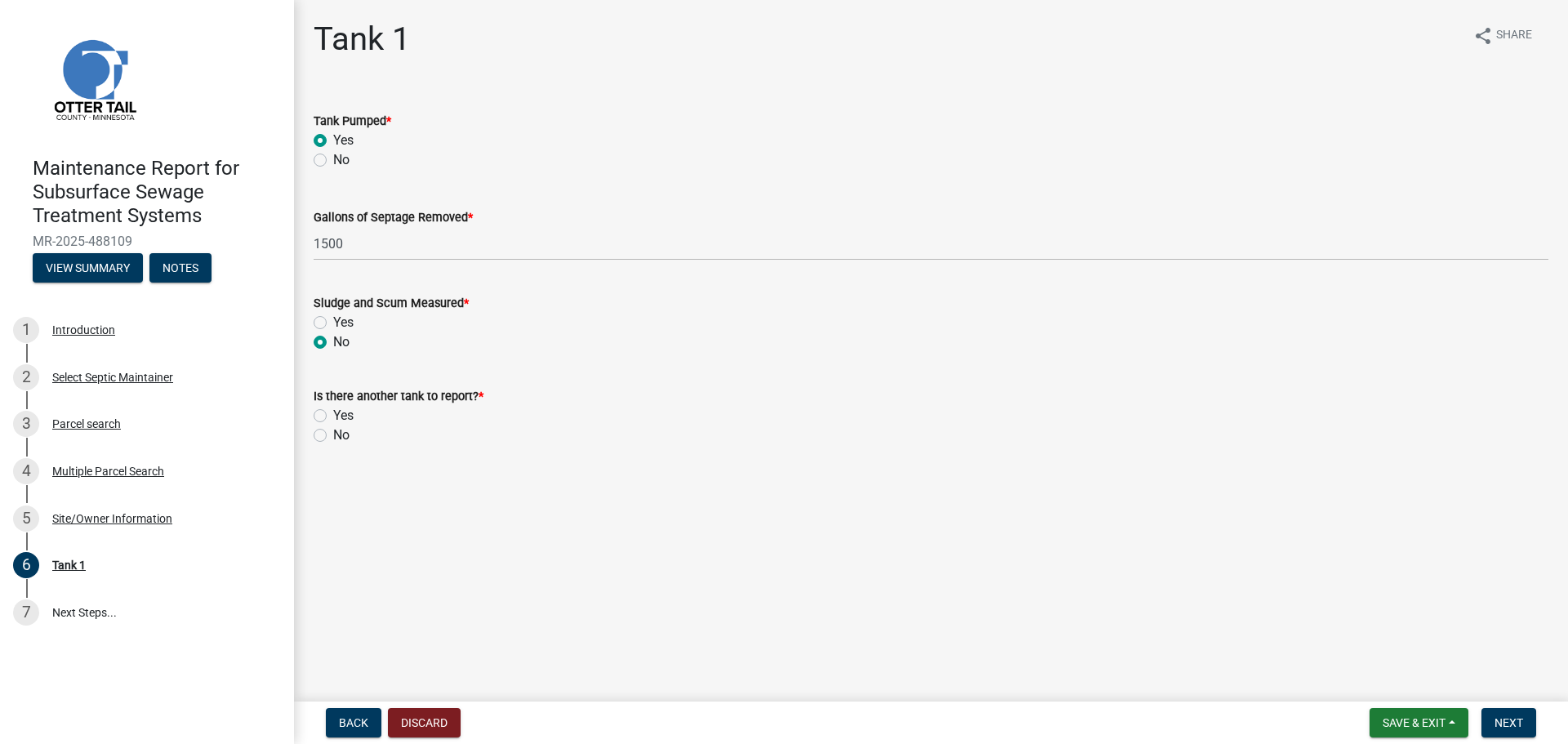
drag, startPoint x: 314, startPoint y: 430, endPoint x: 327, endPoint y: 421, distance: 15.8
click at [333, 429] on label "No" at bounding box center [342, 434] width 17 height 19
click at [333, 429] on input "No" at bounding box center [339, 431] width 11 height 11
radio input "true"
click at [1507, 725] on span "Next" at bounding box center [1508, 723] width 28 height 13
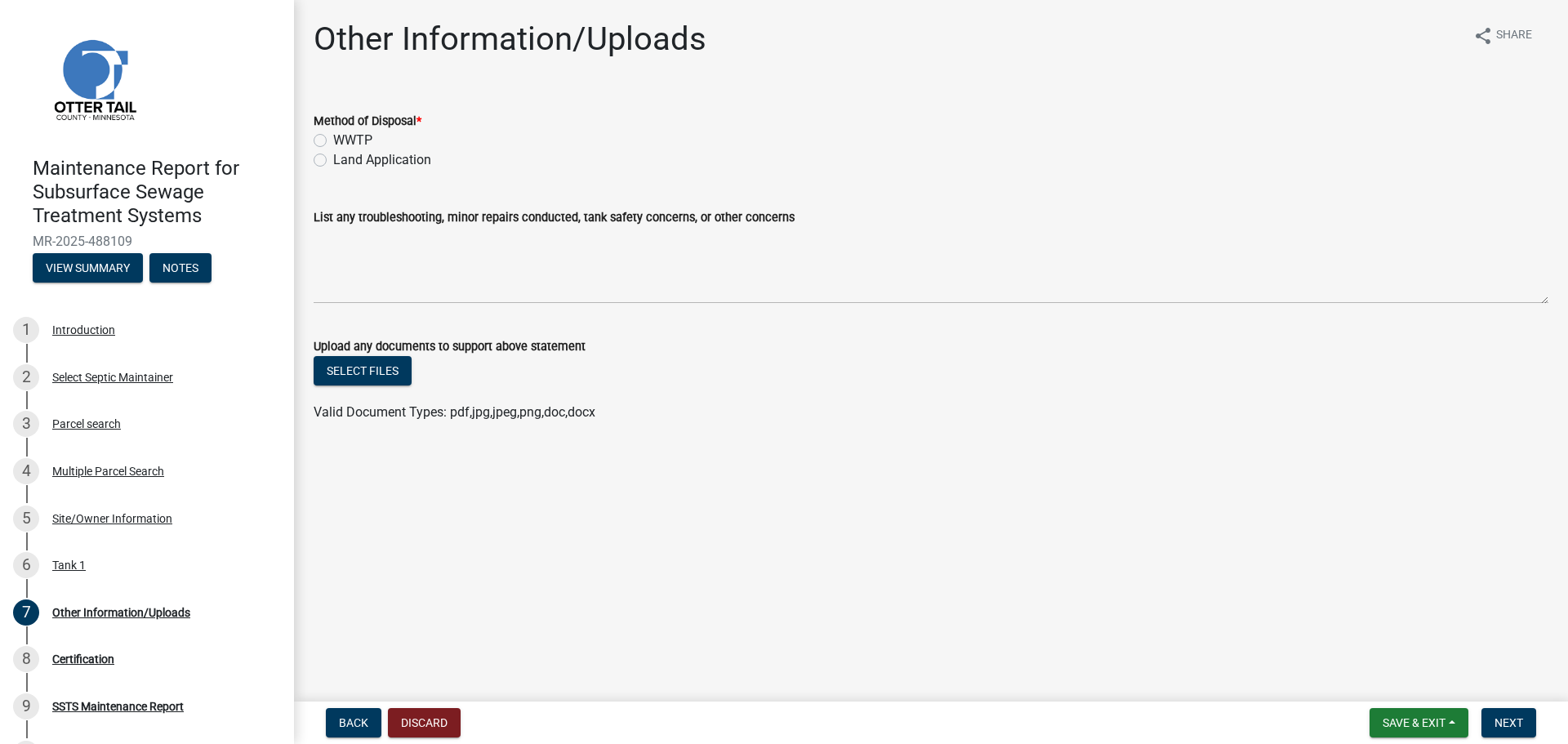
click at [333, 165] on label "Land Application" at bounding box center [382, 160] width 98 height 19
click at [333, 161] on input "Land Application" at bounding box center [339, 156] width 11 height 11
radio input "true"
click at [1510, 727] on span "Next" at bounding box center [1508, 723] width 28 height 13
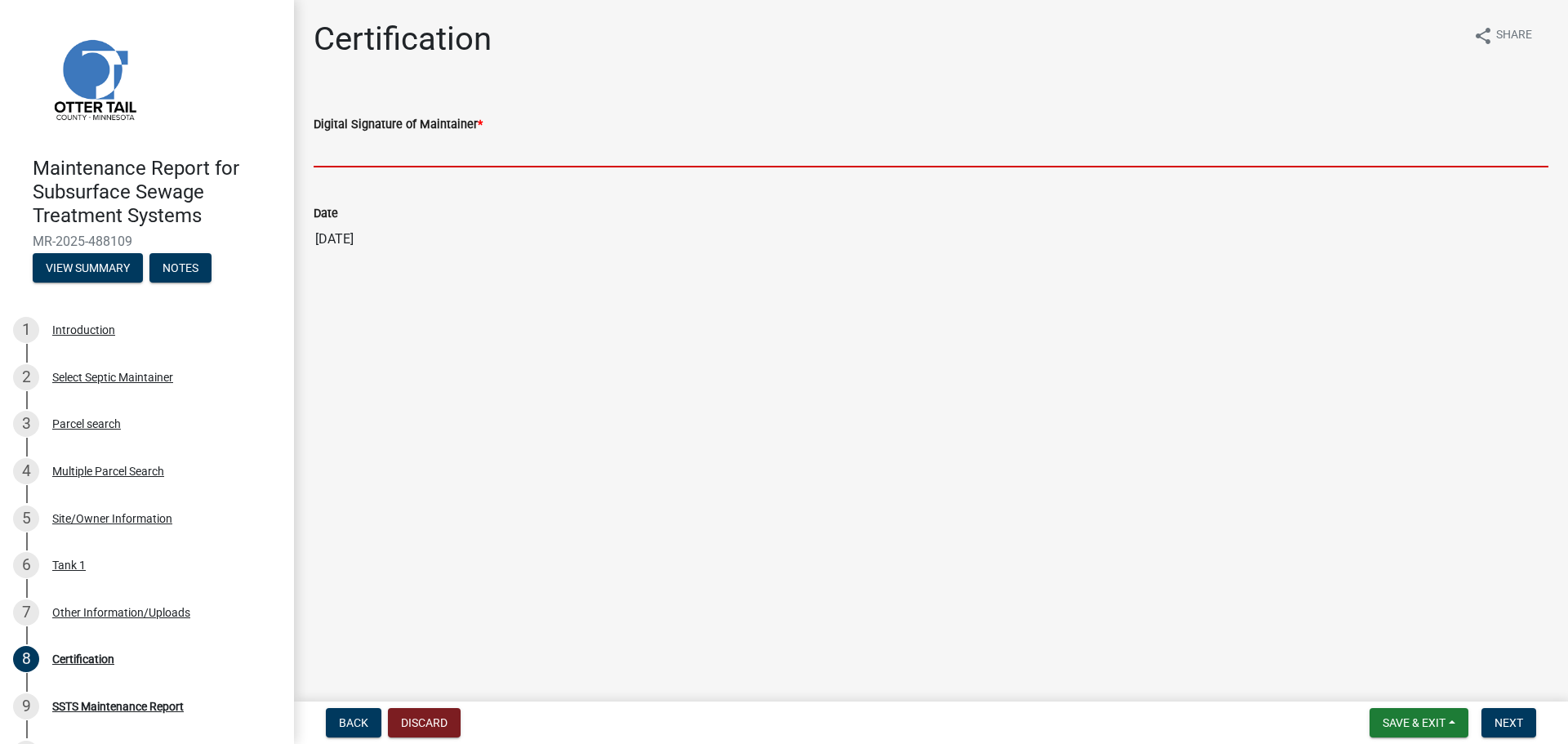
click at [368, 148] on input "Digital Signature of Maintainer *" at bounding box center [931, 151] width 1235 height 33
type input "[PERSON_NAME]"
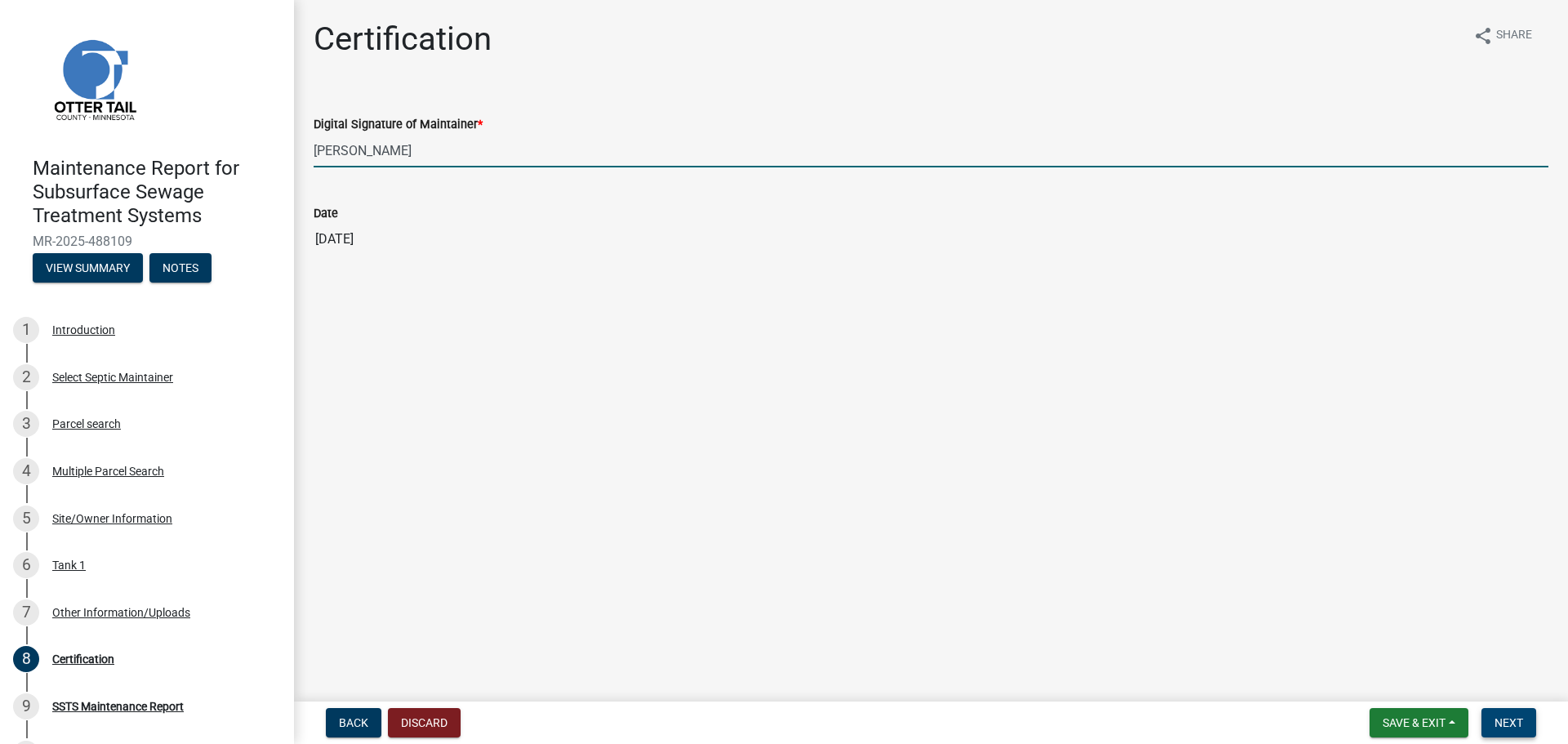
click at [1496, 724] on span "Next" at bounding box center [1508, 723] width 28 height 13
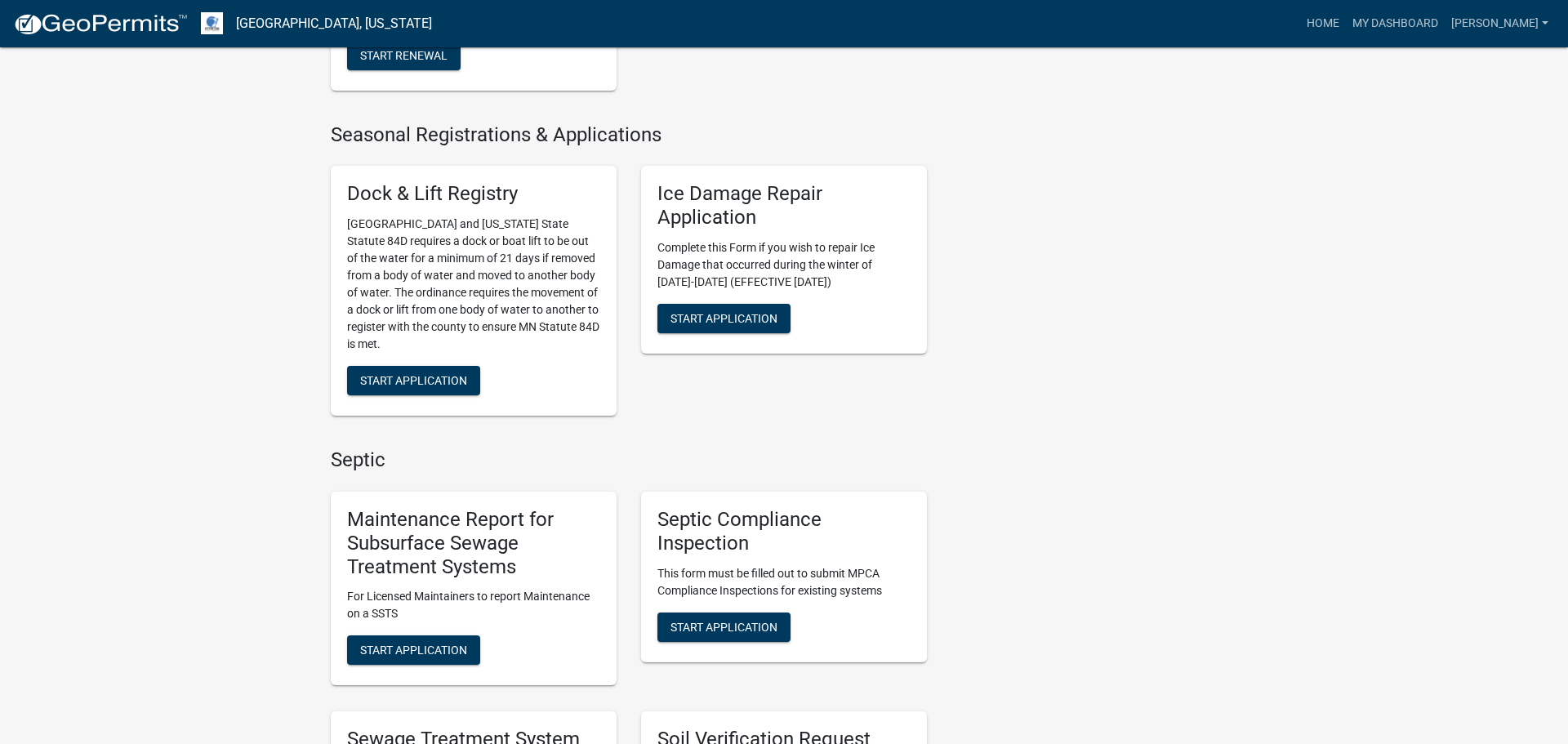
scroll to position [532, 0]
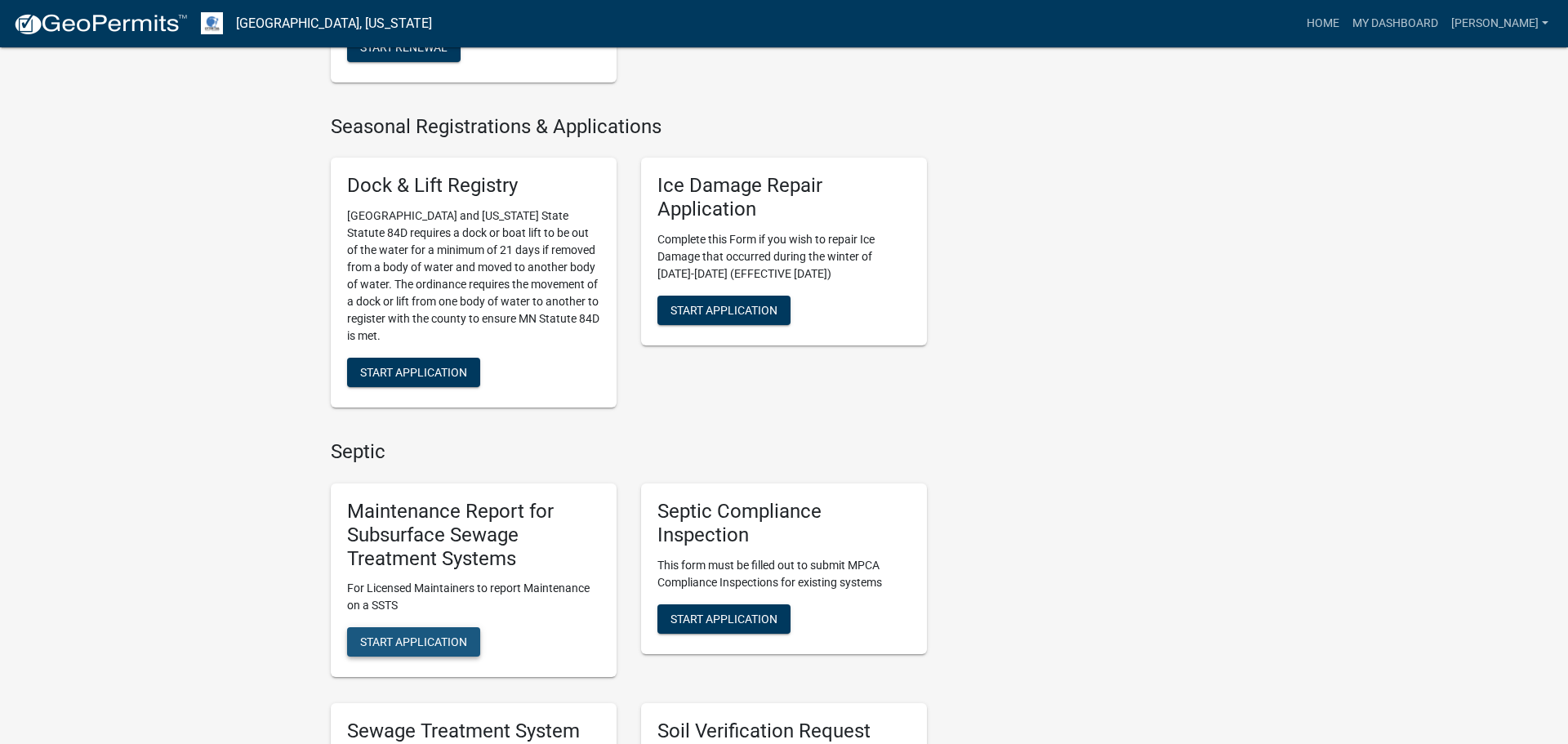
drag, startPoint x: 404, startPoint y: 638, endPoint x: 415, endPoint y: 630, distance: 13.6
click at [409, 634] on button "Start Application" at bounding box center [413, 642] width 133 height 29
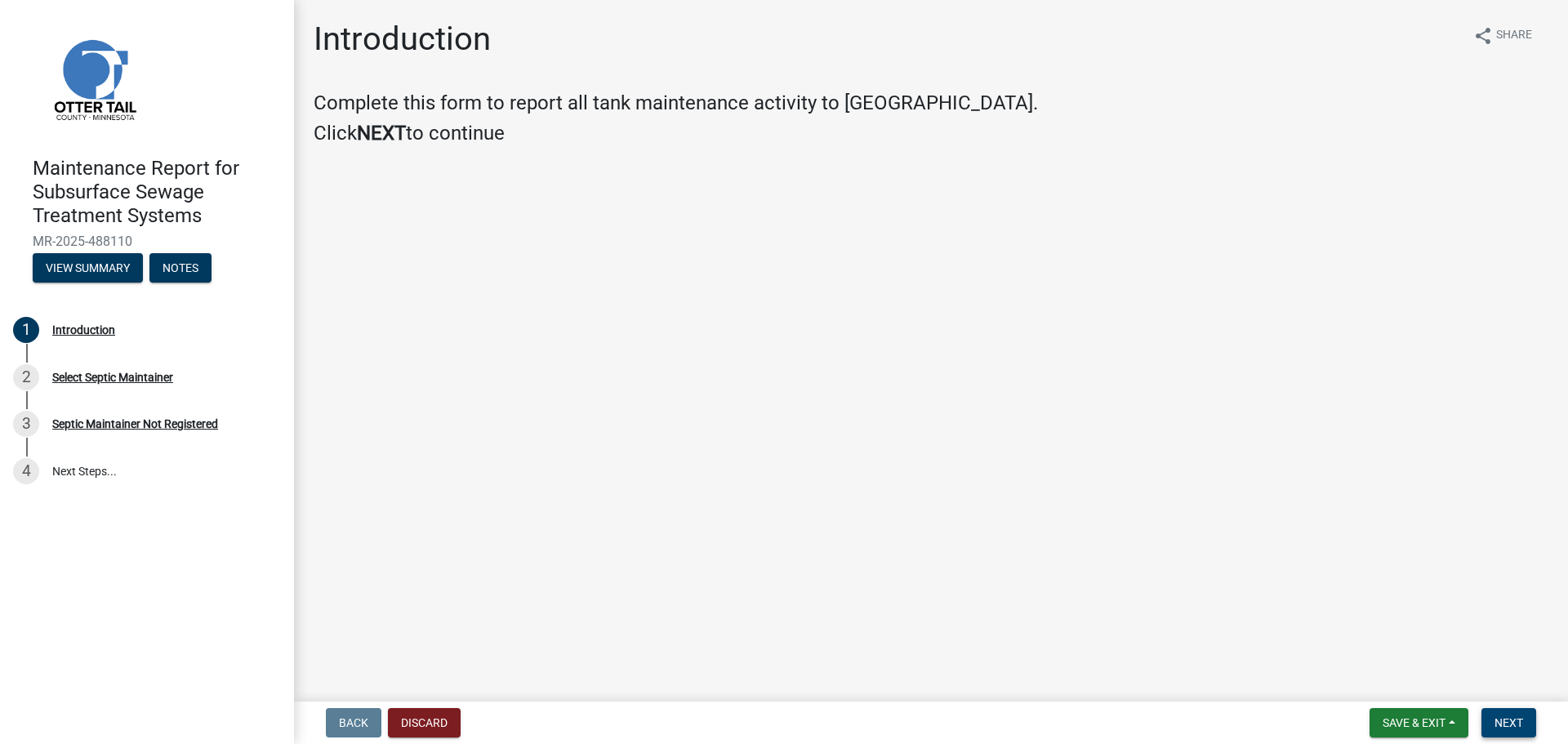
click at [1500, 727] on span "Next" at bounding box center [1508, 723] width 28 height 13
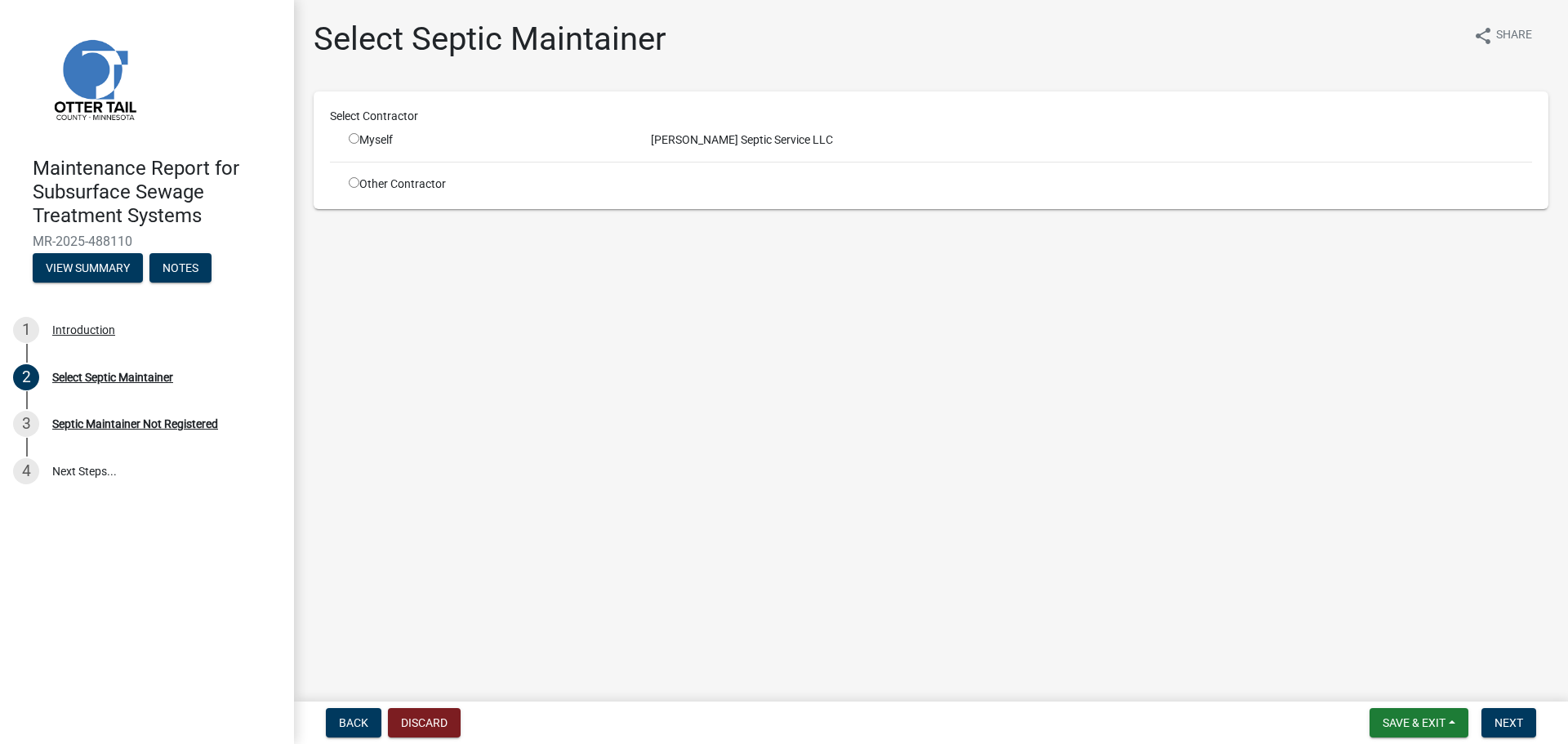
drag, startPoint x: 357, startPoint y: 138, endPoint x: 353, endPoint y: 147, distance: 9.8
click at [356, 139] on input "radio" at bounding box center [354, 139] width 11 height 11
radio input "true"
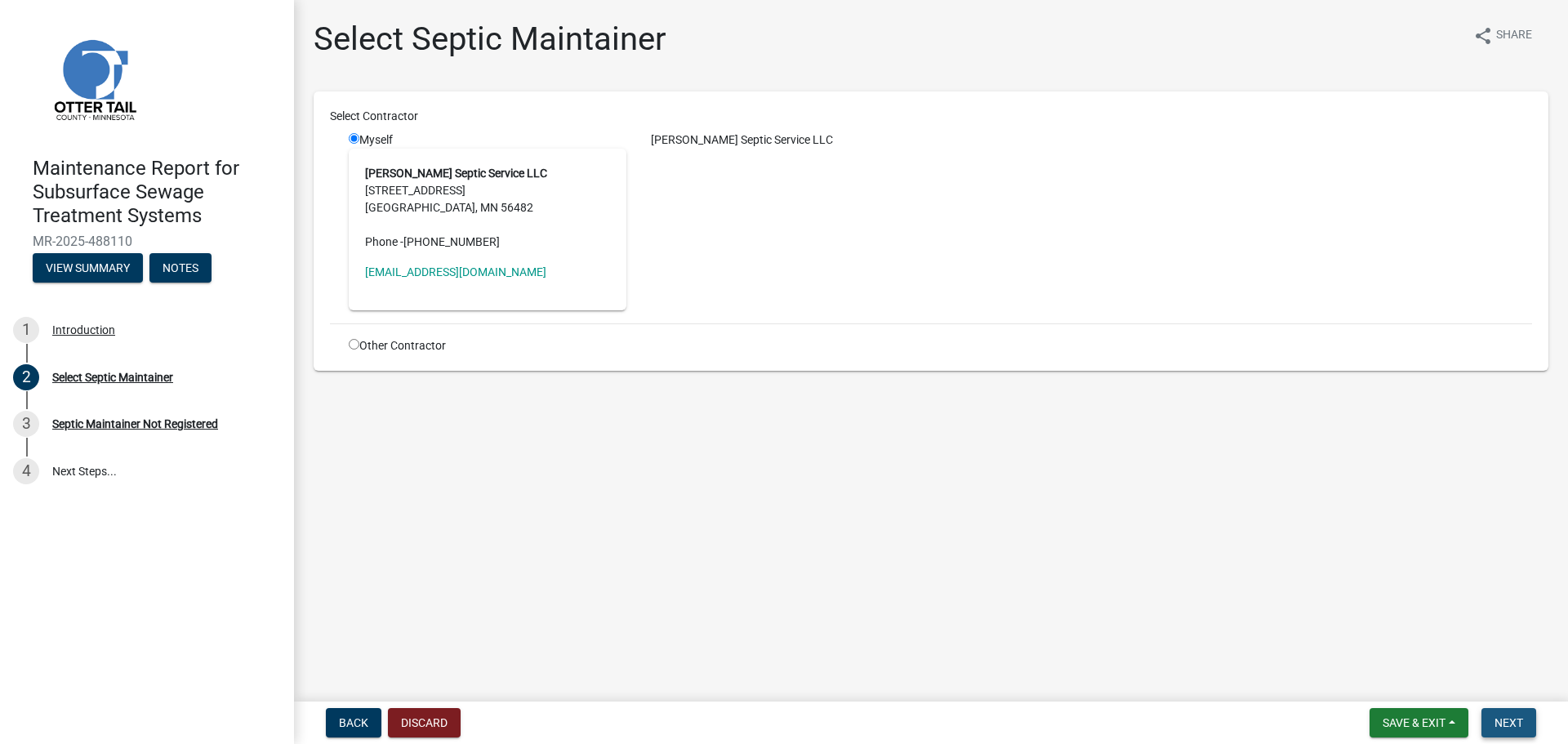
click at [1501, 729] on button "Next" at bounding box center [1508, 723] width 55 height 29
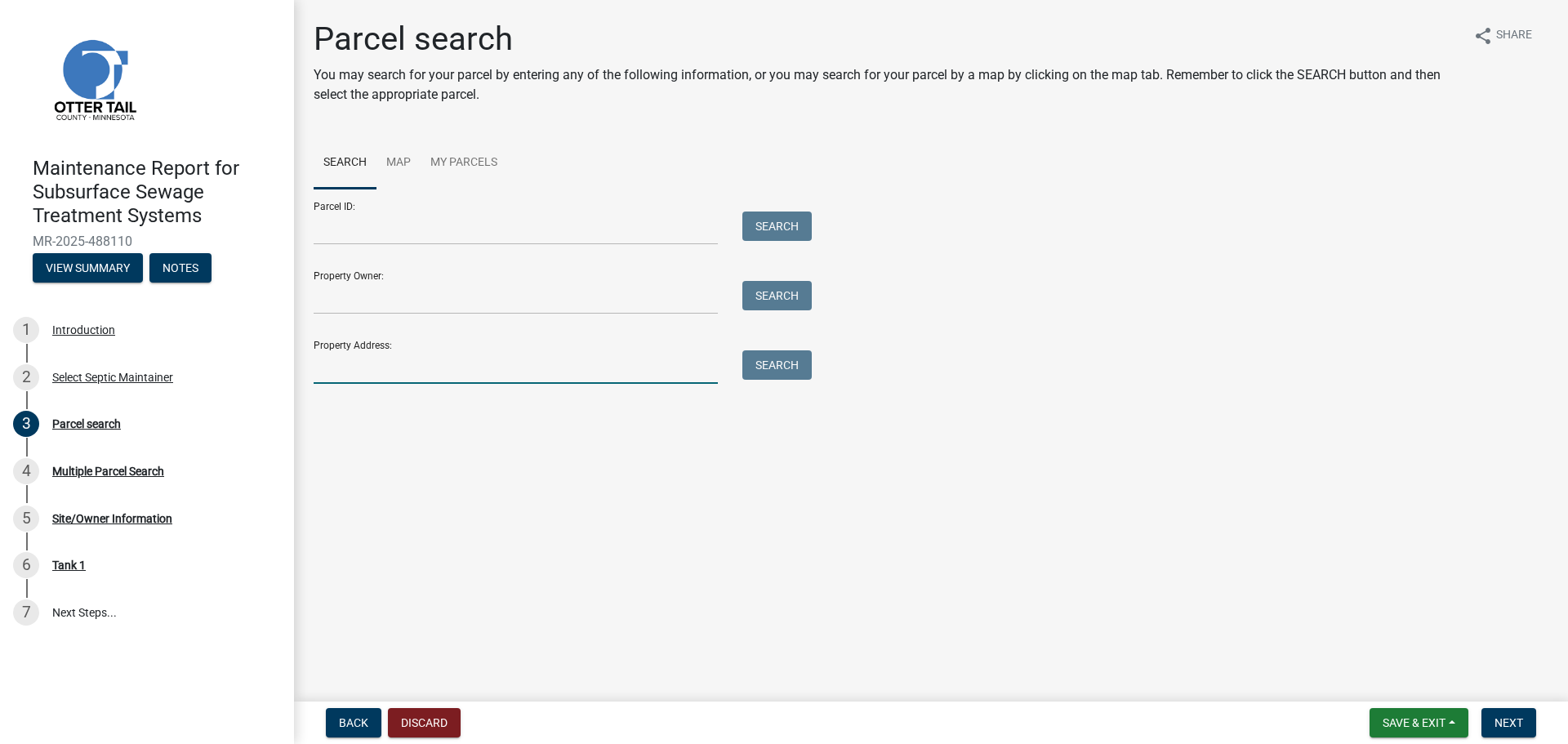
click at [416, 367] on input "Property Address:" at bounding box center [516, 367] width 404 height 33
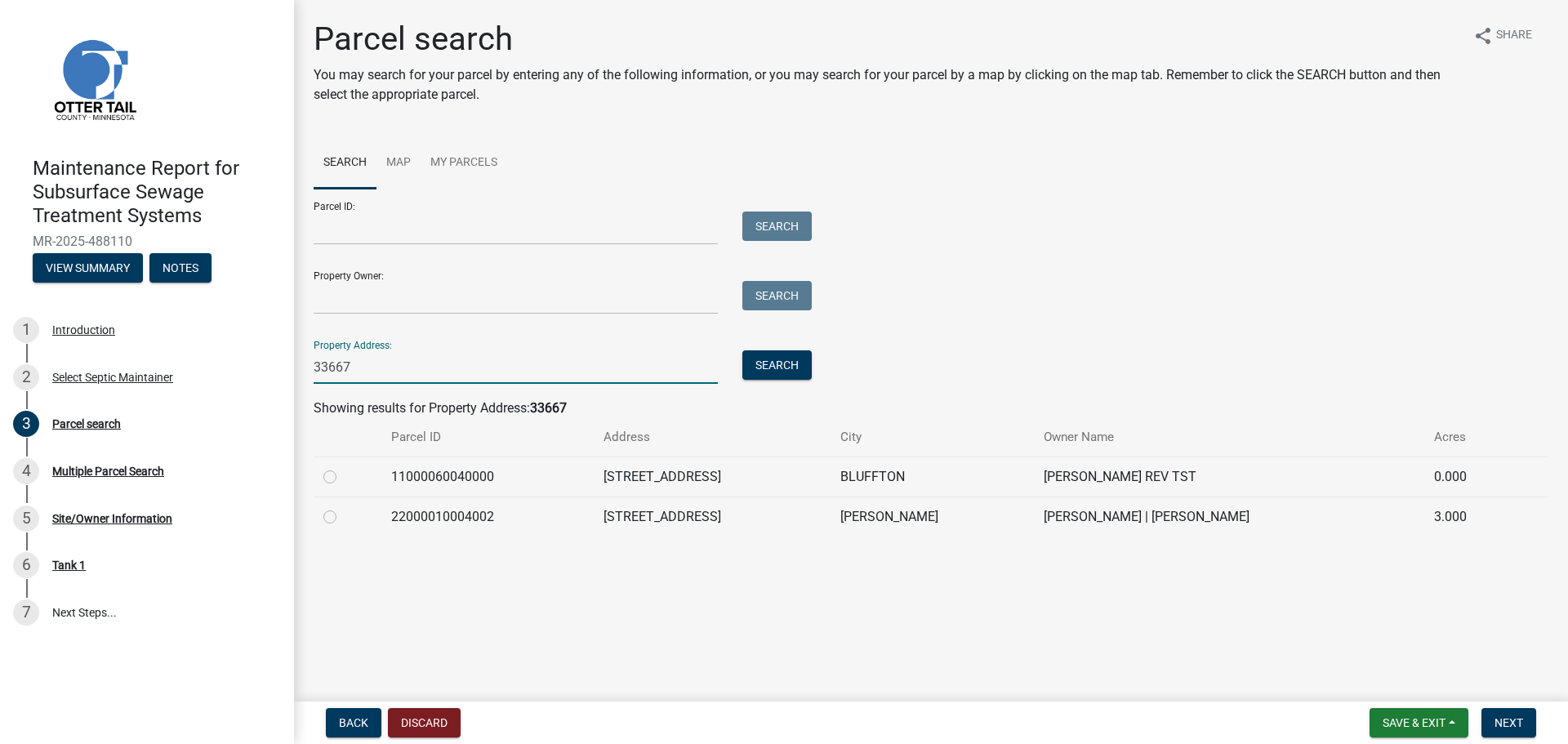
type input "33667"
click at [343, 468] on label at bounding box center [343, 468] width 0 height 0
click at [343, 477] on input "radio" at bounding box center [349, 473] width 11 height 11
radio input "true"
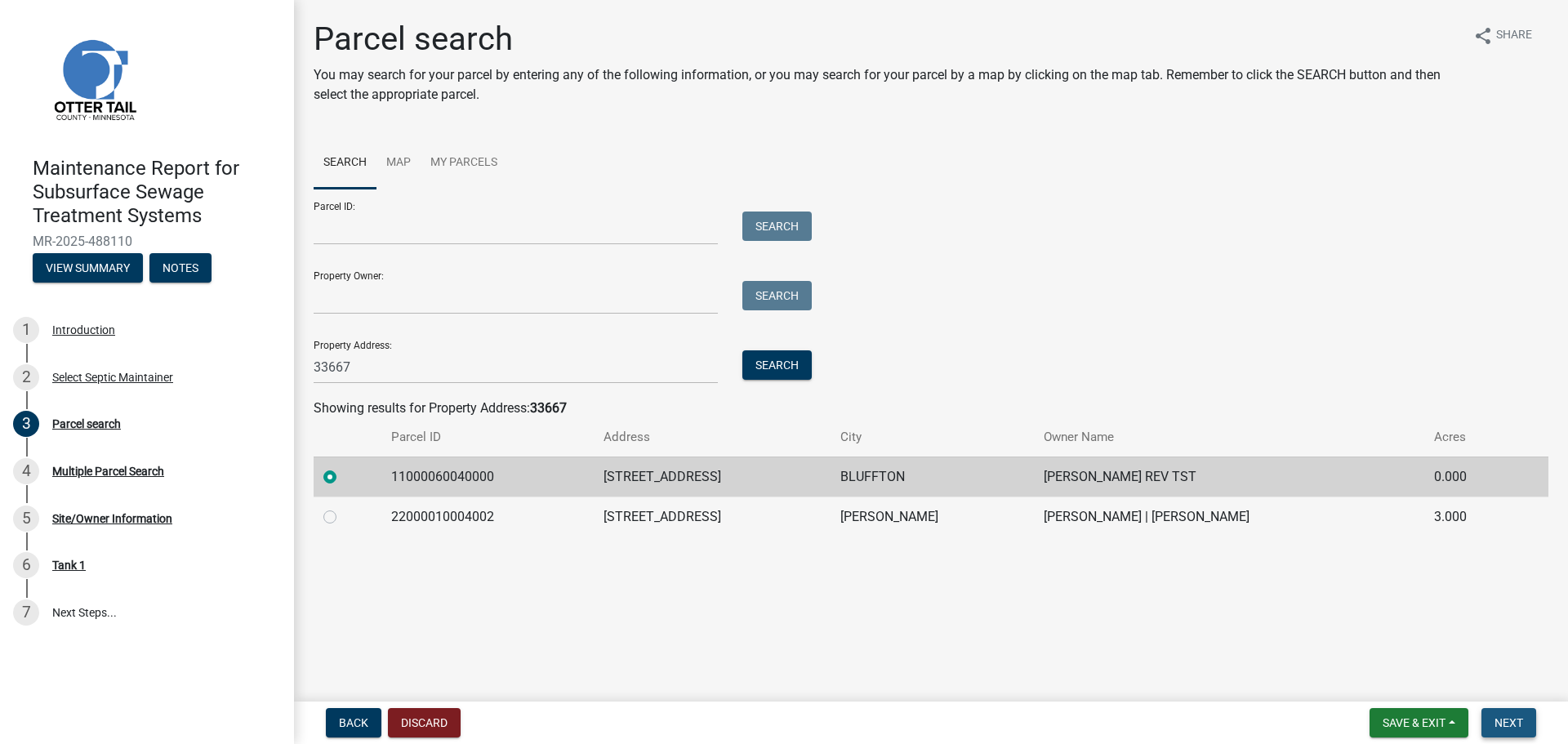
click at [1506, 723] on span "Next" at bounding box center [1508, 723] width 28 height 13
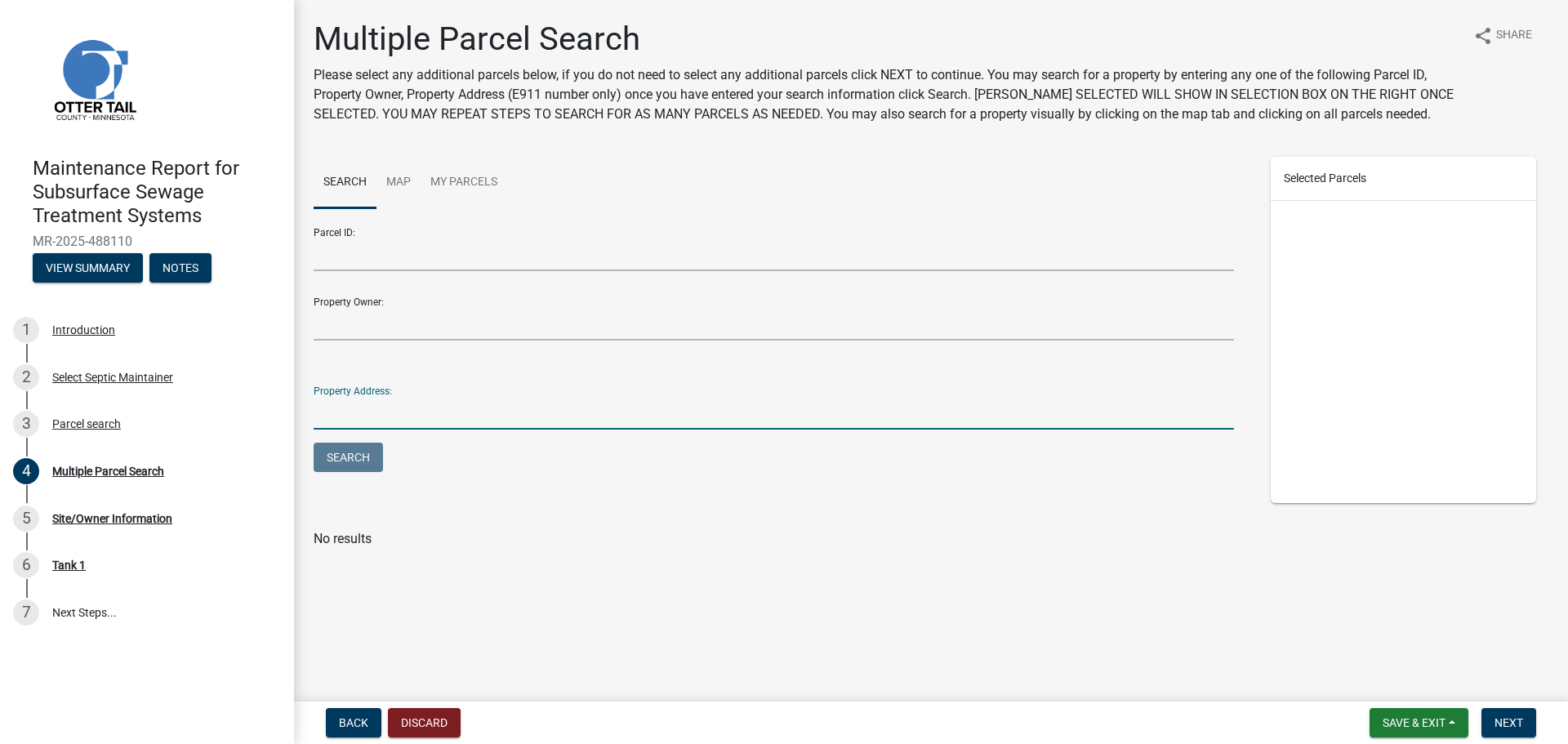
click at [474, 425] on input "Property Address:" at bounding box center [774, 412] width 920 height 33
type input "33667"
click at [314, 443] on button "Search" at bounding box center [349, 457] width 70 height 29
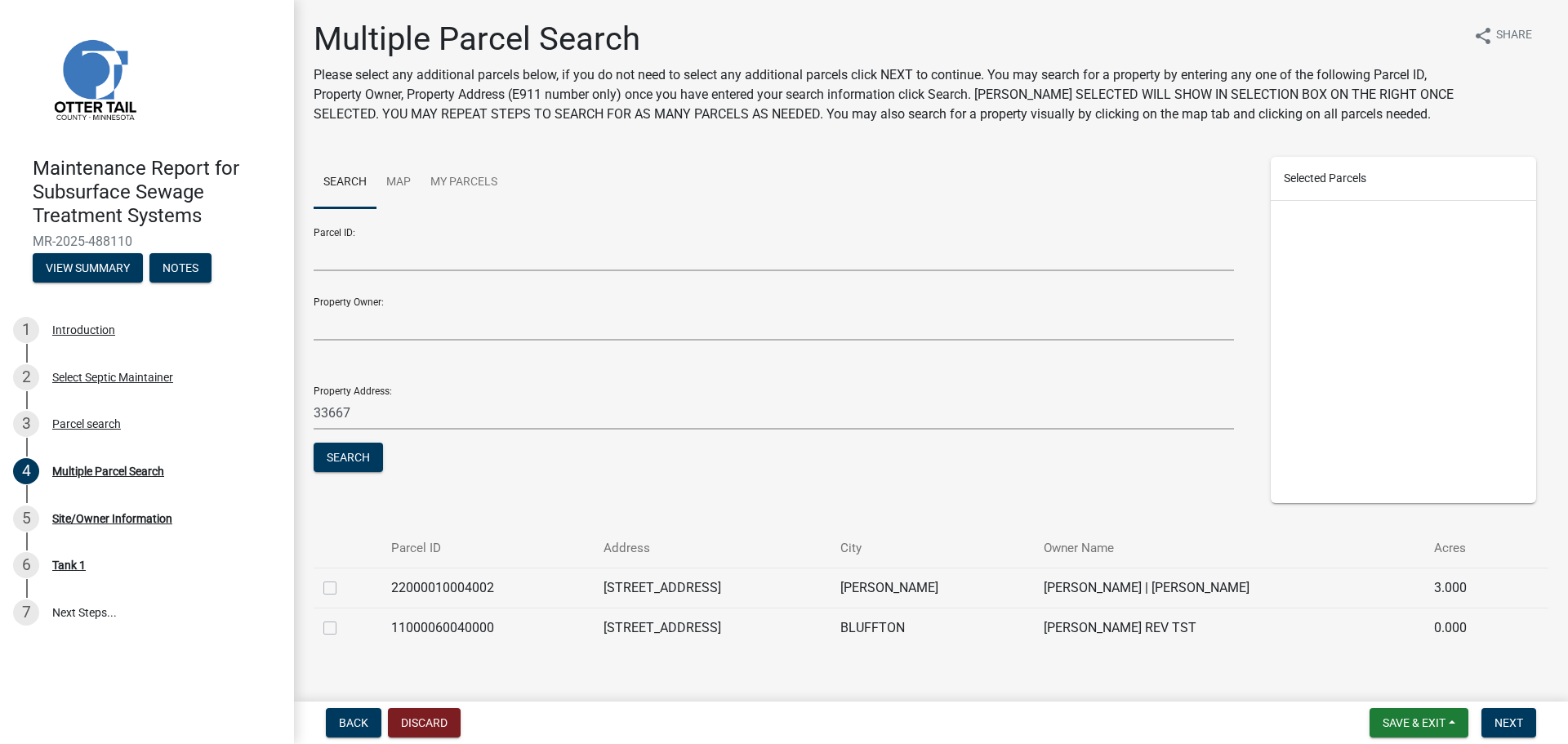
click at [343, 618] on label at bounding box center [343, 618] width 0 height 0
click at [343, 626] on input "checkbox" at bounding box center [349, 624] width 11 height 11
checkbox input "true"
click at [1508, 720] on span "Next" at bounding box center [1508, 723] width 28 height 13
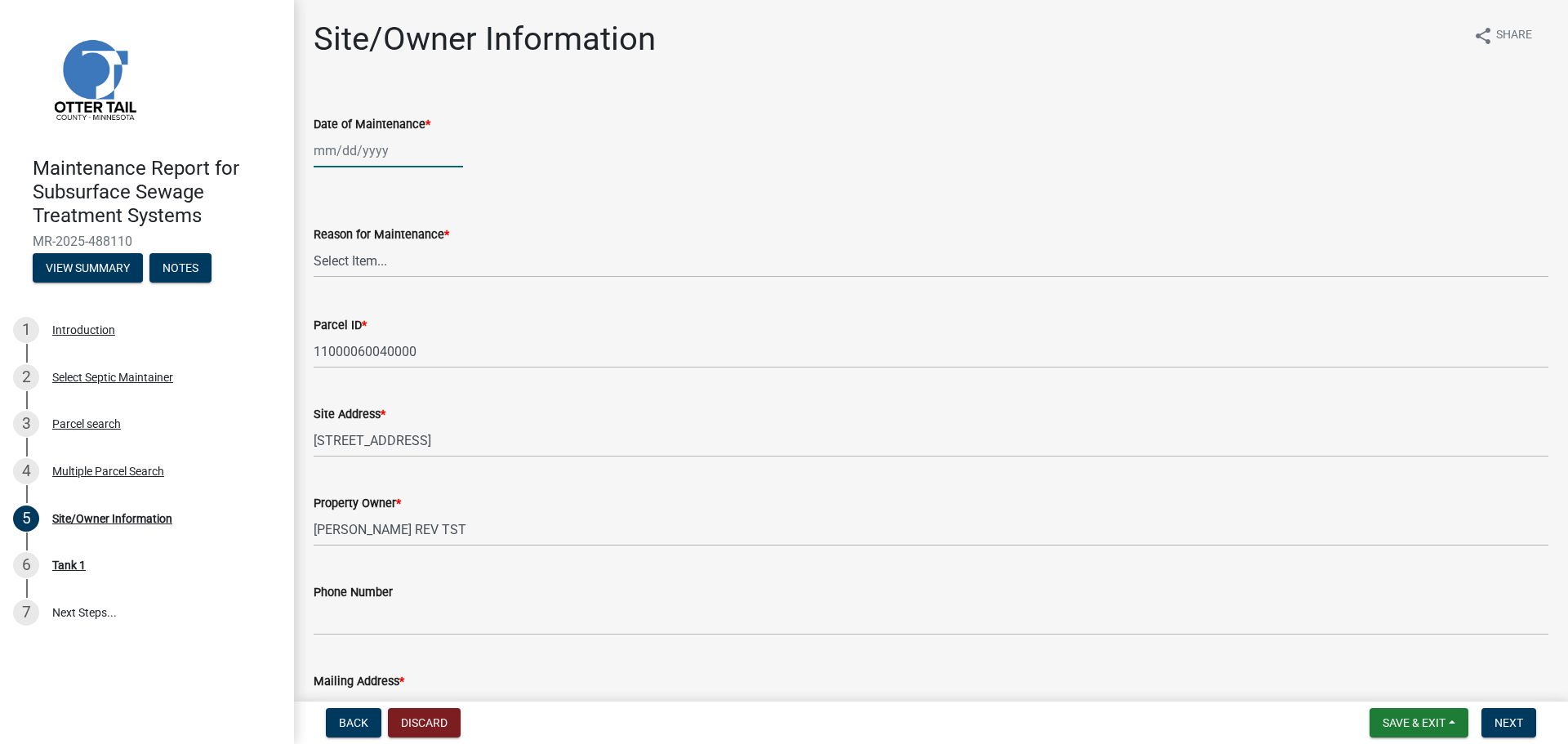
click at [383, 146] on div at bounding box center [388, 151] width 150 height 33
select select "10"
select select "2025"
click at [430, 234] on div "3" at bounding box center [434, 238] width 26 height 26
type input "[DATE]"
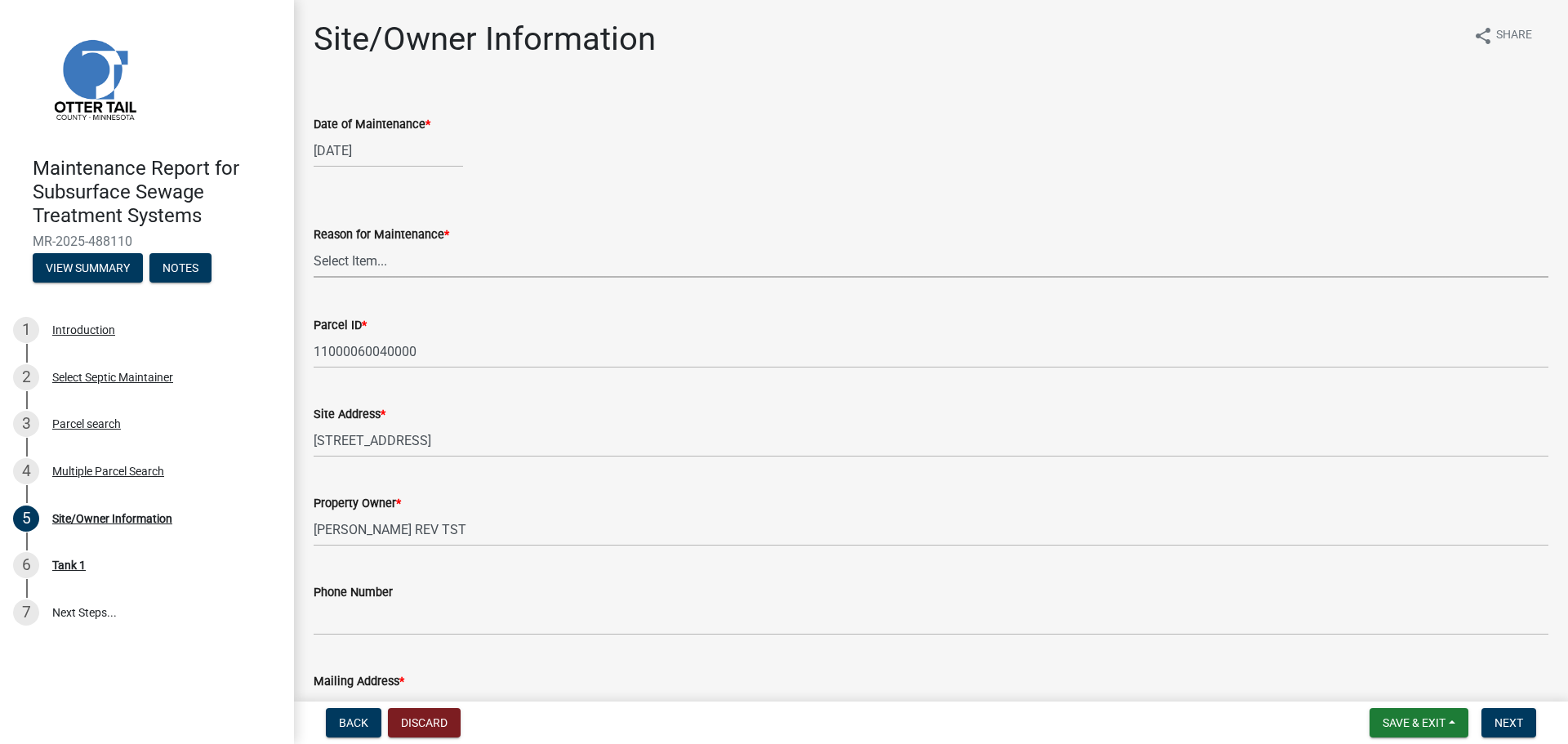
click at [416, 253] on select "Select Item... Called Routine Other" at bounding box center [931, 261] width 1235 height 33
click at [314, 244] on select "Select Item... Called Routine Other" at bounding box center [931, 261] width 1235 height 33
select select "3ac72b63-7b21-42e4-8192-806faae7a4f1"
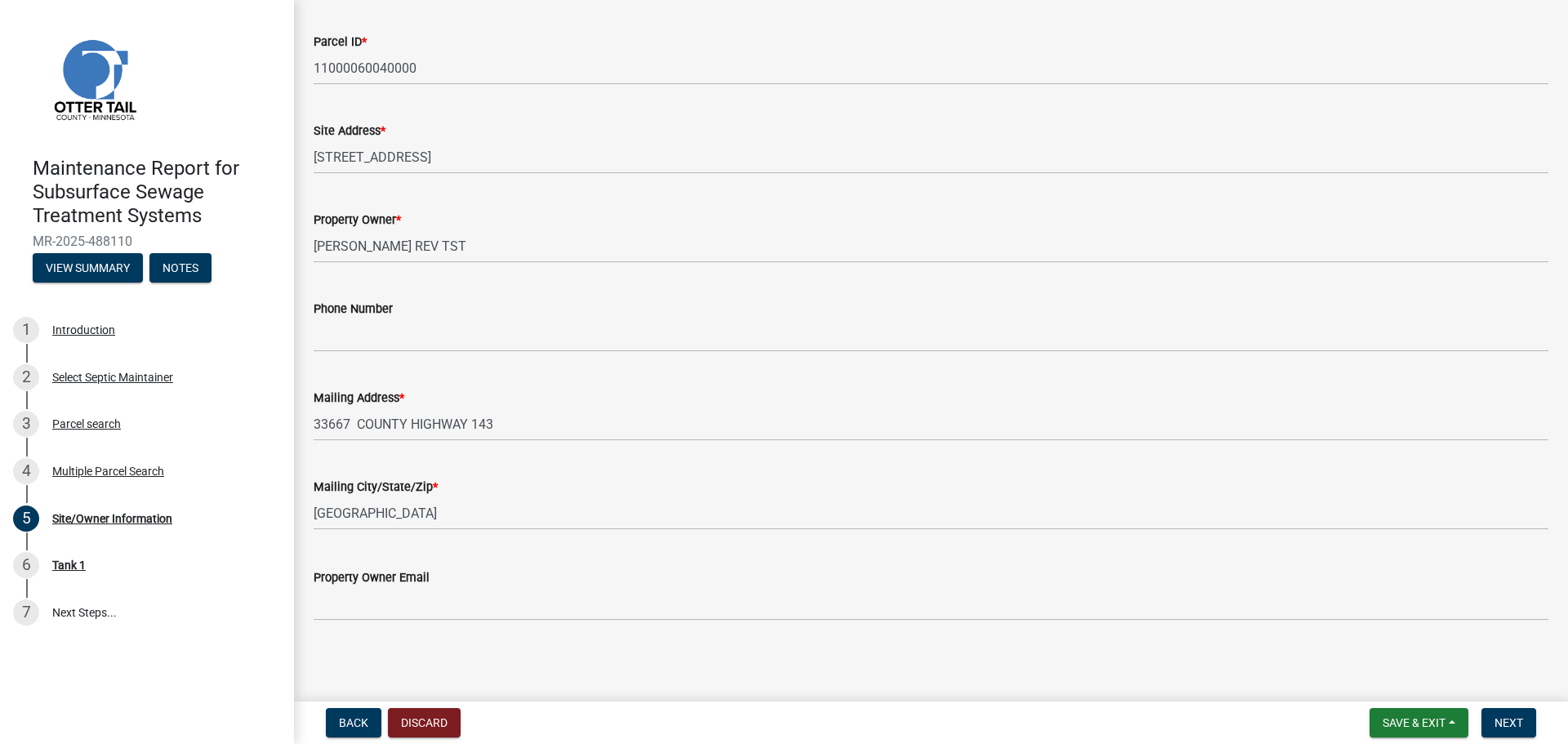
scroll to position [286, 0]
click at [1526, 716] on button "Next" at bounding box center [1508, 723] width 55 height 29
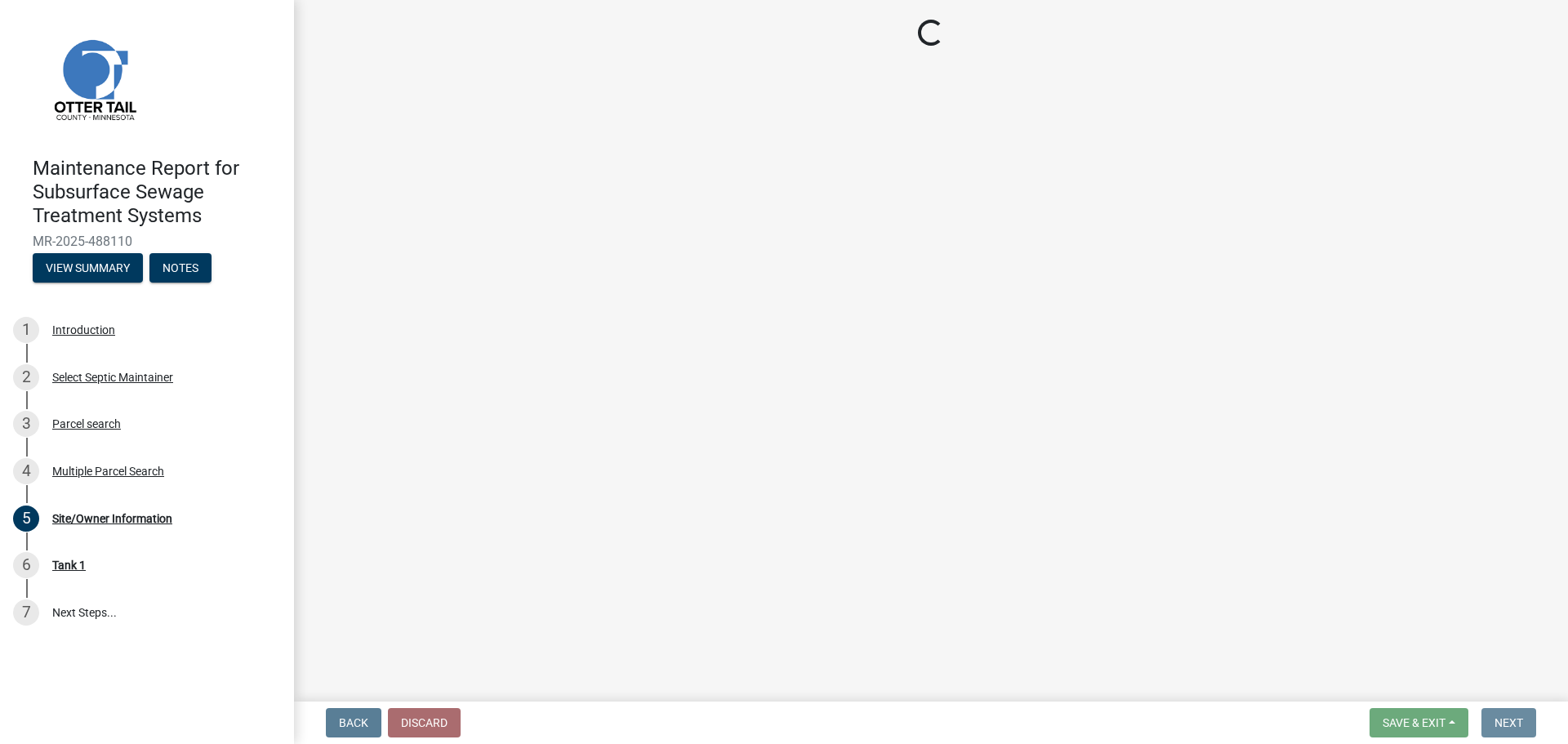
scroll to position [0, 0]
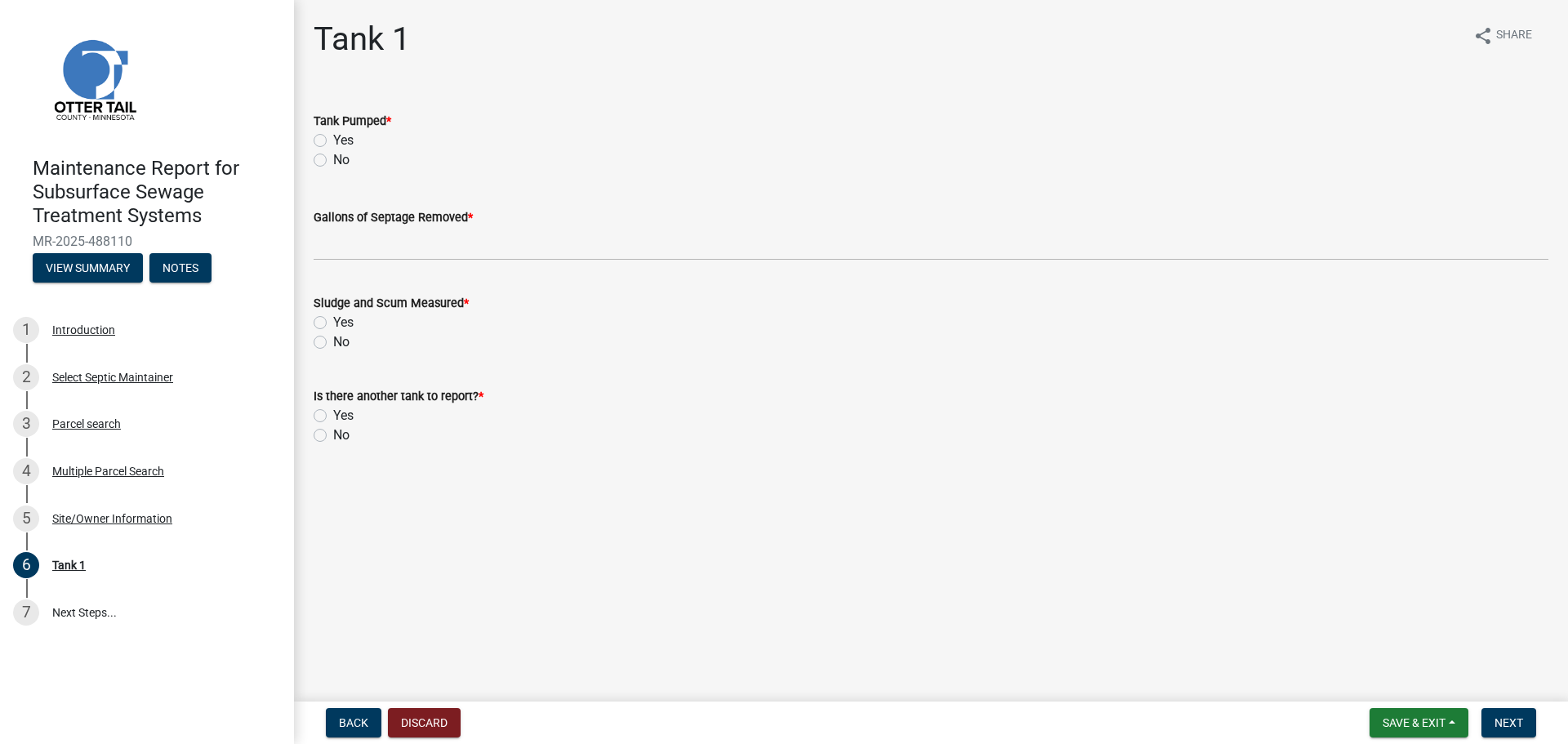
click at [333, 140] on label "Yes" at bounding box center [343, 140] width 20 height 19
click at [333, 140] on input "Yes" at bounding box center [339, 136] width 11 height 11
radio input "true"
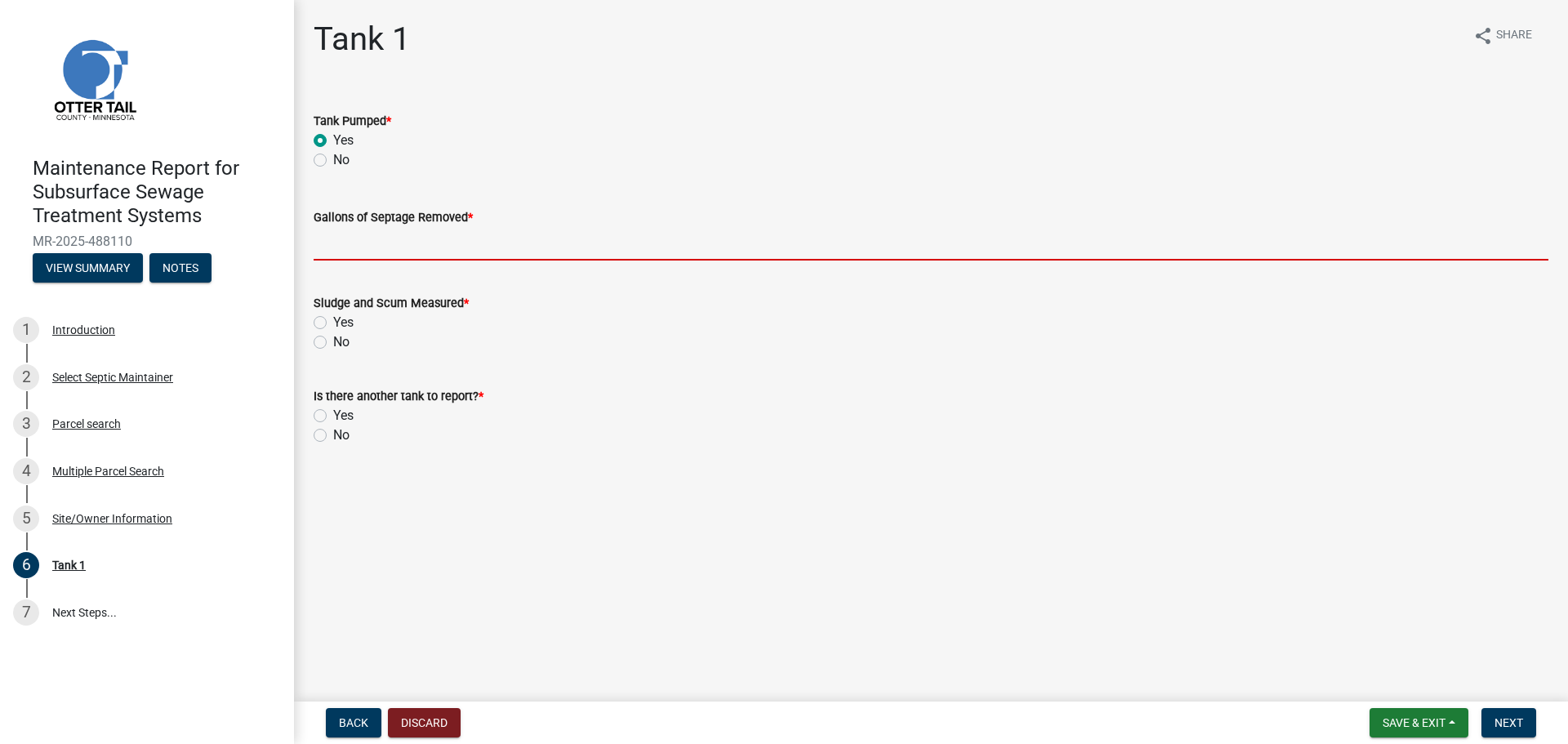
click at [339, 250] on input "Gallons of Septage Removed *" at bounding box center [931, 243] width 1235 height 33
type input "1500"
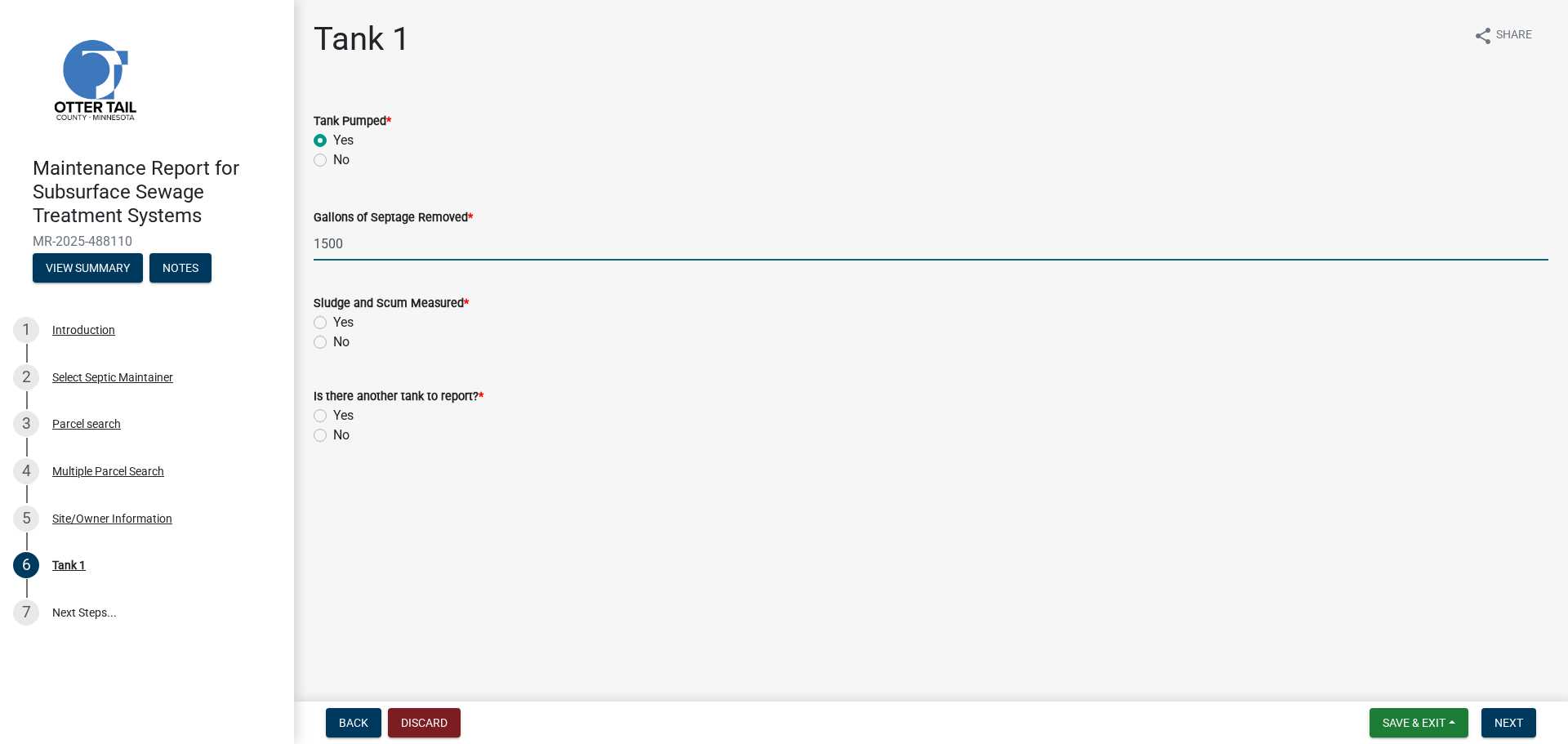
drag, startPoint x: 319, startPoint y: 341, endPoint x: 316, endPoint y: 353, distance: 12.4
click at [333, 341] on label "No" at bounding box center [342, 342] width 17 height 19
click at [333, 341] on input "No" at bounding box center [339, 338] width 11 height 11
radio input "true"
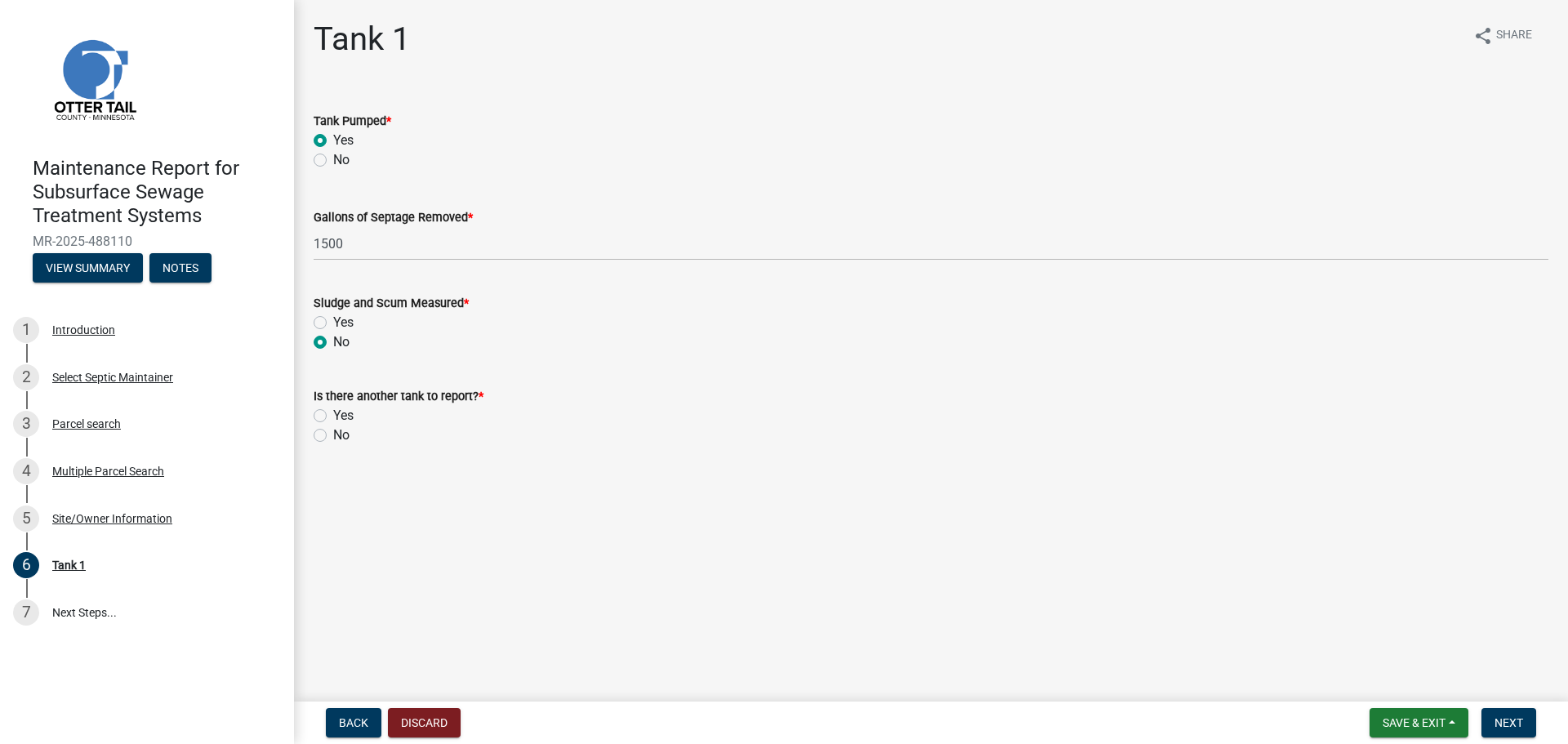
click at [333, 438] on label "No" at bounding box center [342, 434] width 17 height 19
click at [333, 436] on input "No" at bounding box center [339, 431] width 11 height 11
radio input "true"
click at [1497, 723] on span "Next" at bounding box center [1508, 723] width 28 height 13
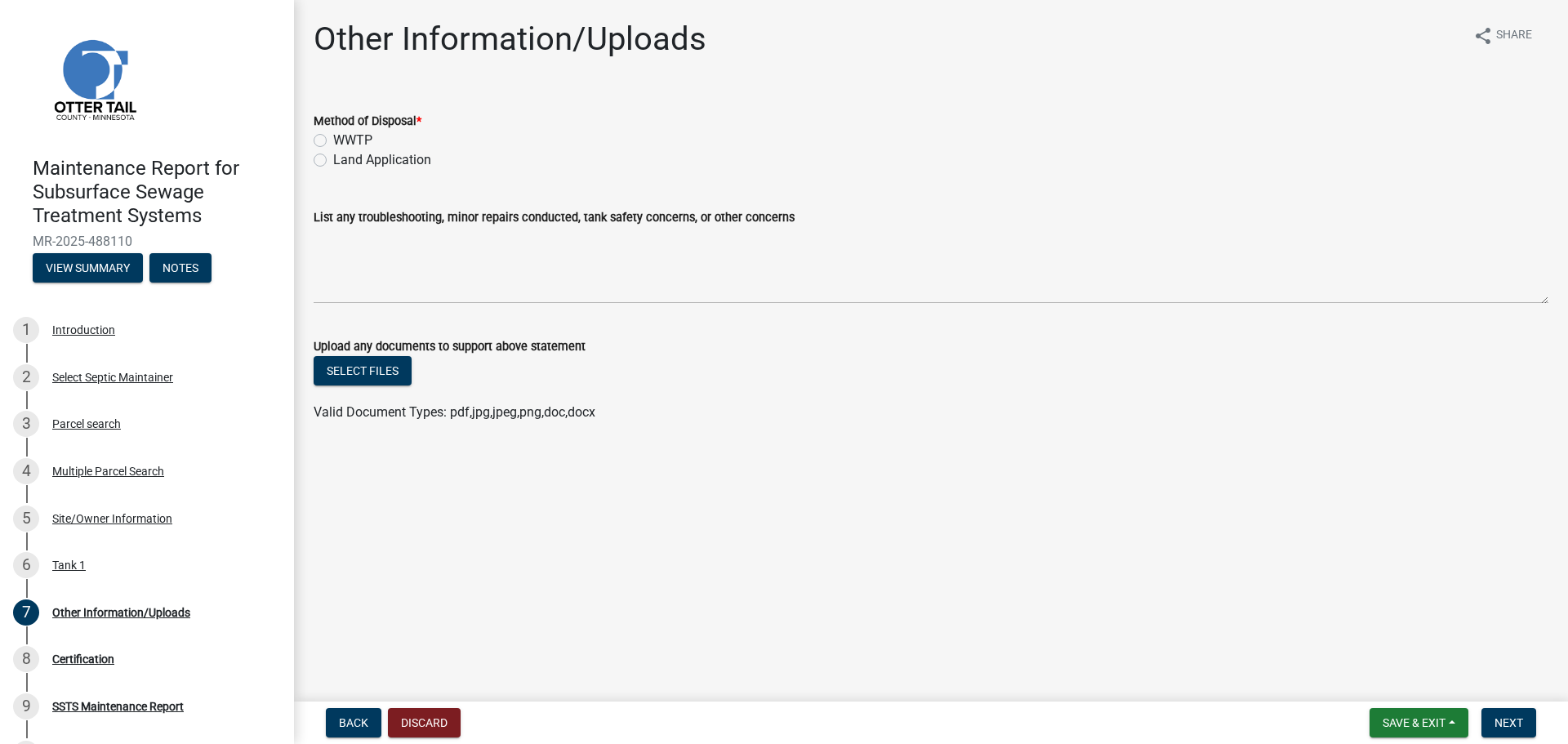
click at [333, 155] on label "Land Application" at bounding box center [382, 160] width 98 height 19
click at [333, 155] on input "Land Application" at bounding box center [339, 156] width 11 height 11
radio input "true"
drag, startPoint x: 1506, startPoint y: 718, endPoint x: 1499, endPoint y: 710, distance: 10.6
click at [1504, 716] on span "Next" at bounding box center [1508, 723] width 28 height 13
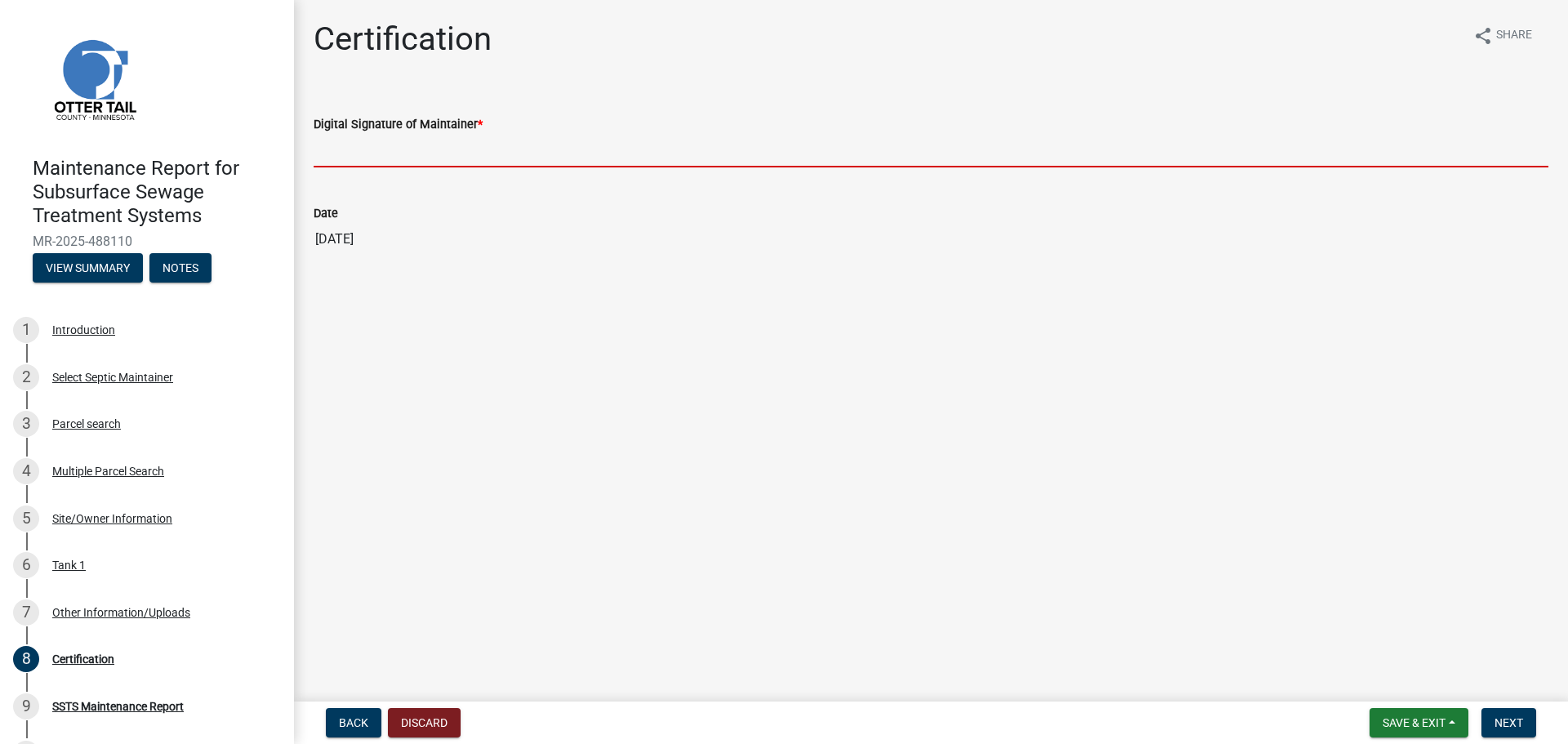
click at [356, 151] on input "Digital Signature of Maintainer *" at bounding box center [931, 151] width 1235 height 33
type input "[PERSON_NAME]"
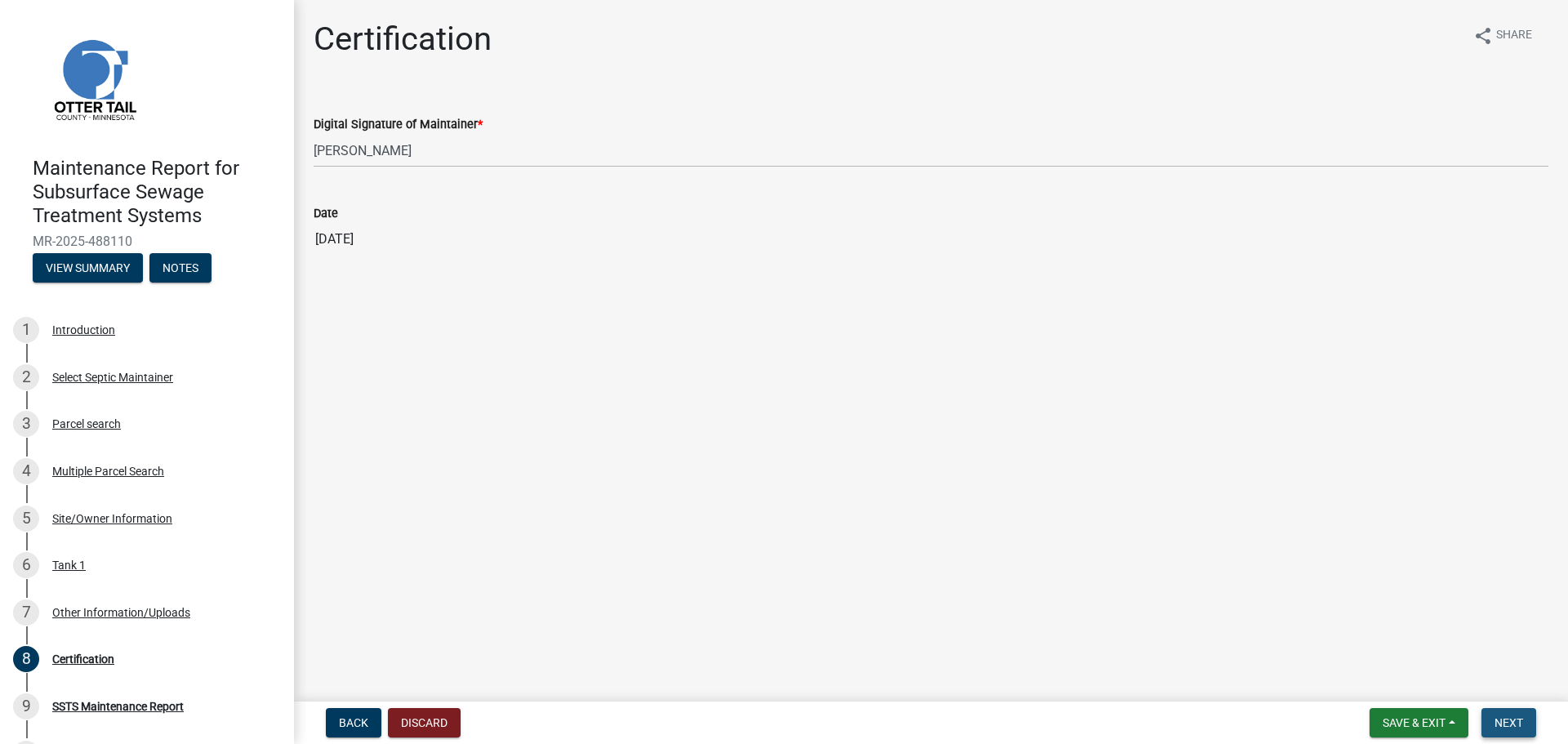
click at [1501, 720] on span "Next" at bounding box center [1508, 723] width 28 height 13
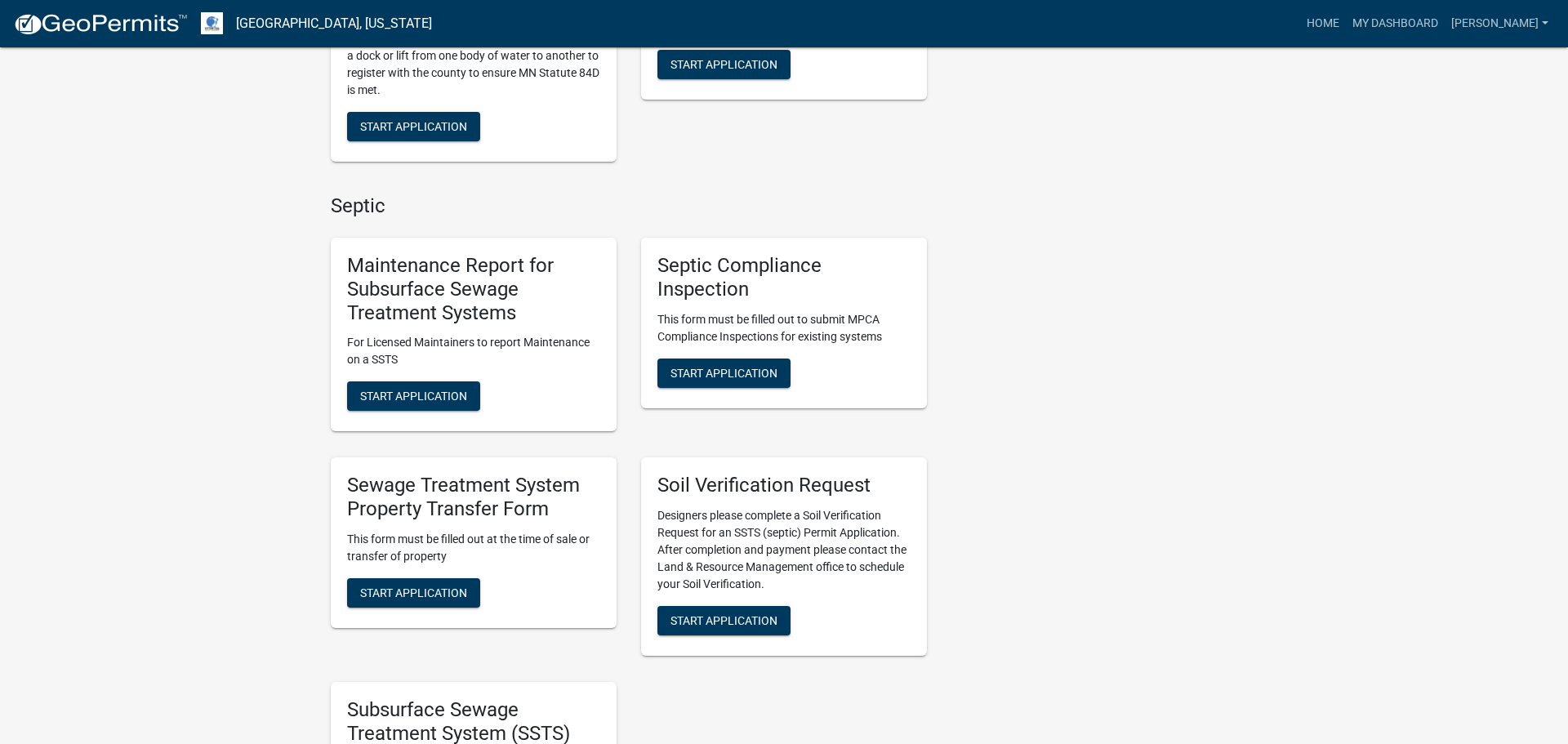
scroll to position [972, 0]
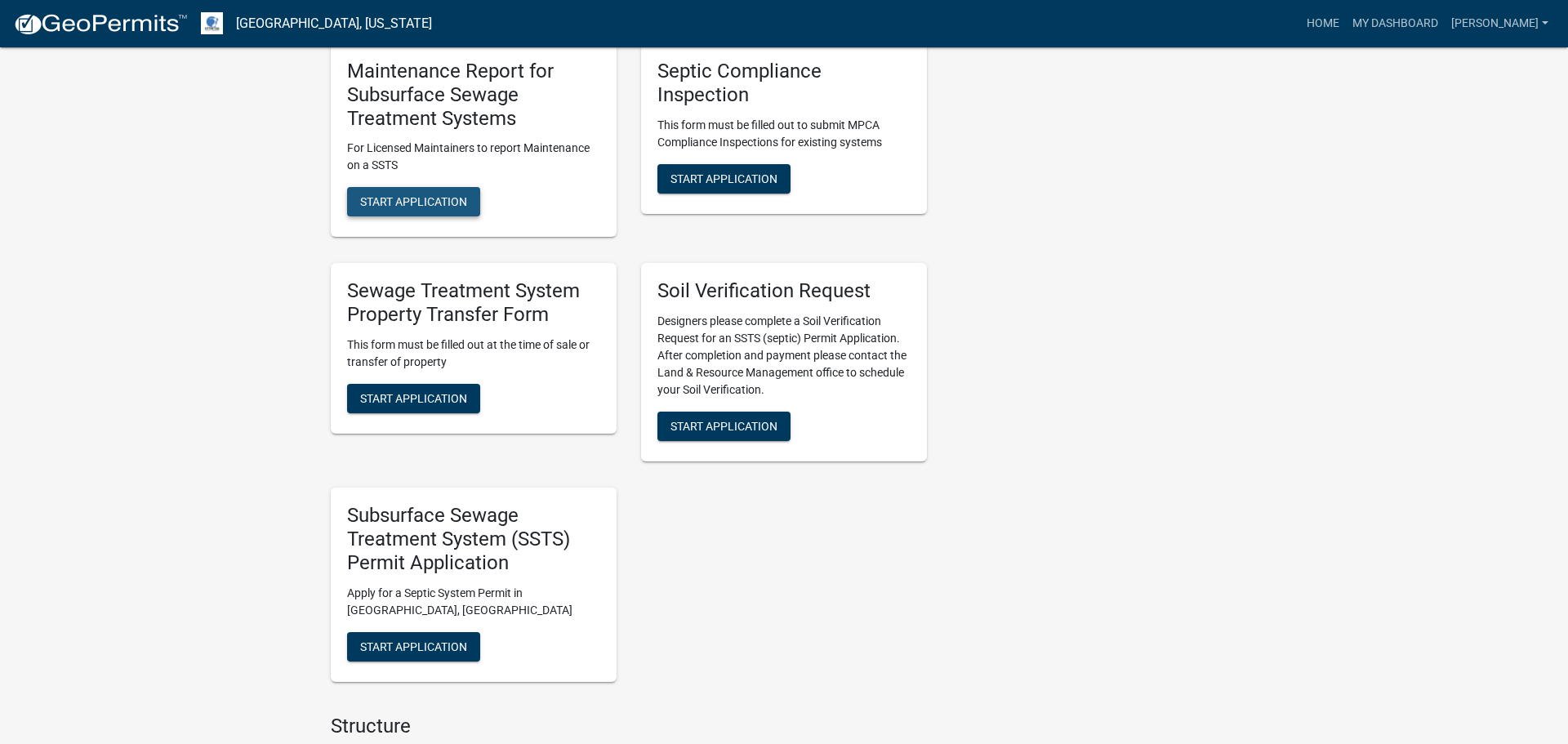
click at [425, 215] on button "Start Application" at bounding box center [413, 202] width 133 height 29
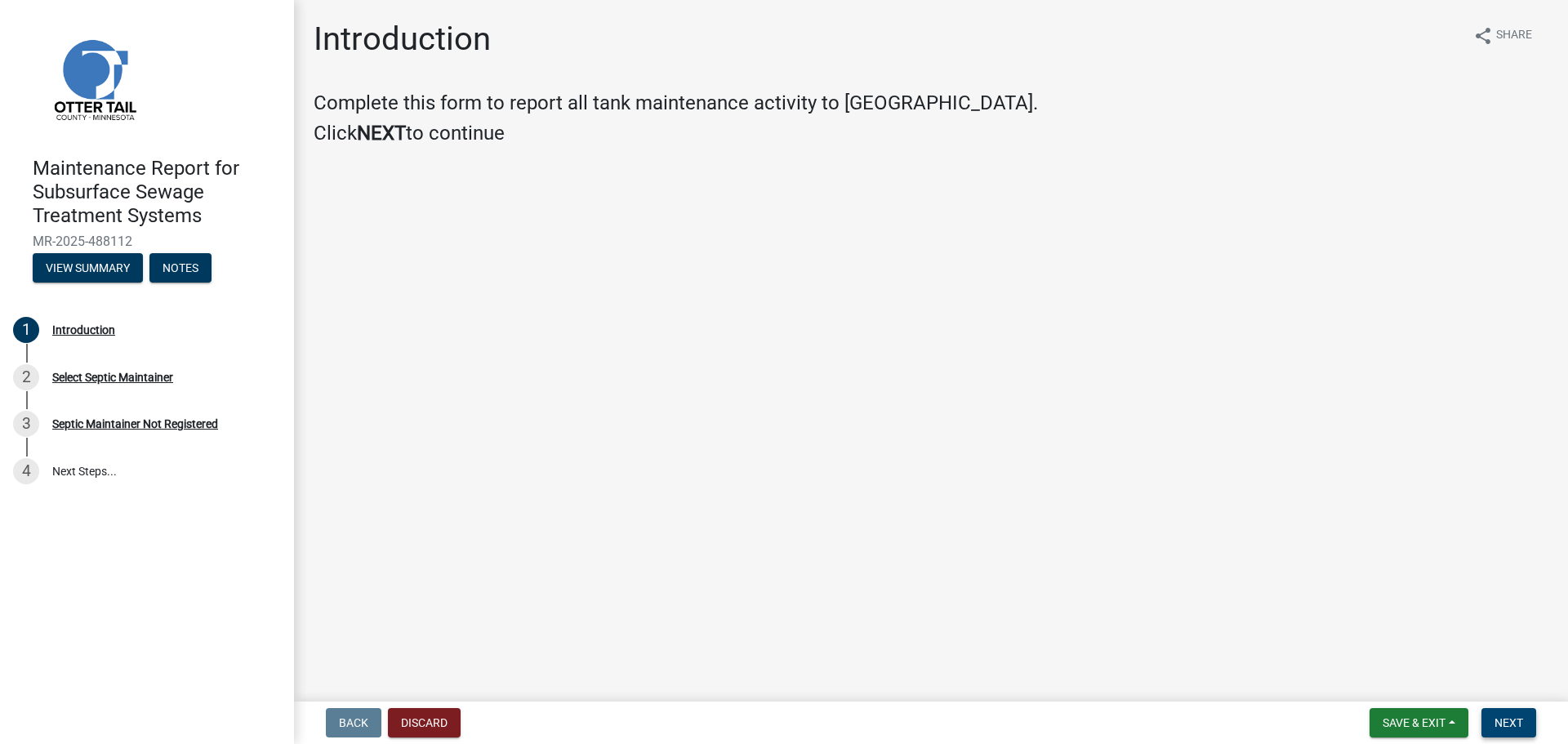
click at [1513, 724] on span "Next" at bounding box center [1508, 723] width 28 height 13
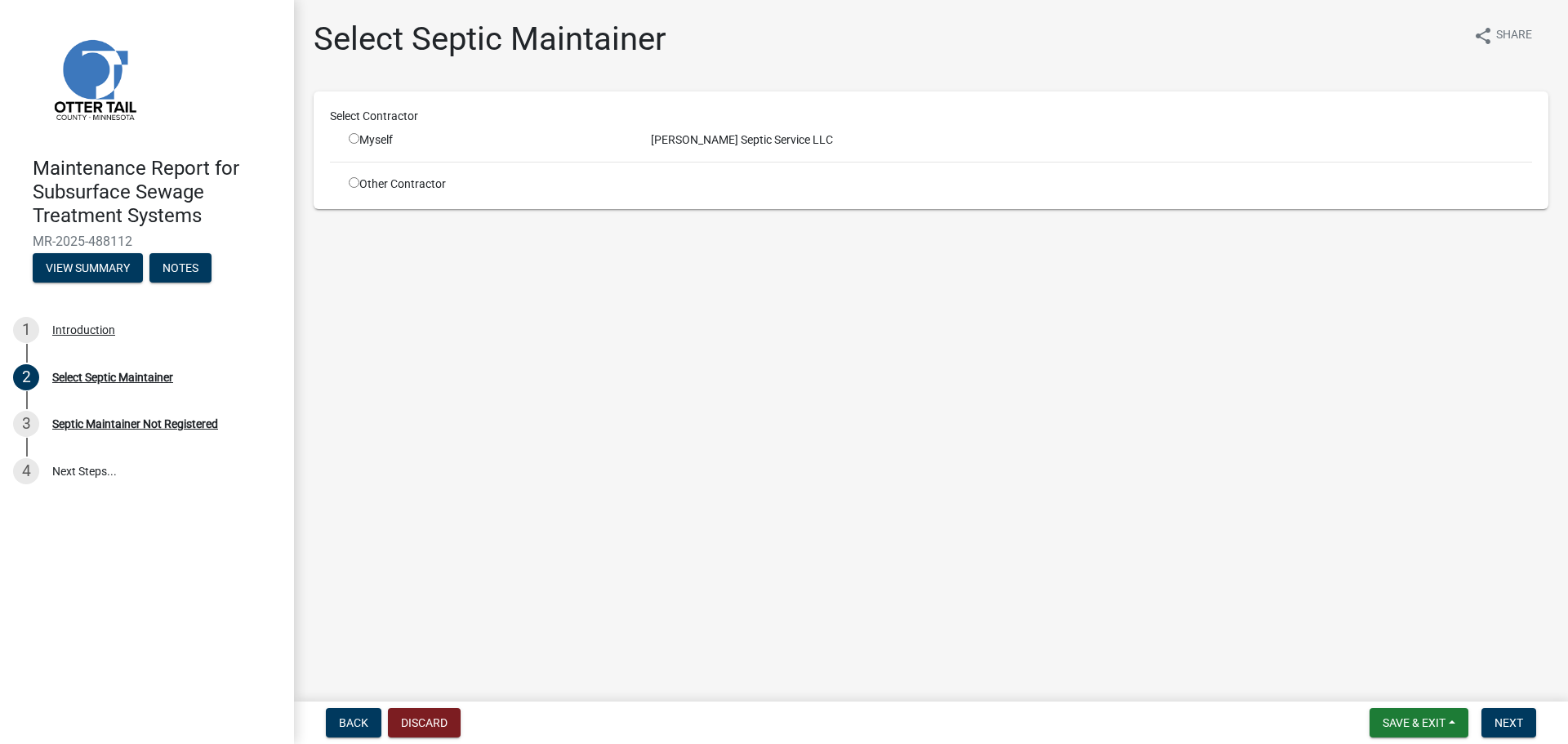
click at [351, 141] on input "radio" at bounding box center [354, 139] width 11 height 11
radio input "true"
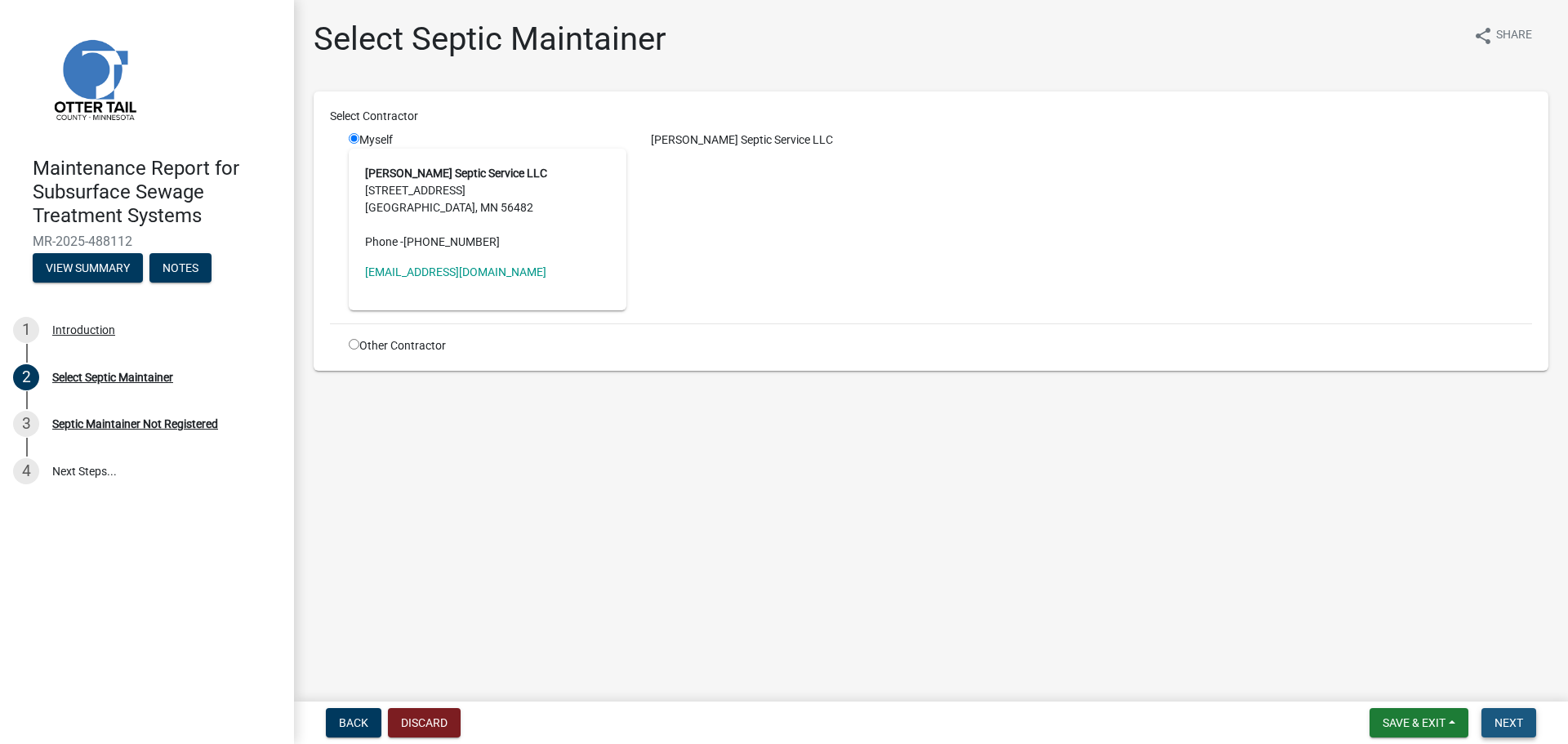
click at [1510, 719] on span "Next" at bounding box center [1508, 723] width 28 height 13
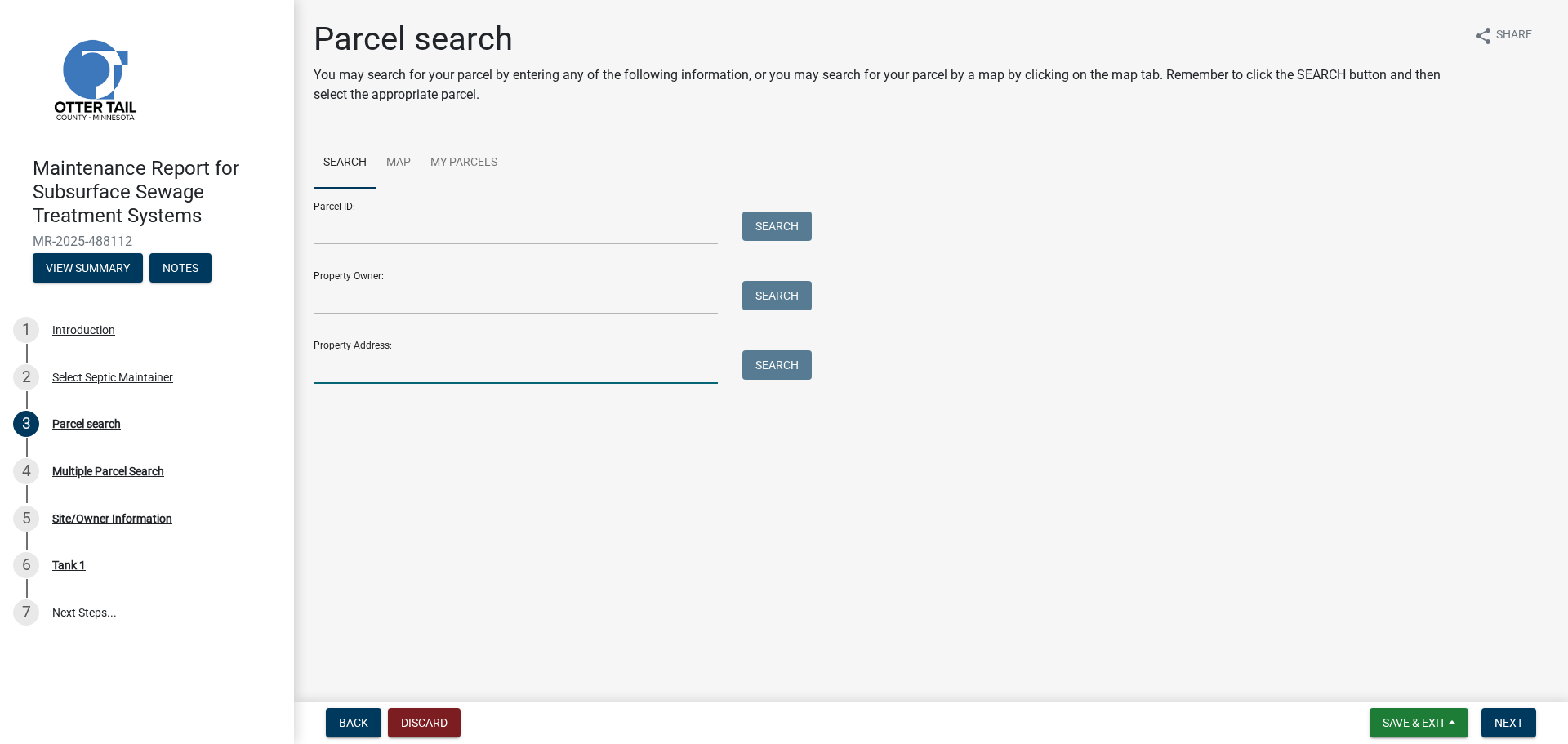
click at [521, 378] on input "Property Address:" at bounding box center [516, 367] width 404 height 33
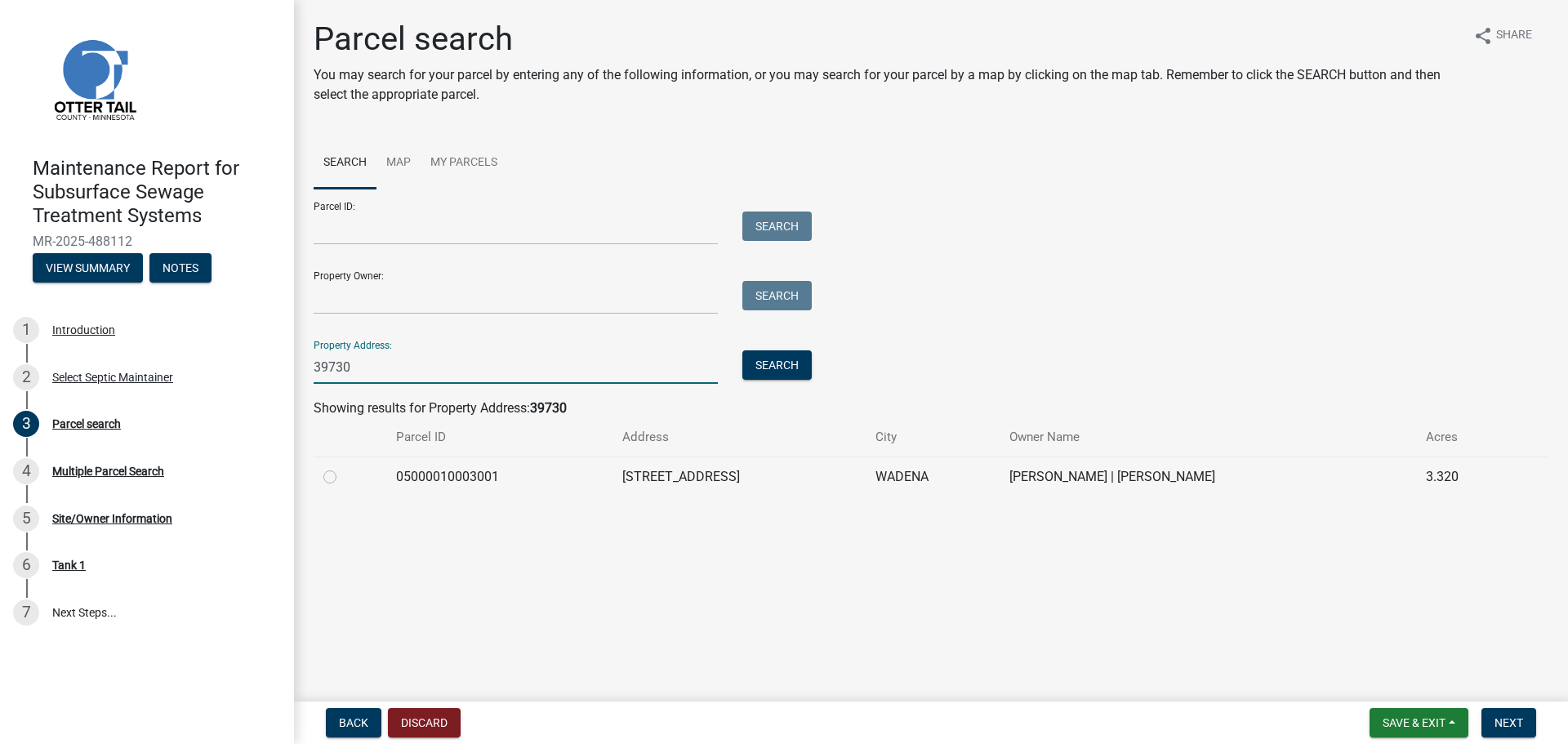
type input "39730"
click at [343, 468] on label at bounding box center [343, 468] width 0 height 0
click at [343, 475] on input "radio" at bounding box center [349, 473] width 11 height 11
radio input "true"
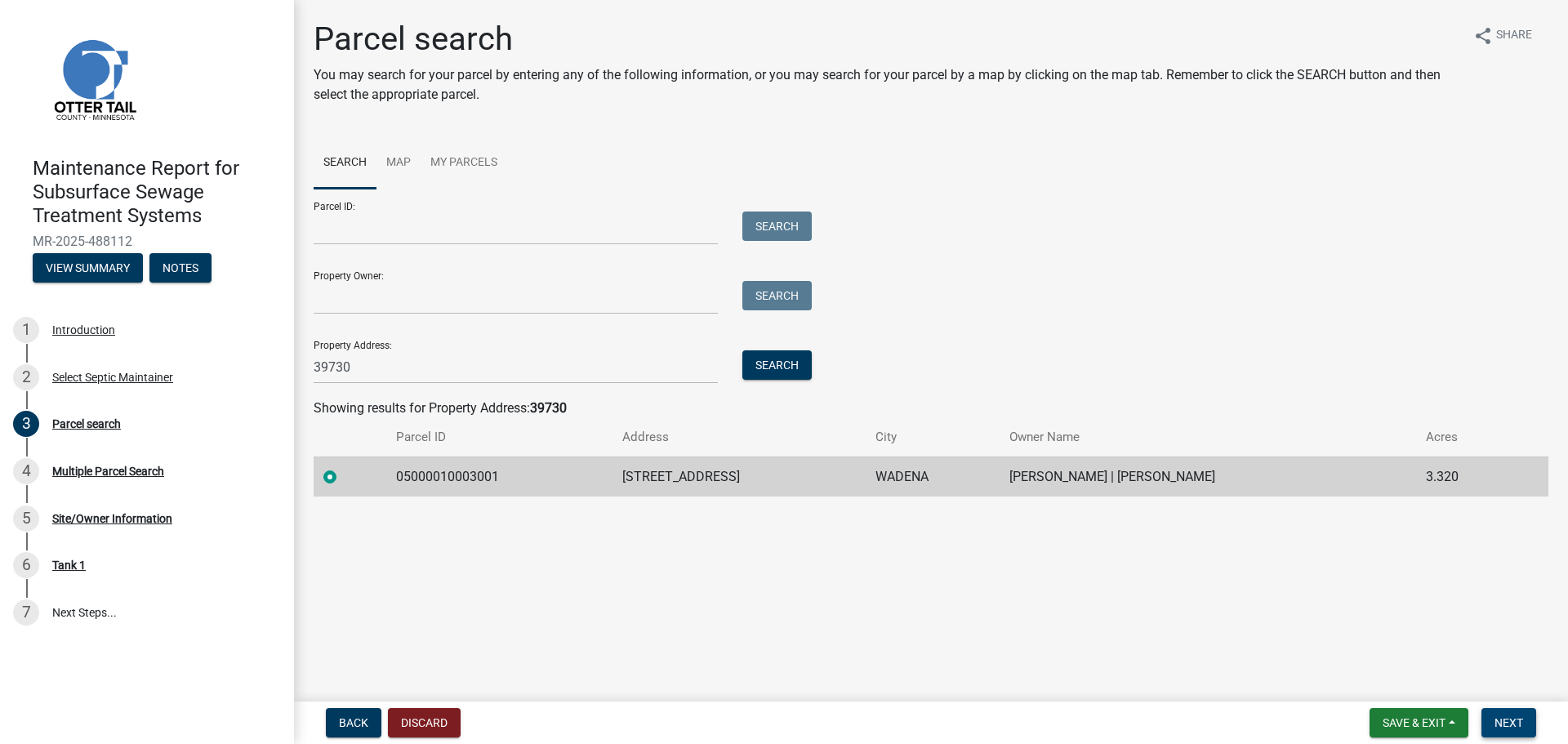
click at [1504, 718] on span "Next" at bounding box center [1508, 723] width 28 height 13
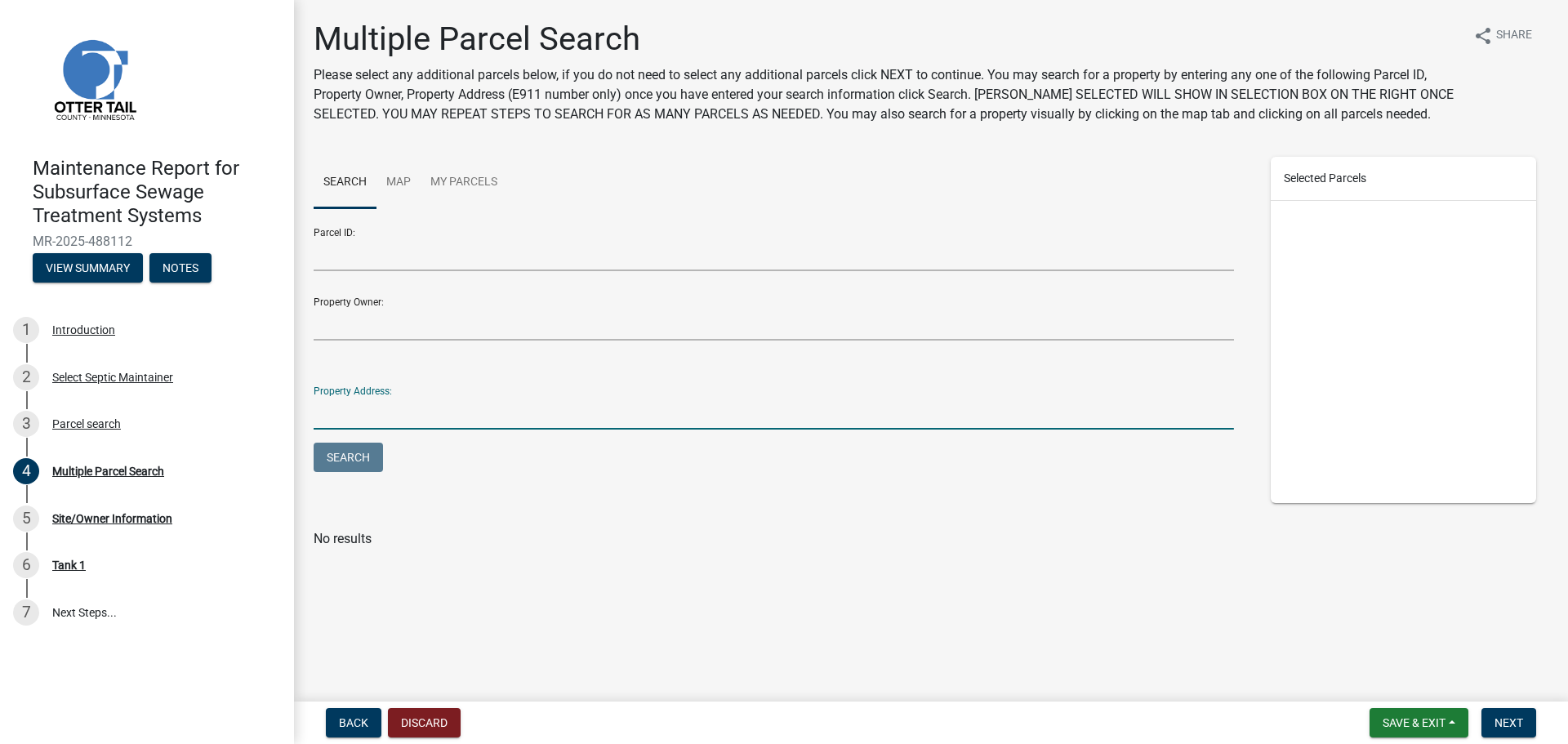
click at [390, 416] on input "Property Address:" at bounding box center [774, 412] width 920 height 33
type input "39730"
click at [314, 443] on button "Search" at bounding box center [349, 457] width 70 height 29
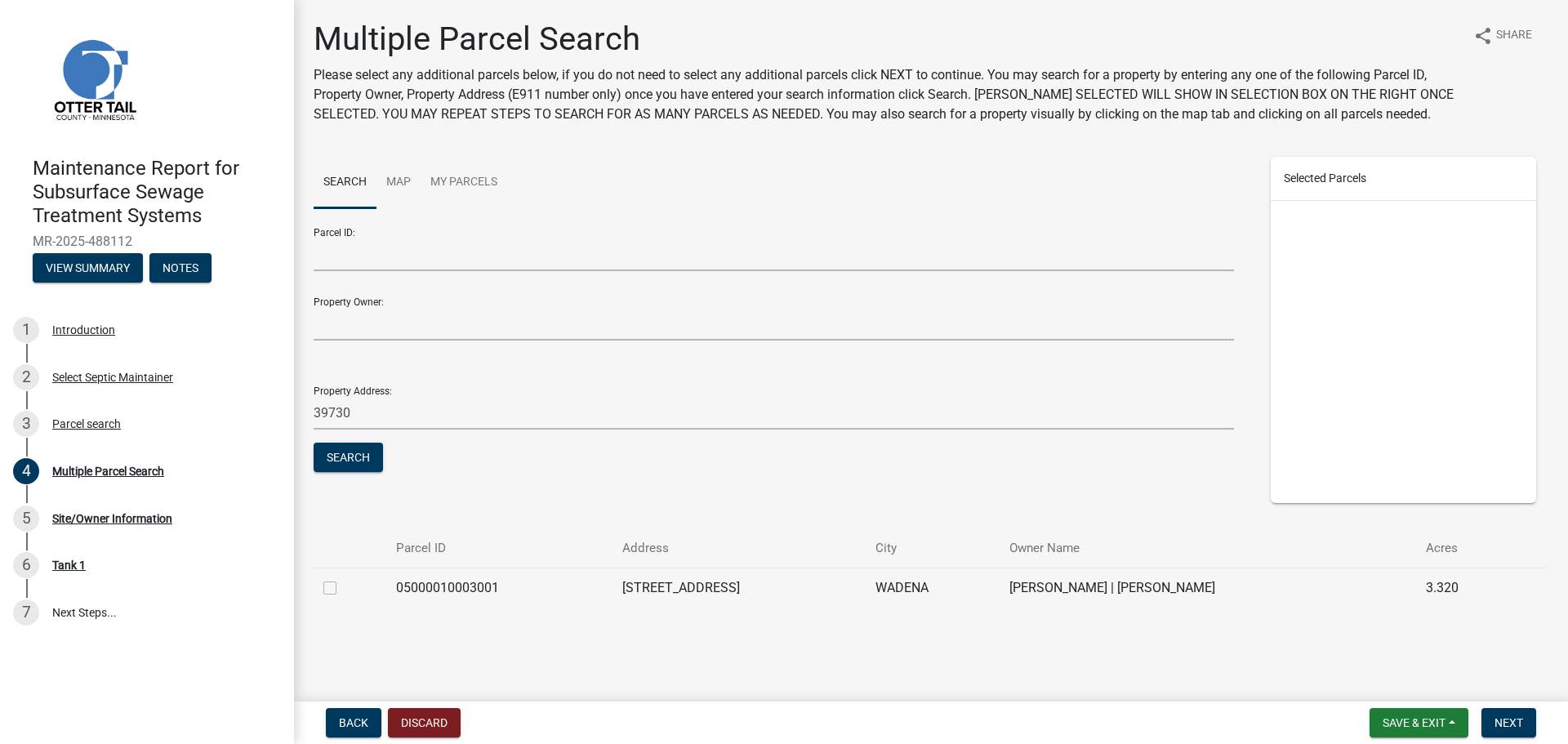
click at [343, 579] on label at bounding box center [343, 579] width 0 height 0
click at [343, 589] on input "checkbox" at bounding box center [349, 584] width 11 height 11
checkbox input "true"
click at [1516, 731] on button "Next" at bounding box center [1508, 723] width 55 height 29
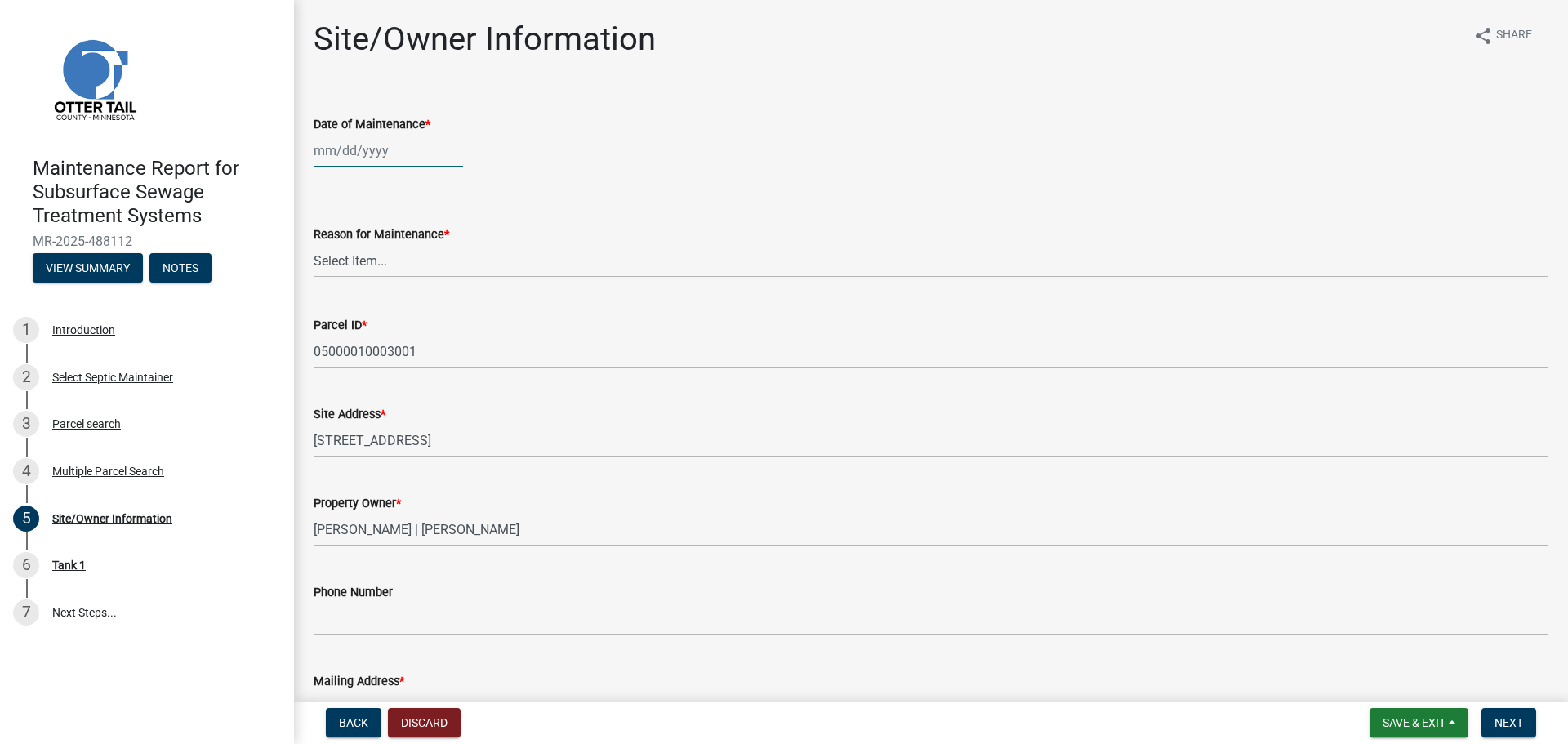
click at [360, 153] on div at bounding box center [388, 151] width 150 height 33
select select "10"
select select "2025"
click at [462, 241] on div "4" at bounding box center [460, 238] width 26 height 26
type input "[DATE]"
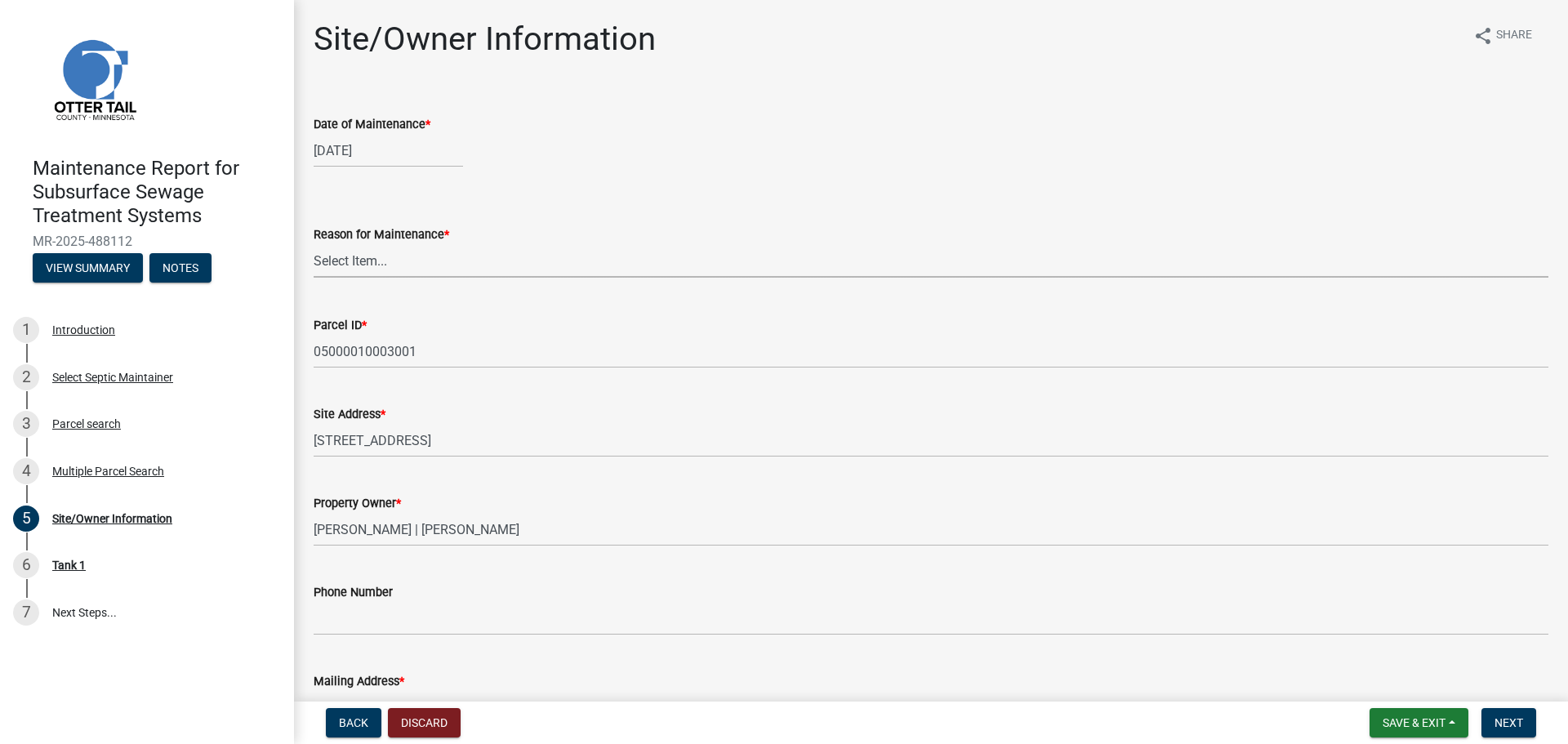
click at [412, 268] on select "Select Item... Called Routine Other" at bounding box center [931, 261] width 1235 height 33
click at [314, 244] on select "Select Item... Called Routine Other" at bounding box center [931, 261] width 1235 height 33
select select "3ac72b63-7b21-42e4-8192-806faae7a4f1"
click at [1518, 719] on span "Next" at bounding box center [1508, 723] width 28 height 13
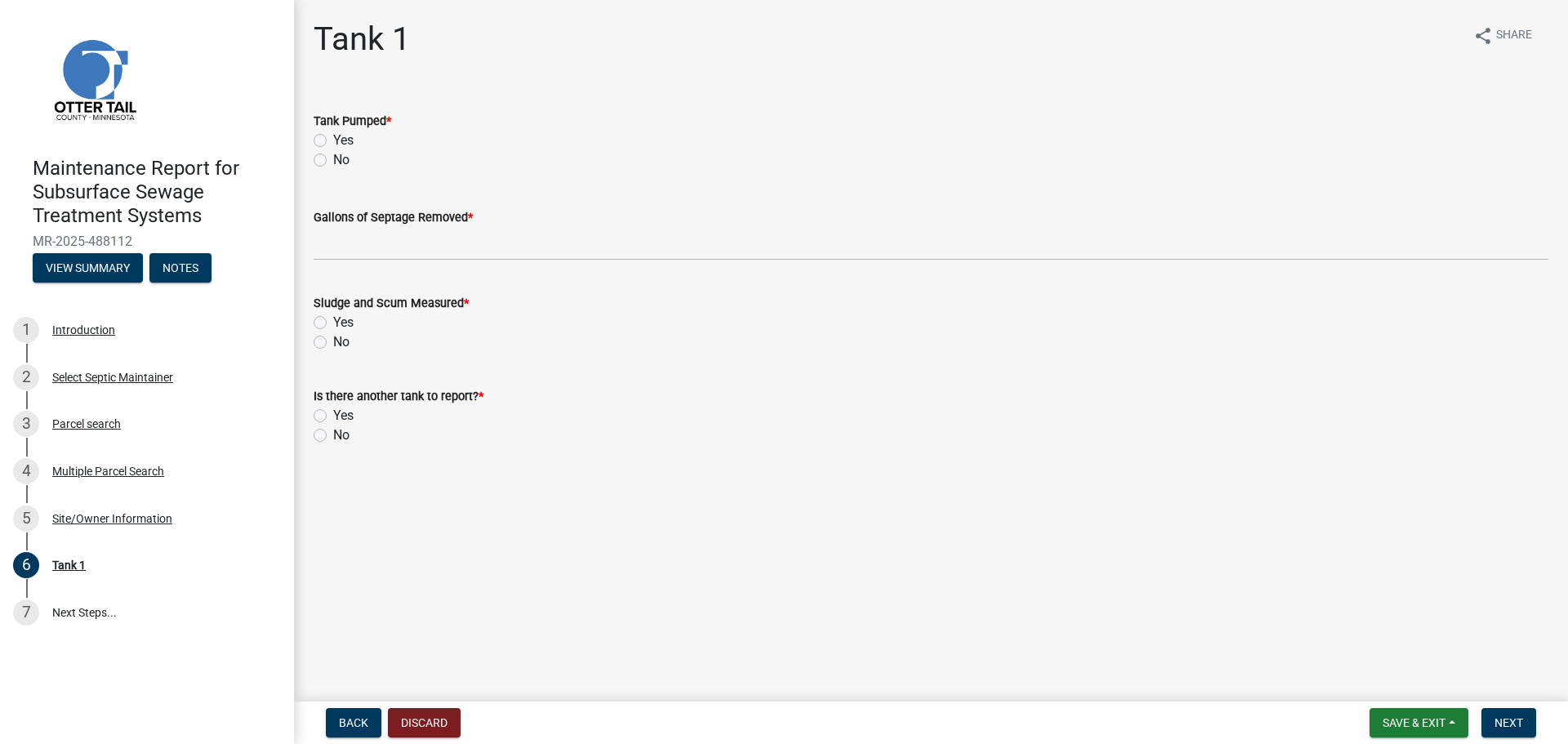
click at [333, 142] on label "Yes" at bounding box center [343, 140] width 20 height 19
click at [333, 141] on input "Yes" at bounding box center [339, 136] width 11 height 11
radio input "true"
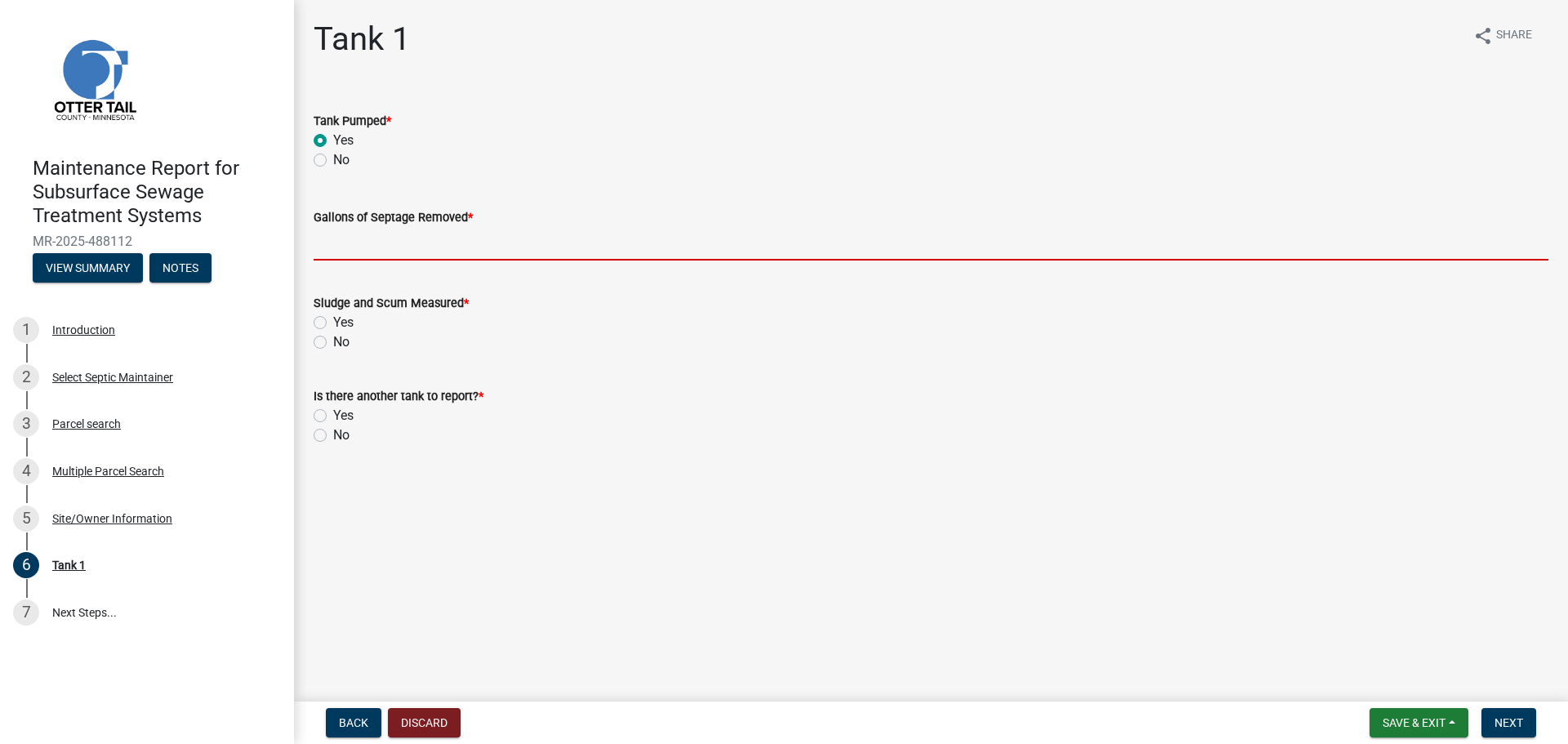
click at [336, 251] on input "Gallons of Septage Removed *" at bounding box center [931, 243] width 1235 height 33
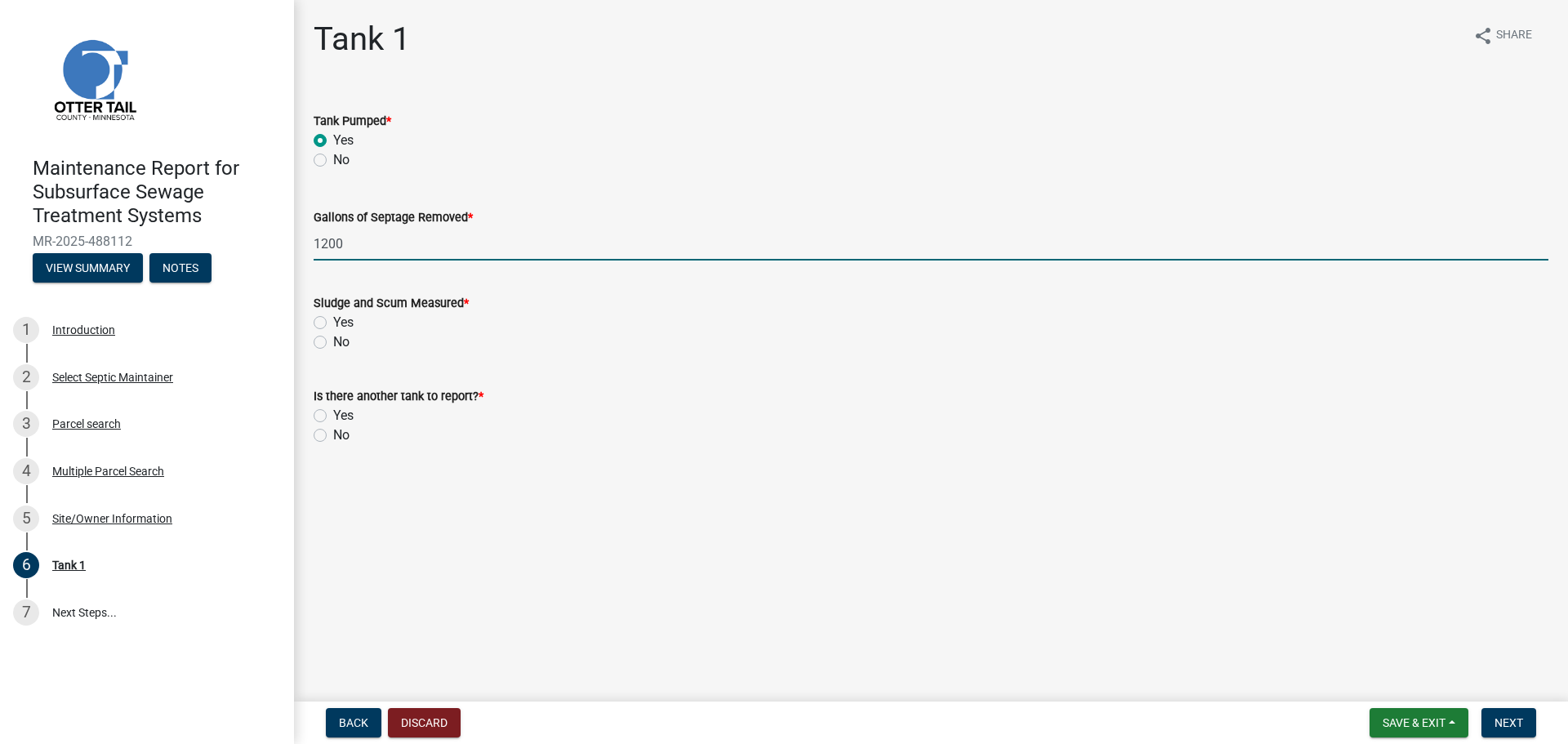
type input "1200"
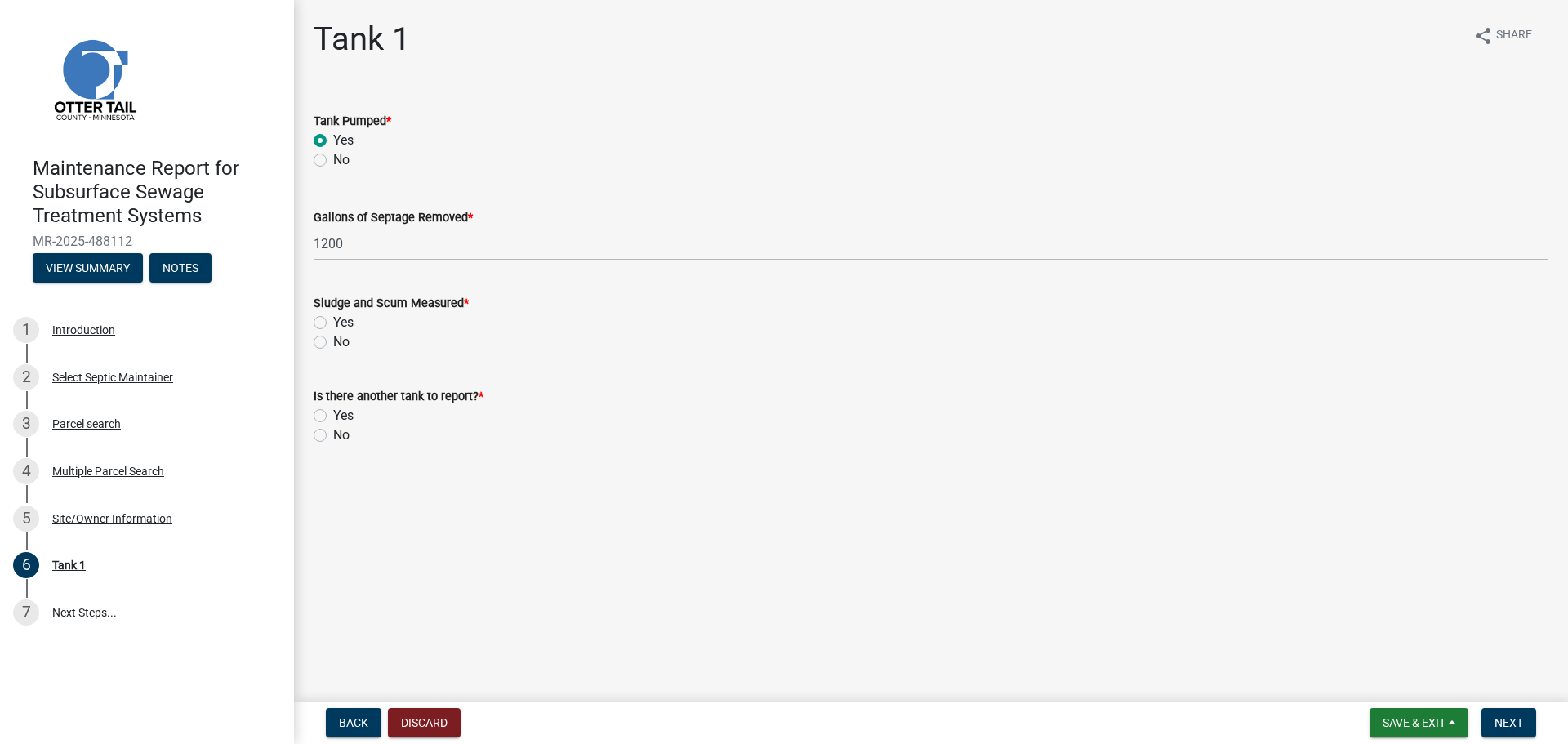
click at [333, 321] on label "Yes" at bounding box center [343, 322] width 20 height 19
click at [333, 321] on input "Yes" at bounding box center [339, 319] width 11 height 11
radio input "true"
click at [333, 339] on label "No" at bounding box center [342, 342] width 17 height 19
click at [333, 339] on input "No" at bounding box center [339, 338] width 11 height 11
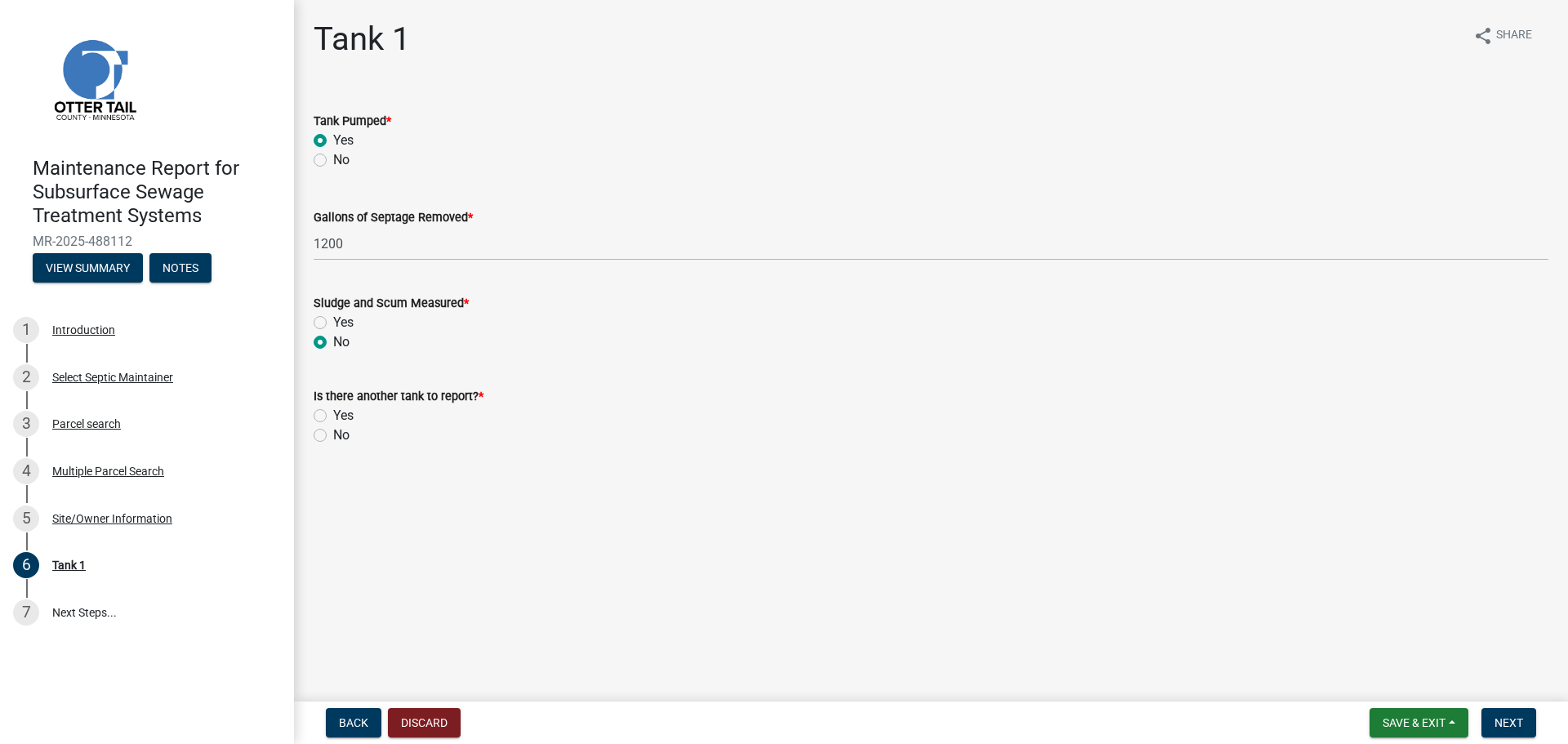
radio input "true"
drag, startPoint x: 316, startPoint y: 433, endPoint x: 330, endPoint y: 433, distance: 14.0
click at [333, 433] on label "No" at bounding box center [342, 434] width 17 height 19
click at [333, 433] on input "No" at bounding box center [339, 431] width 11 height 11
radio input "true"
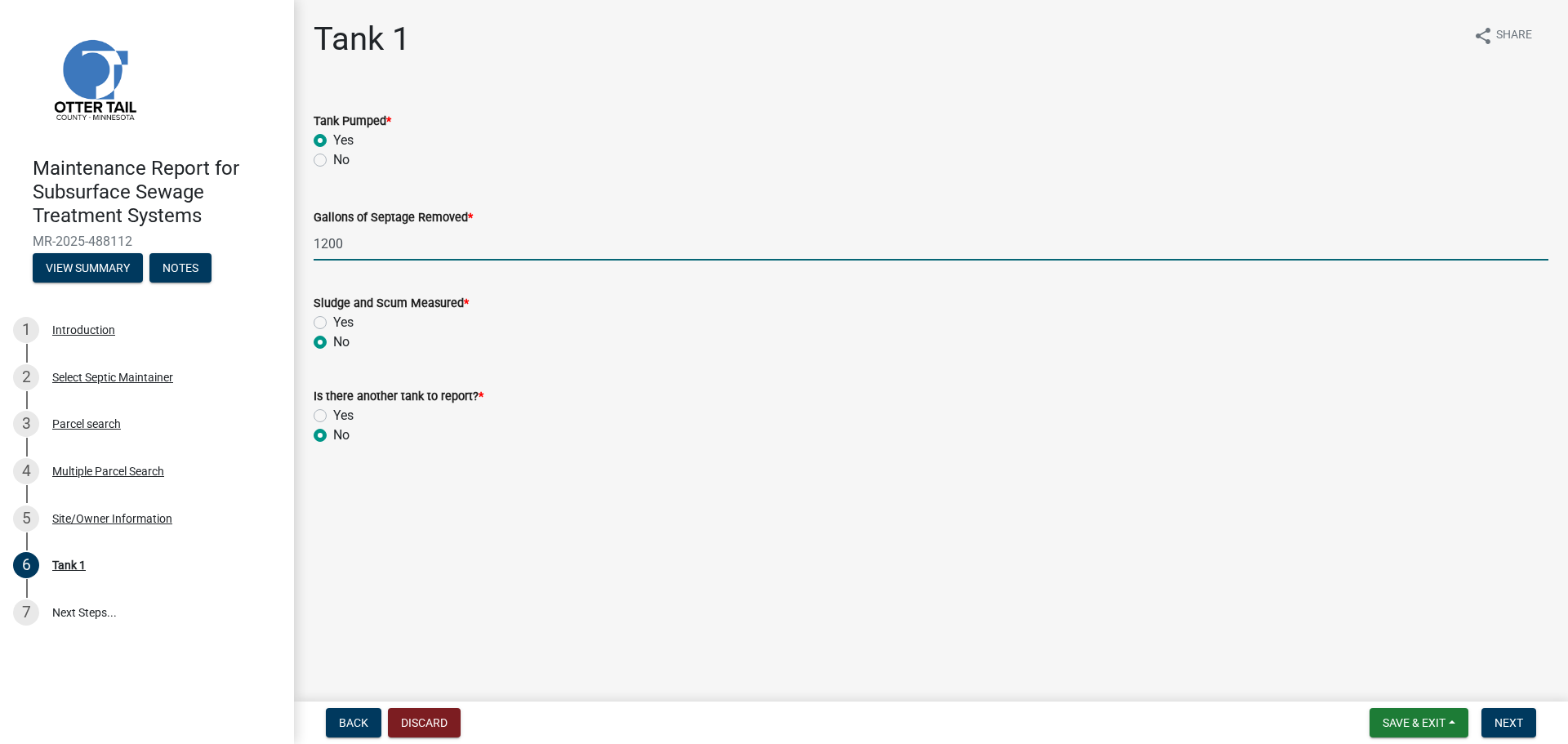
drag, startPoint x: 352, startPoint y: 242, endPoint x: 298, endPoint y: 262, distance: 57.6
click at [298, 262] on div "Tank 1 share Share Tank Pumped * Yes No Gallons of Septage Removed * 1200 Sludg…" at bounding box center [931, 246] width 1274 height 455
type input "600"
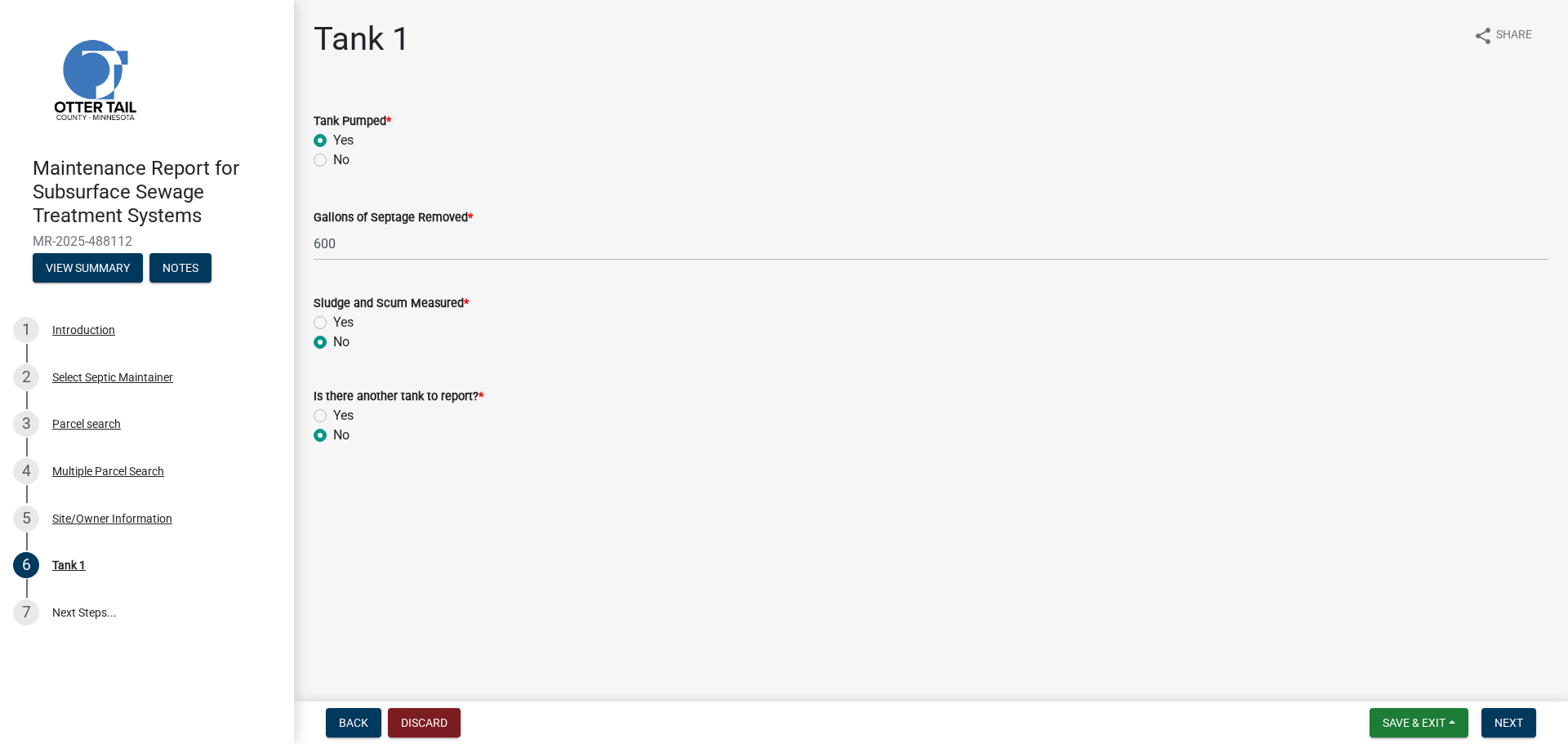
click at [333, 413] on label "Yes" at bounding box center [343, 415] width 20 height 19
click at [333, 413] on input "Yes" at bounding box center [339, 411] width 11 height 11
radio input "true"
click at [1521, 725] on span "Next" at bounding box center [1508, 723] width 28 height 13
click at [333, 135] on label "Yes" at bounding box center [343, 140] width 20 height 19
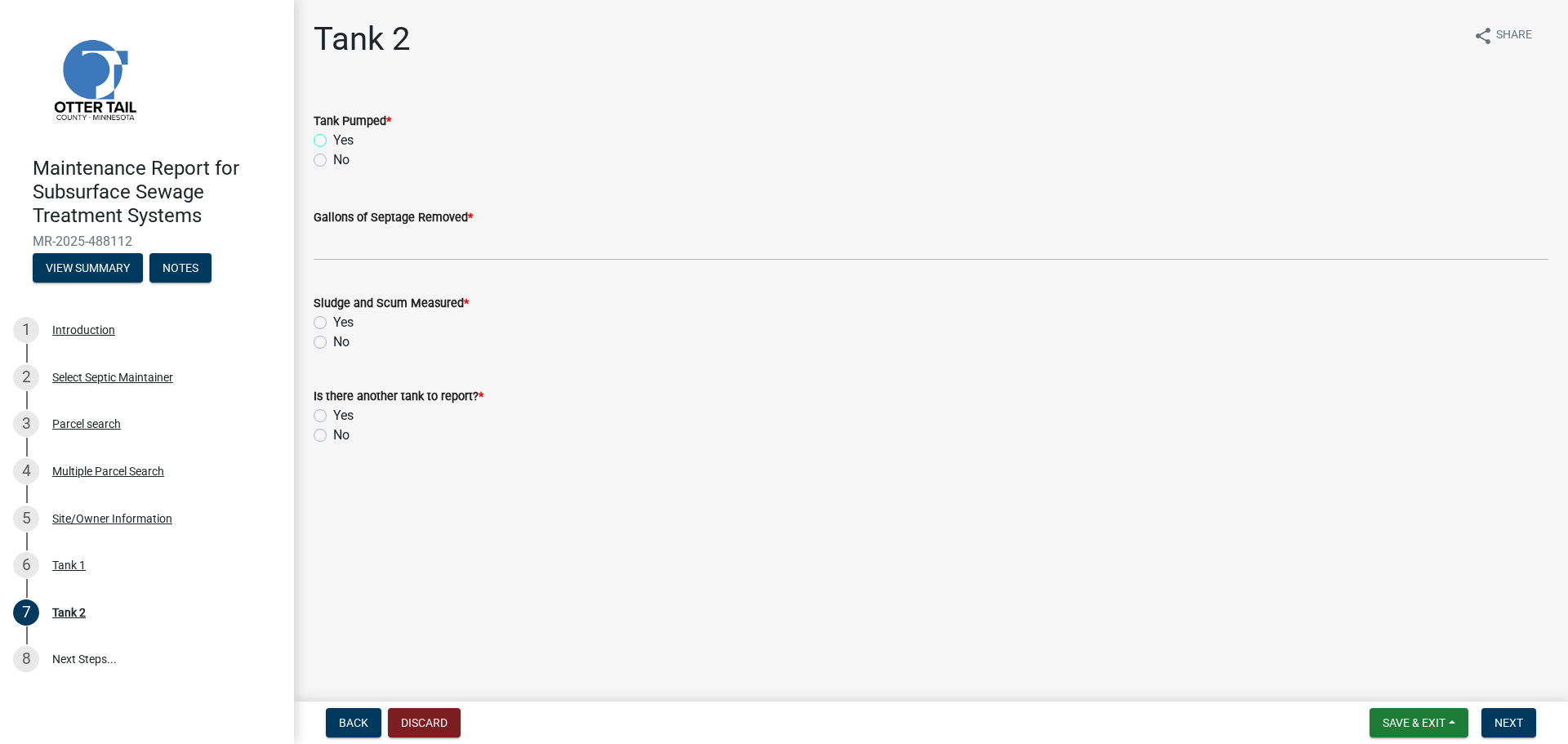
click at [333, 135] on input "Yes" at bounding box center [339, 136] width 11 height 11
radio input "true"
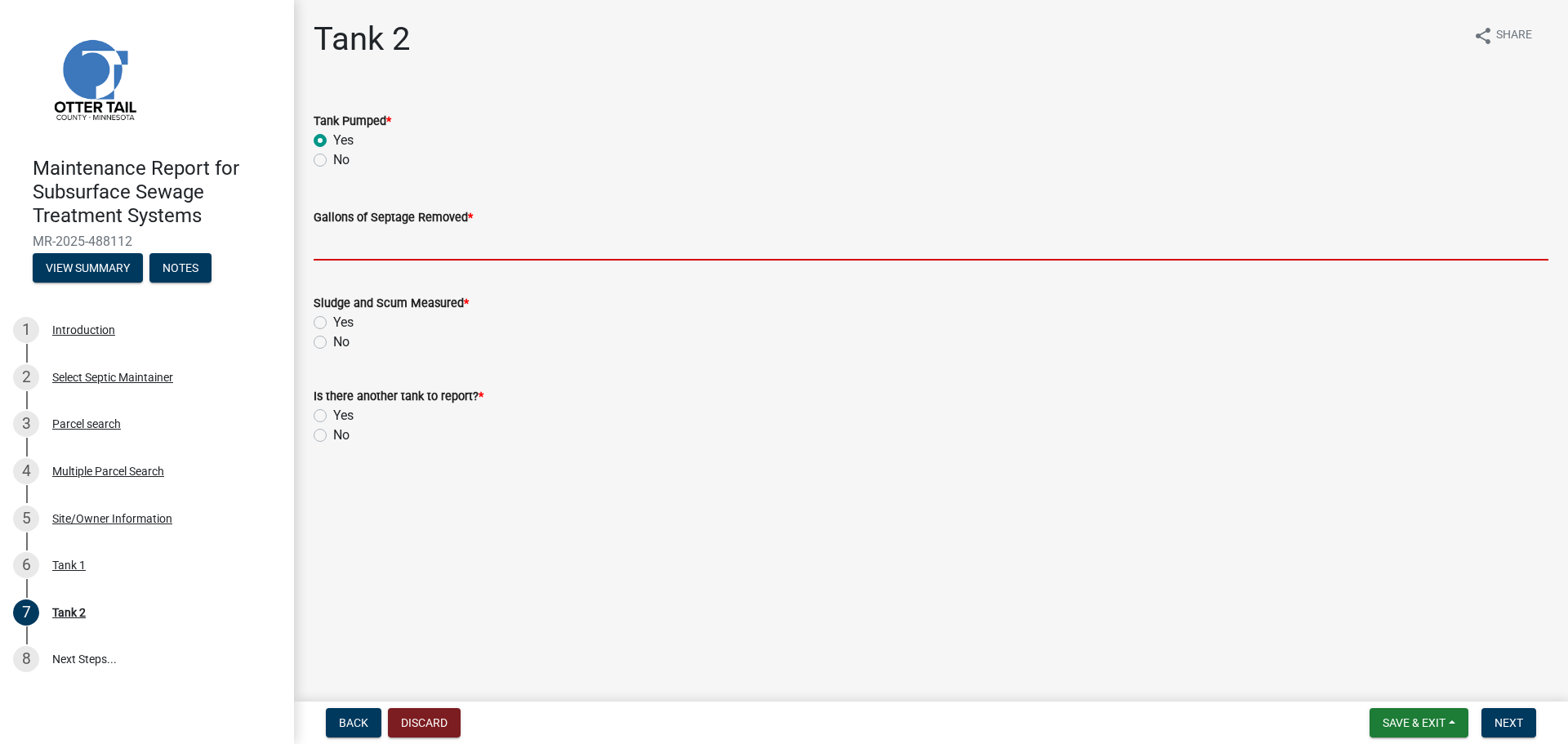
drag, startPoint x: 348, startPoint y: 241, endPoint x: 353, endPoint y: 218, distance: 23.5
click at [349, 240] on input "Gallons of Septage Removed *" at bounding box center [931, 243] width 1235 height 33
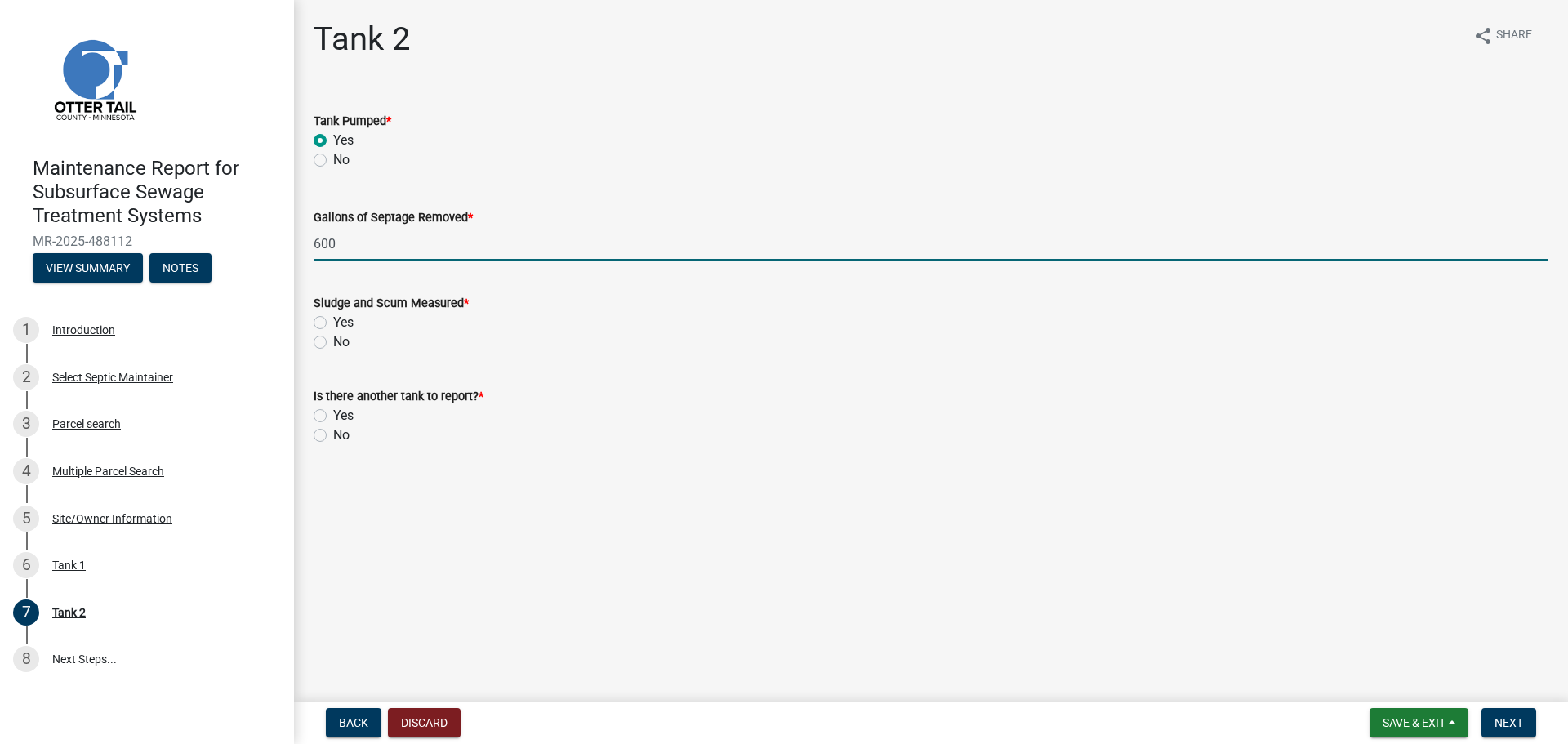
type input "600"
click at [333, 336] on label "No" at bounding box center [342, 342] width 17 height 19
click at [333, 336] on input "No" at bounding box center [339, 338] width 11 height 11
radio input "true"
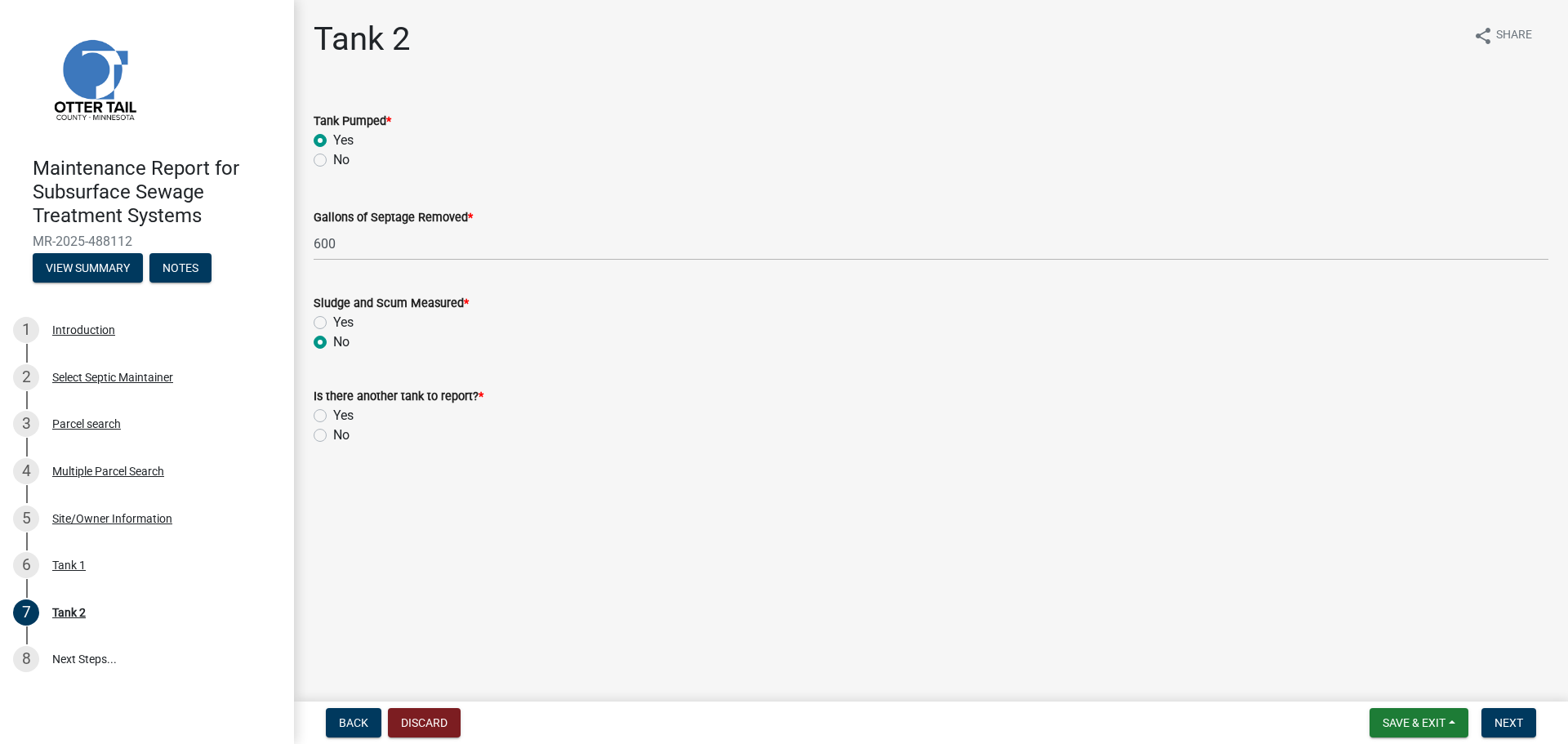
click at [333, 436] on label "No" at bounding box center [342, 434] width 17 height 19
click at [333, 436] on input "No" at bounding box center [339, 431] width 11 height 11
radio input "true"
click at [1518, 726] on span "Next" at bounding box center [1508, 723] width 28 height 13
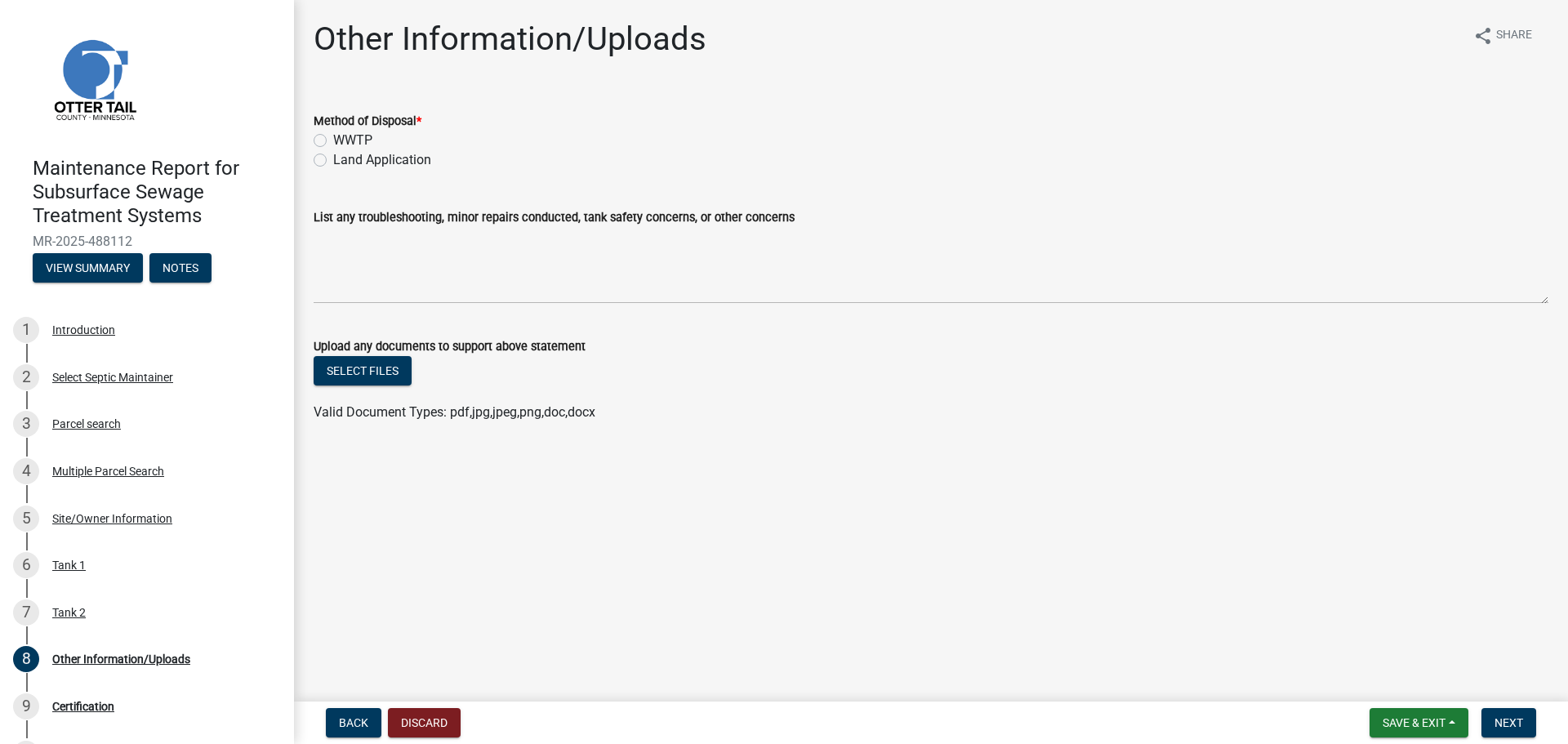
click at [333, 161] on label "Land Application" at bounding box center [382, 160] width 98 height 19
click at [333, 161] on input "Land Application" at bounding box center [339, 156] width 11 height 11
radio input "true"
click at [1507, 727] on span "Next" at bounding box center [1508, 723] width 28 height 13
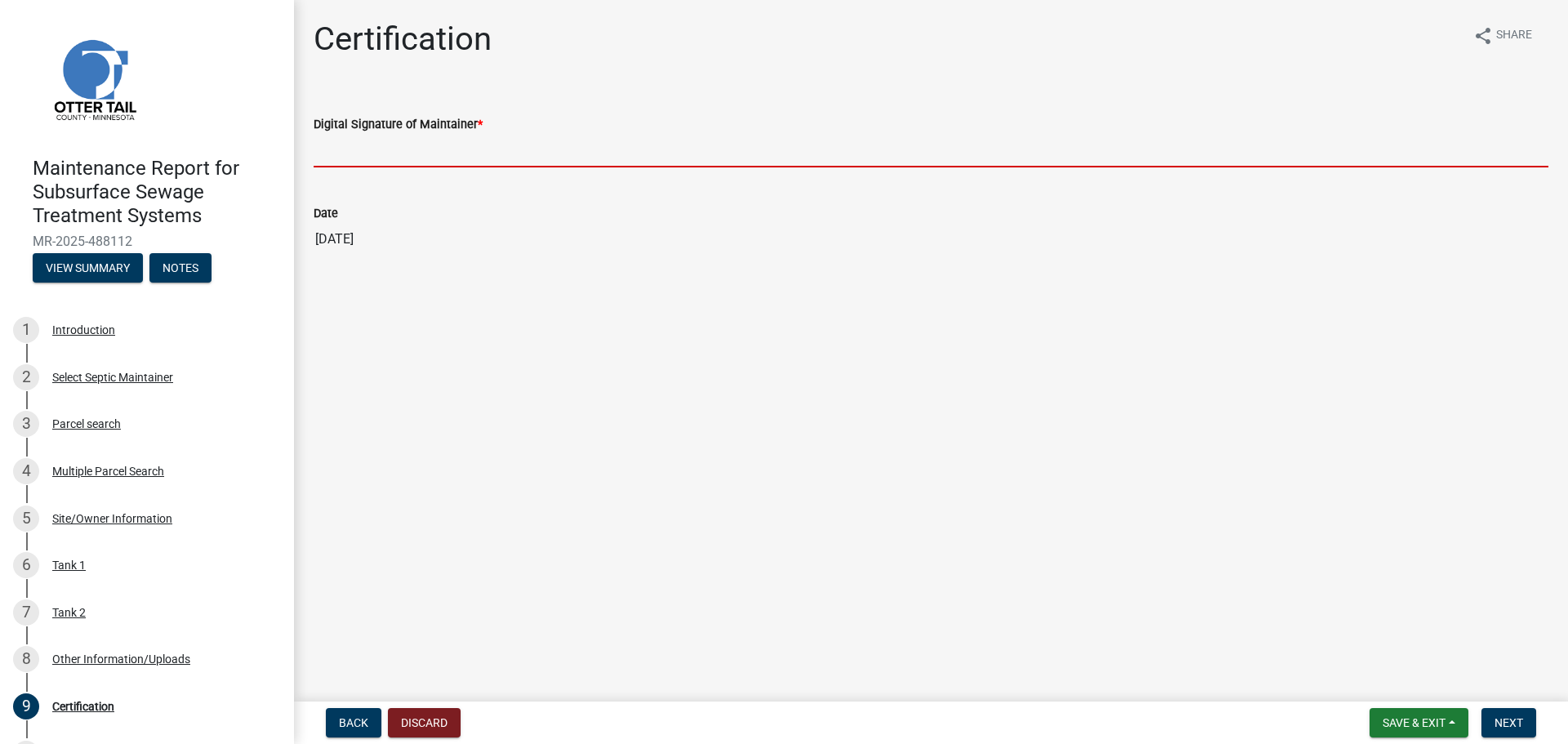
click at [368, 154] on input "Digital Signature of Maintainer *" at bounding box center [931, 151] width 1235 height 33
type input "[PERSON_NAME]"
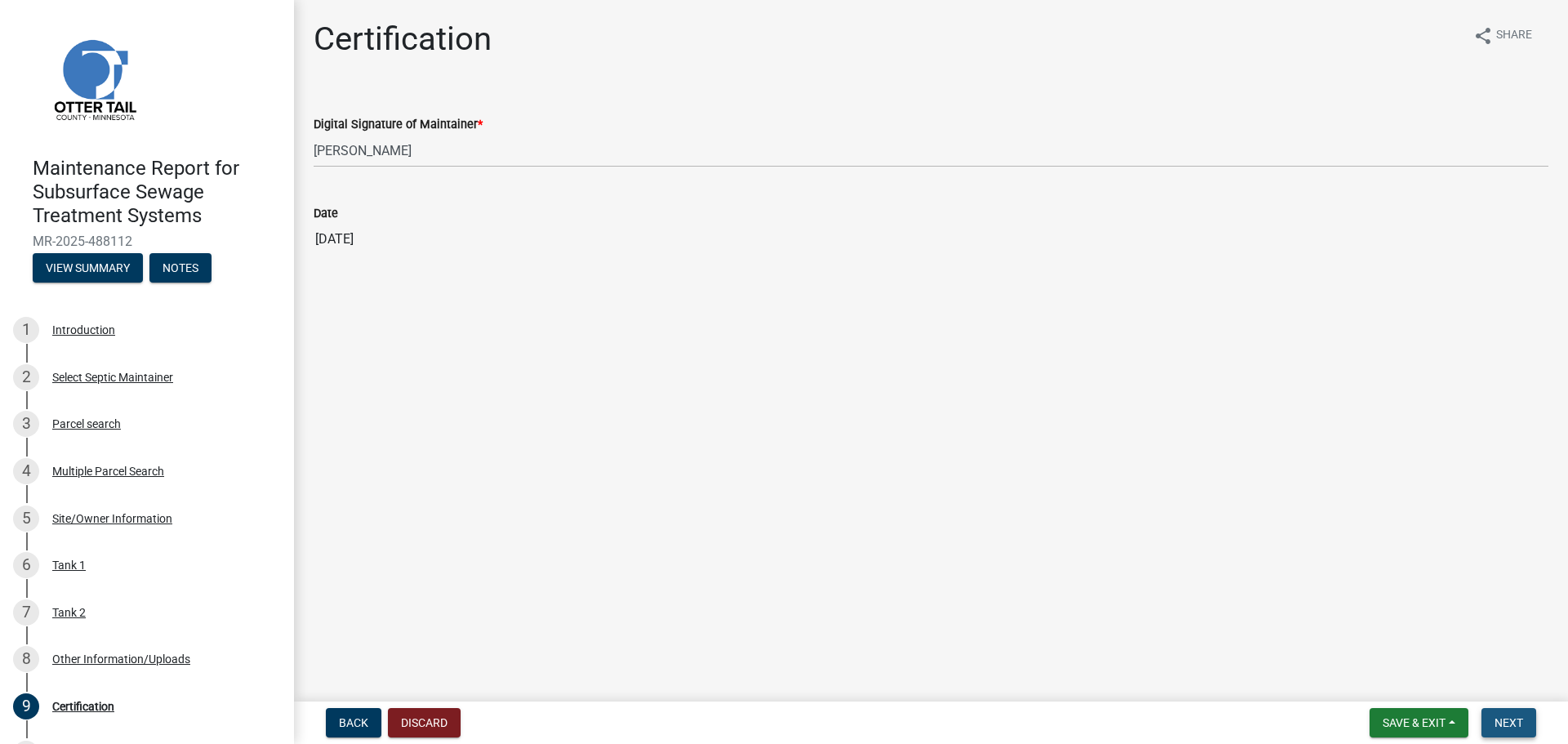
click at [1516, 717] on span "Next" at bounding box center [1508, 723] width 28 height 13
